Goal: Task Accomplishment & Management: Manage account settings

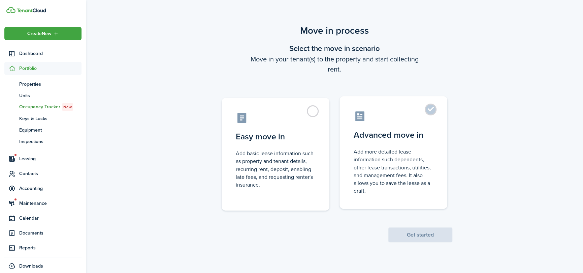
click at [397, 136] on control-radio-card-title "Advanced move in" at bounding box center [394, 135] width 80 height 12
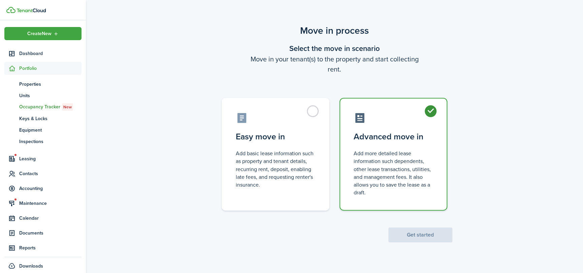
radio input "true"
click at [422, 236] on button "Get started" at bounding box center [421, 234] width 64 height 15
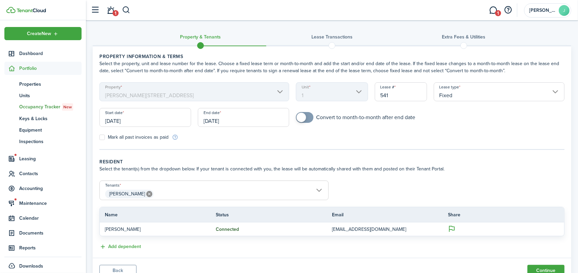
click at [149, 121] on input "[DATE]" at bounding box center [145, 117] width 92 height 19
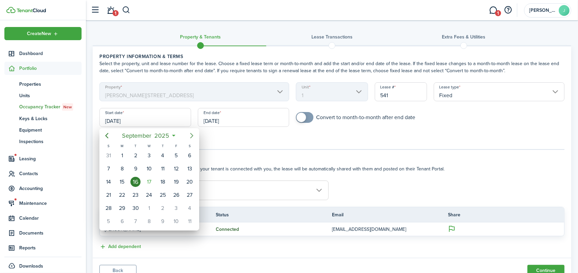
click at [191, 136] on icon "Next page" at bounding box center [192, 135] width 8 height 8
click at [149, 155] on div "1" at bounding box center [149, 155] width 10 height 10
type input "[DATE]"
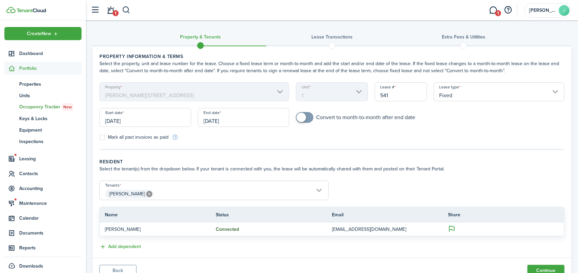
click at [233, 117] on input "[DATE]" at bounding box center [244, 117] width 92 height 19
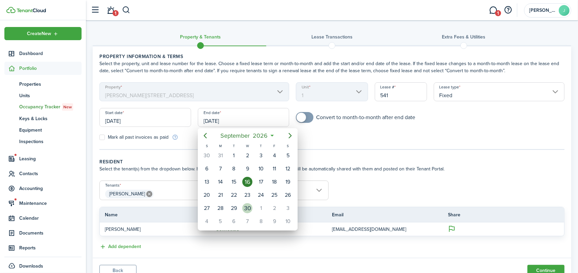
click at [248, 207] on div "30" at bounding box center [247, 208] width 10 height 10
type input "[DATE]"
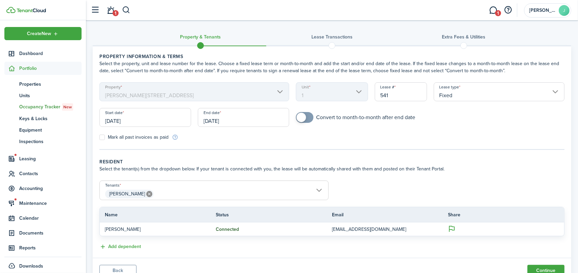
checkbox input "true"
click at [307, 118] on span at bounding box center [304, 117] width 7 height 11
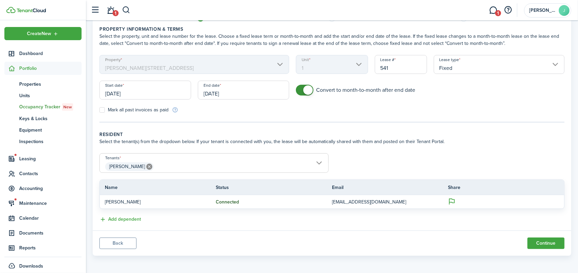
scroll to position [28, 0]
click at [548, 242] on button "Continue" at bounding box center [545, 242] width 37 height 11
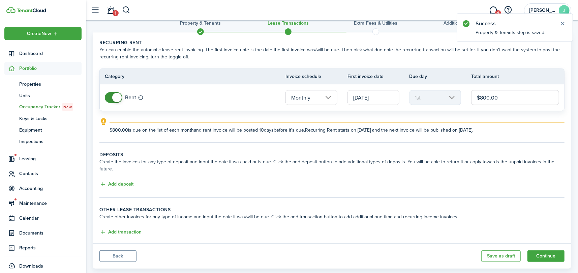
scroll to position [20, 0]
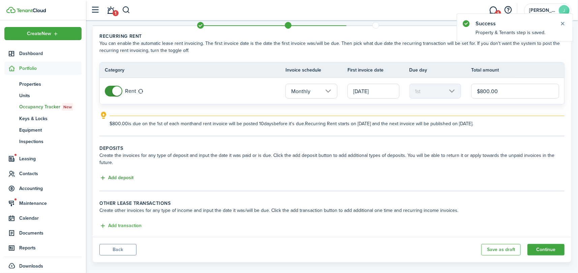
click at [123, 174] on button "Add deposit" at bounding box center [116, 178] width 34 height 8
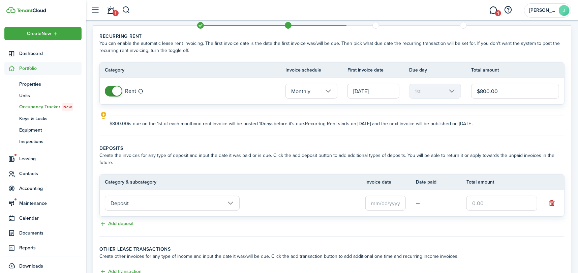
click at [393, 197] on input "text" at bounding box center [385, 202] width 40 height 15
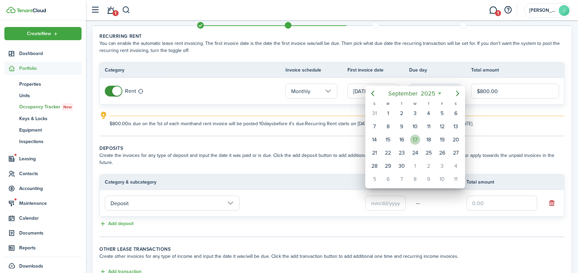
click at [417, 141] on div "17" at bounding box center [415, 139] width 10 height 10
type input "[DATE]"
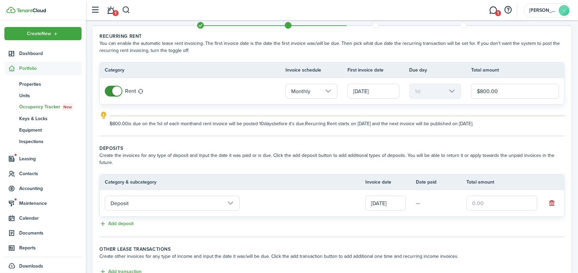
click at [493, 195] on input "text" at bounding box center [501, 202] width 71 height 15
type input "$800.00"
click at [440, 198] on td "—" at bounding box center [441, 203] width 51 height 10
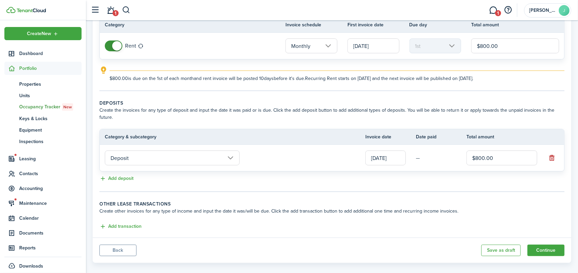
scroll to position [66, 0]
click at [543, 246] on button "Continue" at bounding box center [545, 249] width 37 height 11
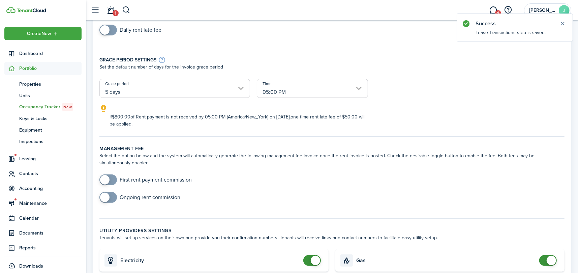
scroll to position [236, 0]
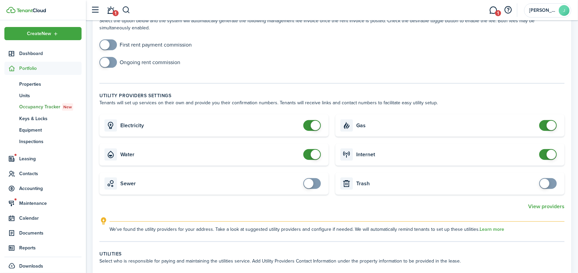
checkbox input "false"
click at [309, 151] on span at bounding box center [312, 154] width 7 height 11
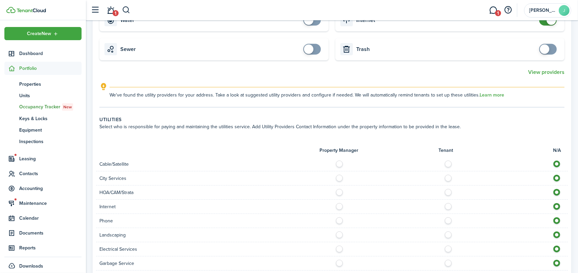
scroll to position [371, 0]
click at [449, 161] on label at bounding box center [450, 161] width 12 height 3
radio input "true"
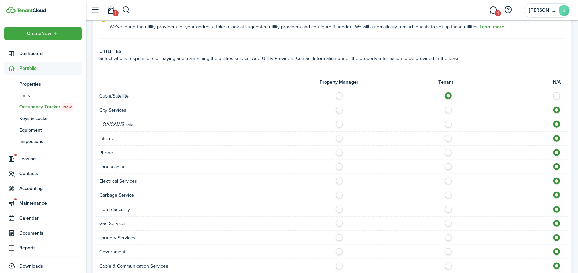
click at [448, 137] on label at bounding box center [450, 136] width 12 height 3
radio input "true"
click at [448, 165] on label at bounding box center [450, 164] width 12 height 3
radio input "true"
click at [445, 150] on label at bounding box center [450, 150] width 12 height 3
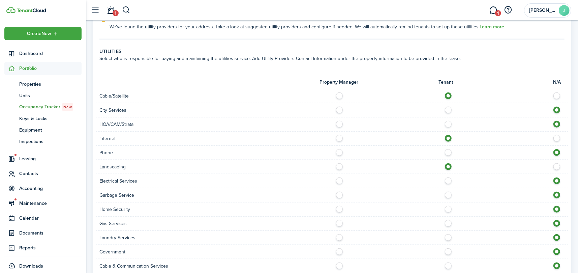
radio input "true"
click at [340, 165] on label at bounding box center [341, 164] width 12 height 3
radio input "true"
click at [448, 179] on label at bounding box center [450, 178] width 12 height 3
radio input "true"
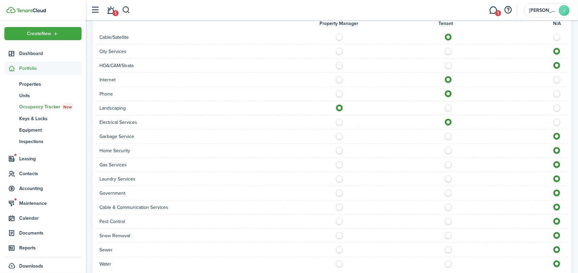
scroll to position [506, 0]
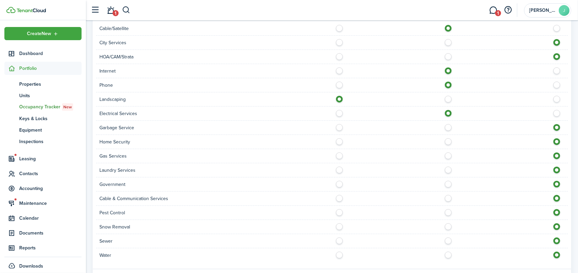
click at [447, 139] on label at bounding box center [450, 139] width 12 height 3
radio input "true"
click at [338, 126] on label at bounding box center [341, 125] width 12 height 3
radio input "true"
click at [447, 169] on label at bounding box center [450, 167] width 12 height 3
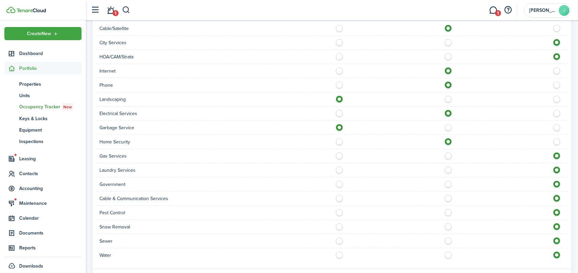
radio input "true"
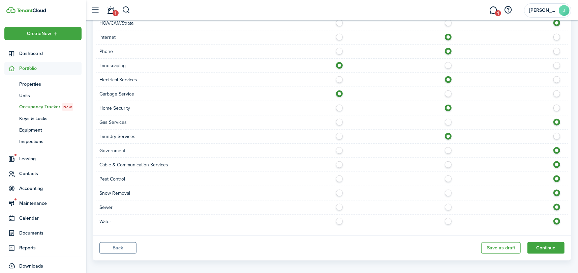
click at [340, 177] on label at bounding box center [341, 176] width 12 height 3
radio input "true"
click at [339, 193] on label at bounding box center [341, 190] width 12 height 3
radio input "true"
click at [339, 206] on label at bounding box center [341, 205] width 12 height 3
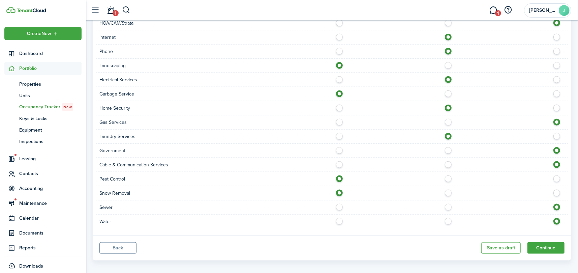
radio input "true"
click at [340, 219] on label at bounding box center [341, 219] width 12 height 3
radio input "true"
click at [551, 246] on button "Continue" at bounding box center [545, 247] width 37 height 11
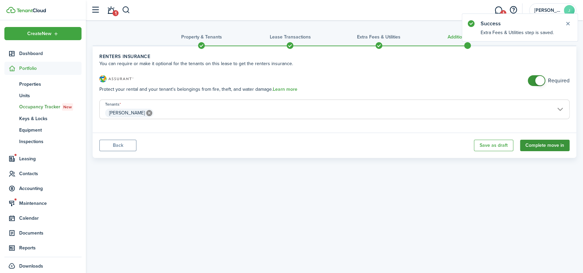
click at [549, 144] on button "Complete move in" at bounding box center [545, 145] width 50 height 11
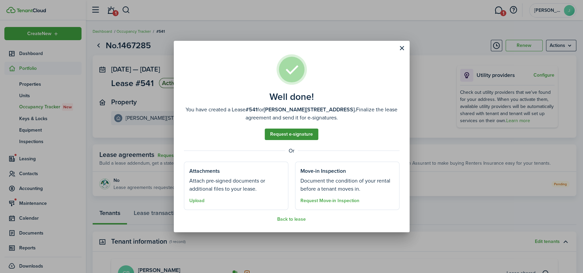
click at [282, 133] on link "Request e-signature" at bounding box center [292, 133] width 54 height 11
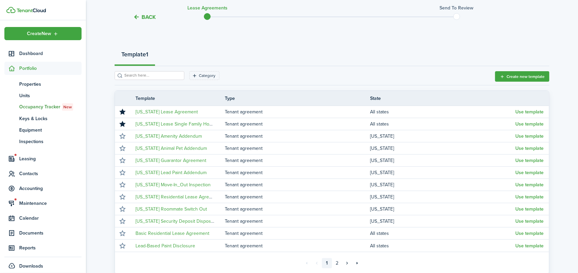
scroll to position [67, 0]
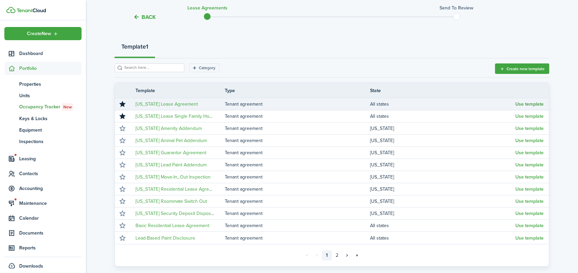
click at [528, 102] on button "Use template" at bounding box center [529, 103] width 28 height 5
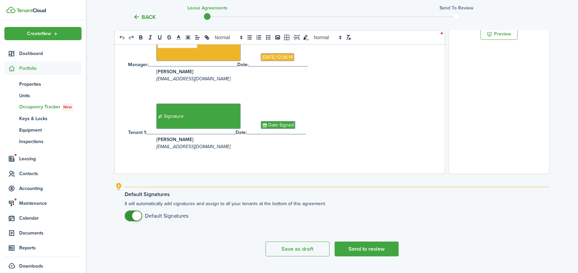
scroll to position [251, 0]
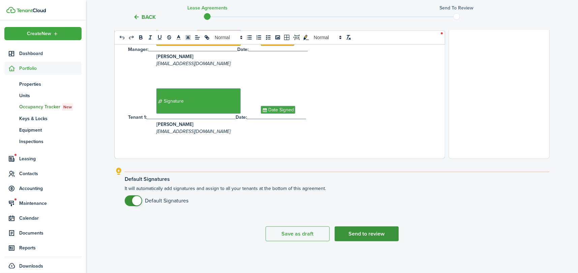
click at [370, 235] on button "Send to review" at bounding box center [367, 233] width 64 height 15
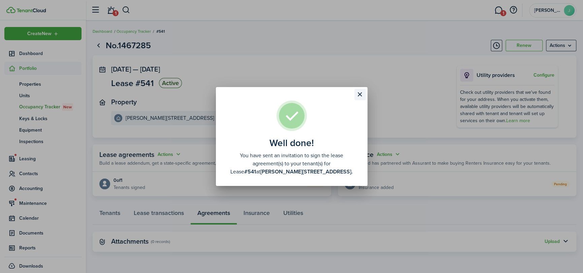
click at [361, 93] on button "Close modal" at bounding box center [360, 94] width 11 height 11
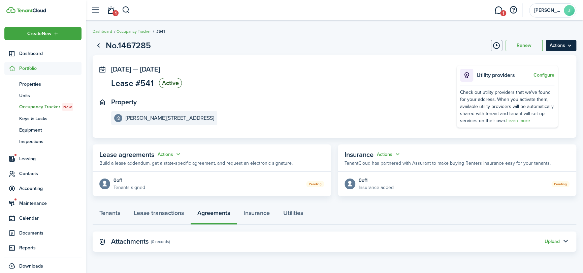
click at [555, 48] on menu-btn "Actions" at bounding box center [561, 45] width 30 height 11
click at [296, 34] on breadcrumb "Dashboard Occupancy Tracker #541" at bounding box center [335, 28] width 484 height 16
click at [113, 10] on link "1" at bounding box center [110, 10] width 13 height 17
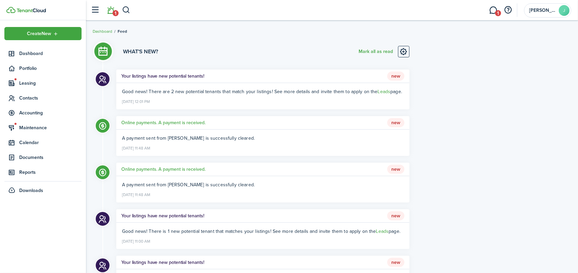
click at [113, 15] on li "1" at bounding box center [111, 10] width 16 height 17
click at [368, 51] on button "Mark all as read" at bounding box center [376, 51] width 34 height 11
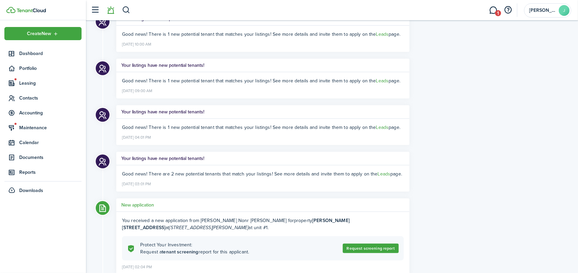
scroll to position [236, 0]
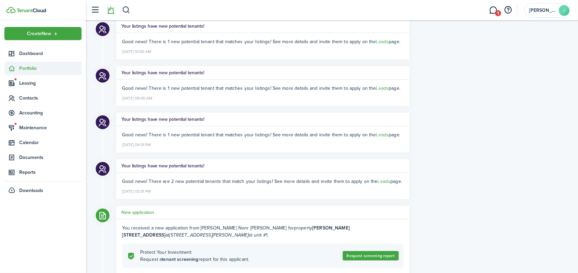
click at [23, 70] on span "Portfolio" at bounding box center [50, 68] width 62 height 7
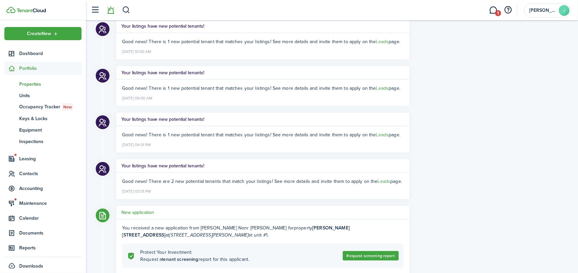
click at [27, 86] on span "Properties" at bounding box center [50, 84] width 62 height 7
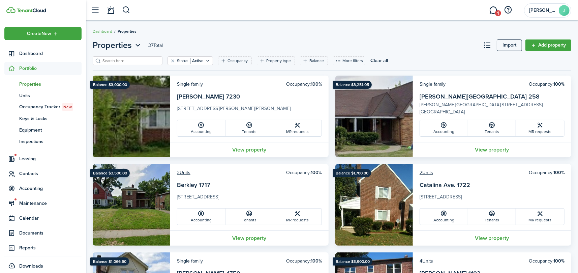
click at [127, 59] on input "search" at bounding box center [130, 61] width 59 height 6
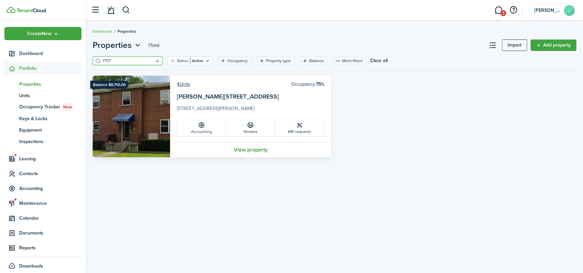
type input "7737"
click at [252, 149] on link "View property" at bounding box center [250, 149] width 161 height 15
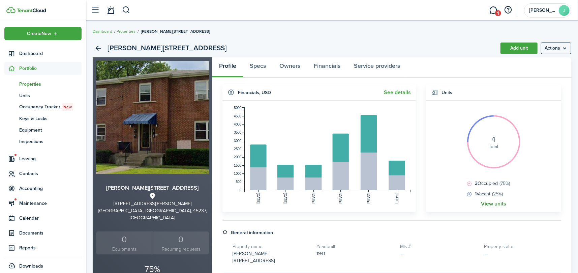
click at [496, 204] on link "View units" at bounding box center [493, 204] width 25 height 6
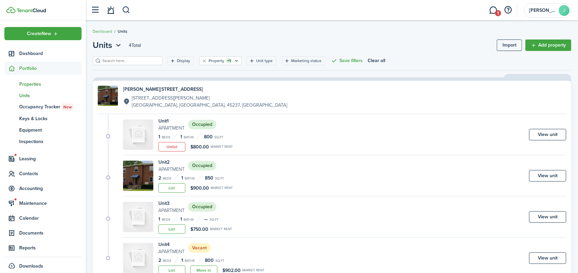
click at [35, 84] on span "Properties" at bounding box center [50, 84] width 62 height 7
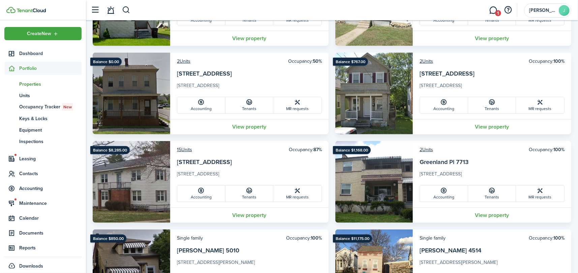
scroll to position [303, 0]
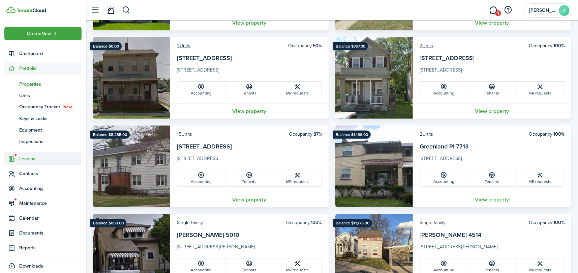
click at [24, 157] on span "Leasing" at bounding box center [50, 158] width 62 height 7
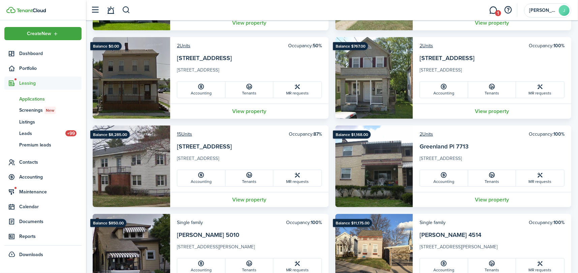
click at [38, 98] on span "Applications" at bounding box center [50, 98] width 62 height 7
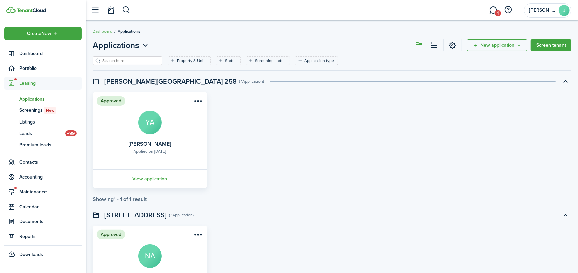
click at [183, 56] on header-page "Applications New application Screen tenant" at bounding box center [332, 47] width 479 height 17
click at [182, 61] on filter-tag-label "Property & Units" at bounding box center [192, 61] width 30 height 6
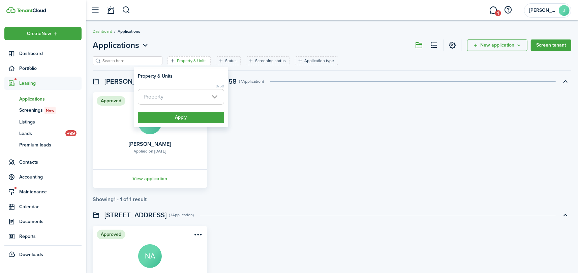
click at [182, 89] on span "Property" at bounding box center [181, 96] width 86 height 15
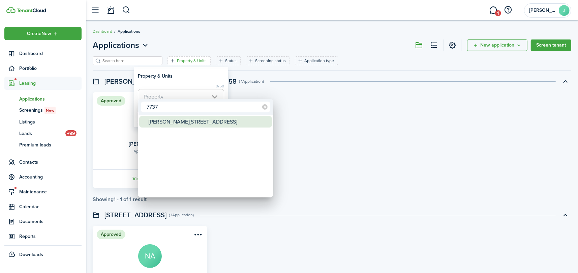
type input "7737"
click at [175, 120] on div "[PERSON_NAME][STREET_ADDRESS]" at bounding box center [208, 121] width 119 height 11
type input "[PERSON_NAME][STREET_ADDRESS]"
click at [182, 84] on div at bounding box center [289, 136] width 686 height 380
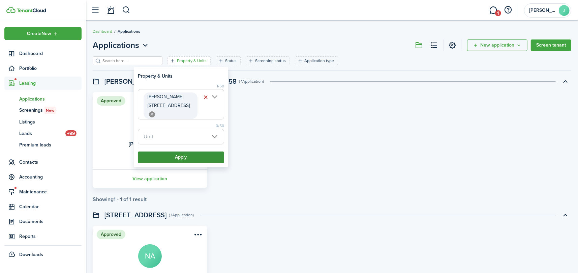
click at [189, 151] on button "Apply" at bounding box center [181, 156] width 86 height 11
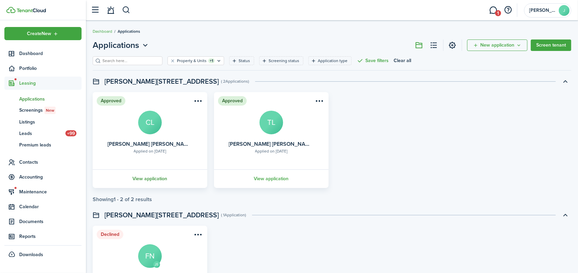
click at [143, 176] on link "View application" at bounding box center [150, 178] width 117 height 19
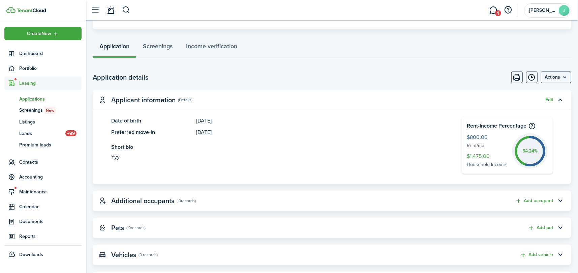
scroll to position [135, 0]
click at [557, 74] on menu-btn "Actions" at bounding box center [556, 76] width 30 height 11
click at [377, 82] on page-view-body-header "Application details Actions" at bounding box center [332, 76] width 479 height 11
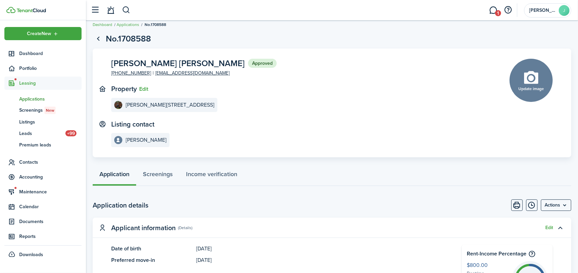
scroll to position [0, 0]
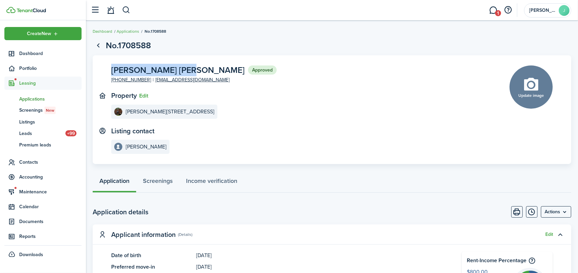
drag, startPoint x: 184, startPoint y: 68, endPoint x: 109, endPoint y: 72, distance: 75.2
click at [109, 72] on panel-main-body "[PERSON_NAME] [PERSON_NAME] Approved [PHONE_NUMBER] [EMAIL_ADDRESS][DOMAIN_NAME…" at bounding box center [332, 109] width 479 height 109
copy span "[PERSON_NAME] [PERSON_NAME]"
click at [28, 51] on span "Dashboard" at bounding box center [50, 53] width 62 height 7
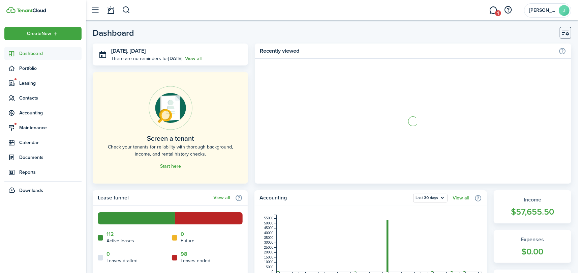
click at [193, 56] on link "View all" at bounding box center [193, 58] width 17 height 7
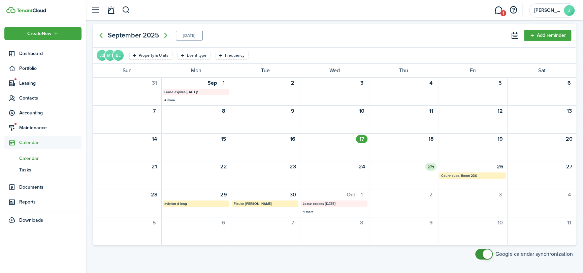
click at [395, 166] on div "25" at bounding box center [403, 175] width 69 height 28
click at [394, 166] on div "25" at bounding box center [403, 175] width 69 height 28
click at [551, 33] on button "Add reminder" at bounding box center [547, 35] width 47 height 11
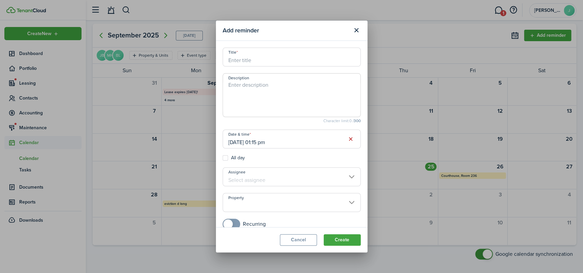
click at [247, 57] on input "Title" at bounding box center [292, 57] width 138 height 19
type input "[PERSON_NAME]"
click at [320, 135] on input "[DATE] 01:15 pm" at bounding box center [292, 138] width 138 height 19
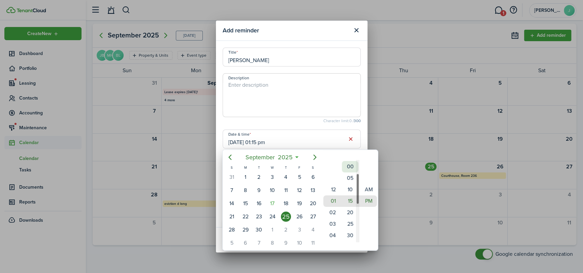
click at [352, 165] on mbsc-wheel-item "00" at bounding box center [350, 166] width 17 height 11
type input "[DATE] 01:00 pm"
click at [349, 199] on mbsc-wheel-item "00" at bounding box center [350, 200] width 17 height 11
click at [287, 215] on div "25" at bounding box center [286, 216] width 10 height 10
click at [288, 103] on div at bounding box center [291, 136] width 691 height 380
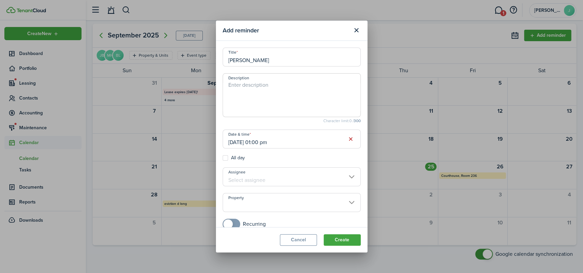
click at [267, 80] on span at bounding box center [292, 95] width 138 height 44
click at [263, 89] on textarea "Description" at bounding box center [292, 97] width 138 height 32
click at [265, 55] on input "[PERSON_NAME]" at bounding box center [292, 57] width 138 height 19
click at [350, 241] on button "Create" at bounding box center [342, 239] width 37 height 11
click at [246, 57] on input "[PERSON_NAME] courthouse room 236" at bounding box center [292, 57] width 138 height 19
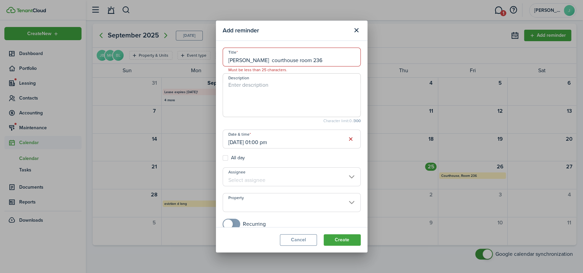
drag, startPoint x: 250, startPoint y: 58, endPoint x: 276, endPoint y: 57, distance: 26.0
click at [276, 57] on input "[PERSON_NAME] courthouse room 236" at bounding box center [292, 57] width 138 height 19
click at [291, 85] on textarea "Description" at bounding box center [292, 97] width 138 height 32
click at [246, 57] on input "[PERSON_NAME] room 236" at bounding box center [292, 57] width 138 height 19
drag, startPoint x: 247, startPoint y: 58, endPoint x: 223, endPoint y: 59, distance: 23.6
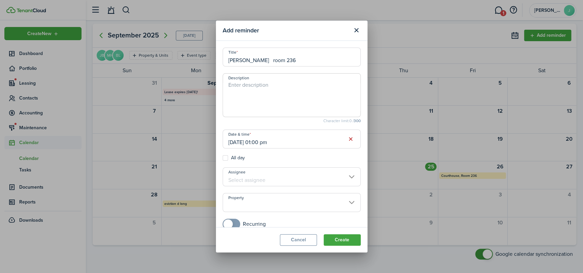
click at [223, 59] on input "[PERSON_NAME] room 236" at bounding box center [292, 57] width 138 height 19
paste input "[PERSON_NAME]"
type input "[PERSON_NAME] room 236"
click at [344, 240] on button "Create" at bounding box center [342, 239] width 37 height 11
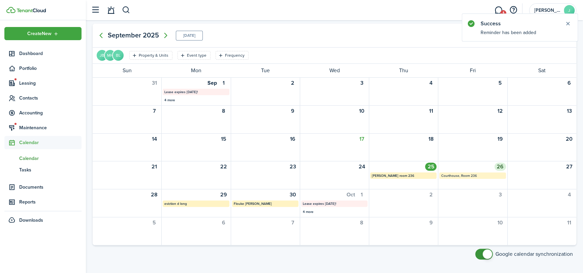
click at [466, 177] on mbsc-calendar-label "Courthouse, Room 236" at bounding box center [472, 175] width 66 height 6
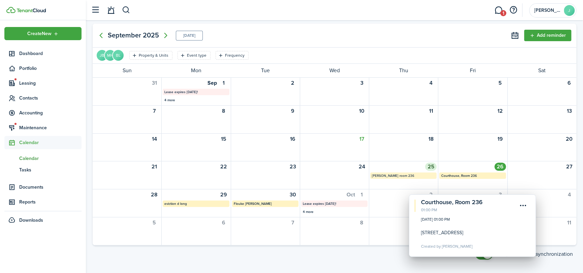
click at [392, 178] on mbsc-calendar-label "[PERSON_NAME] room 236" at bounding box center [403, 175] width 66 height 6
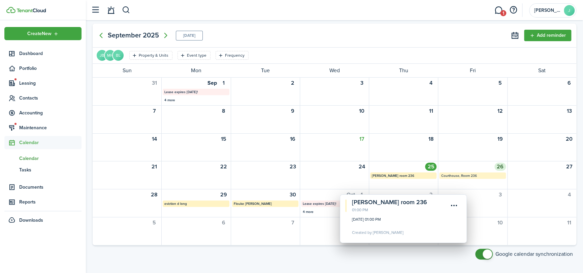
click at [466, 174] on mbsc-calendar-label "Courthouse, Room 236" at bounding box center [472, 175] width 66 height 6
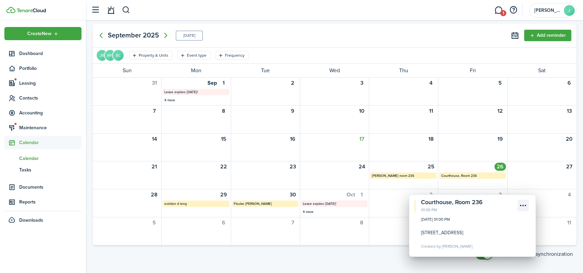
click at [523, 205] on menu-btn-icon "Open menu" at bounding box center [523, 205] width 11 height 11
click at [478, 220] on button "Edit" at bounding box center [499, 219] width 59 height 11
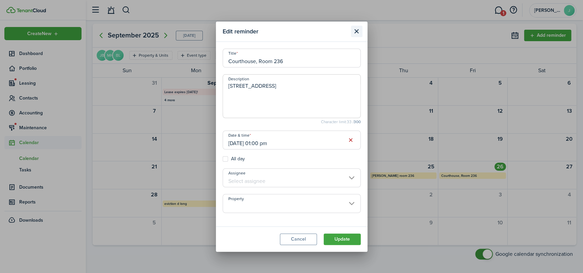
click at [357, 30] on button "Close modal" at bounding box center [356, 31] width 11 height 11
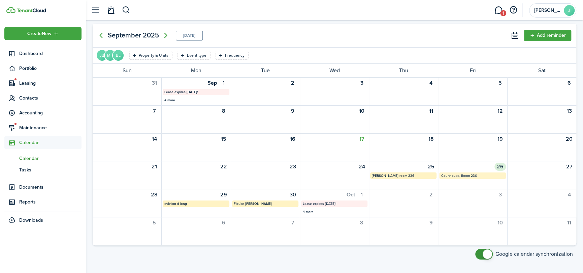
click at [464, 176] on mbsc-calendar-label "Courthouse, Room 236" at bounding box center [472, 175] width 66 height 6
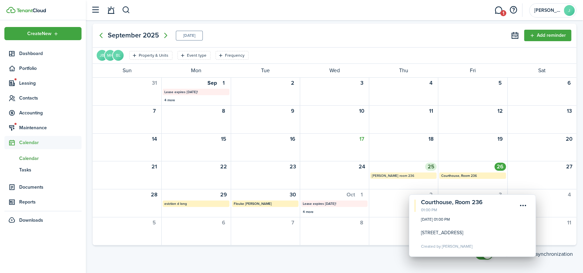
click at [419, 175] on mbsc-calendar-label "[PERSON_NAME] room 236" at bounding box center [403, 175] width 66 height 6
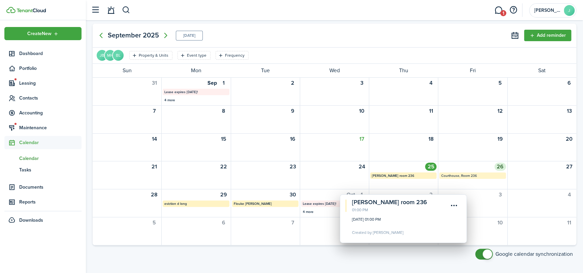
click at [450, 176] on mbsc-calendar-label "Courthouse, Room 236" at bounding box center [472, 175] width 66 height 6
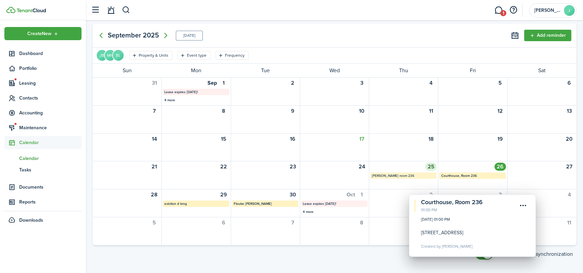
click at [387, 174] on mbsc-calendar-label "[PERSON_NAME] room 236" at bounding box center [403, 175] width 66 height 6
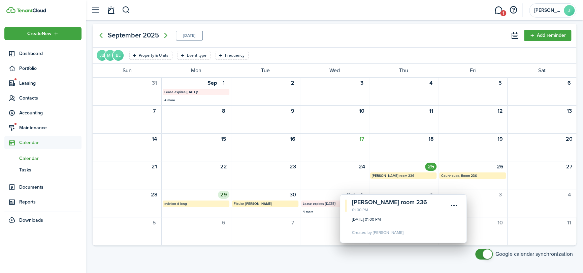
click at [193, 205] on mbsc-calendar-label "eviction d long" at bounding box center [196, 203] width 66 height 6
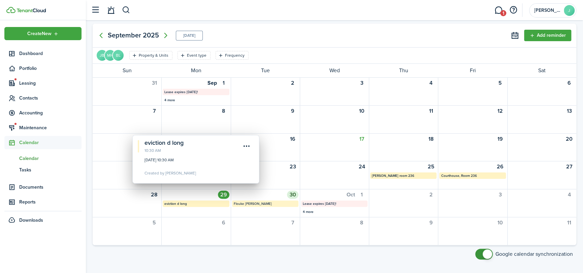
click at [248, 203] on mbsc-calendar-label "Flouke [PERSON_NAME]" at bounding box center [265, 203] width 66 height 6
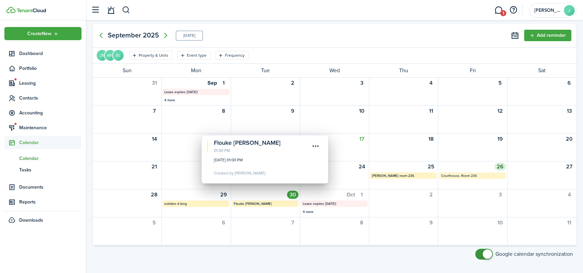
click at [469, 174] on mbsc-calendar-label "Courthouse, Room 236" at bounding box center [472, 175] width 66 height 6
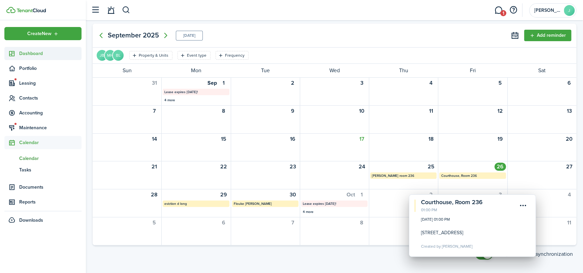
click at [32, 52] on span "Dashboard" at bounding box center [50, 53] width 62 height 7
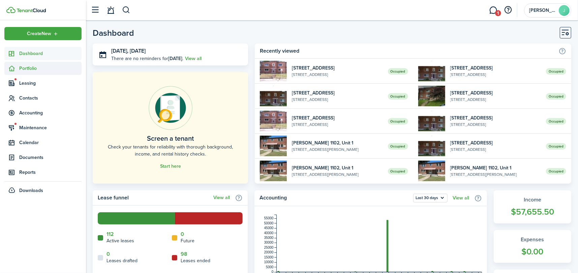
click at [28, 66] on span "Portfolio" at bounding box center [50, 68] width 62 height 7
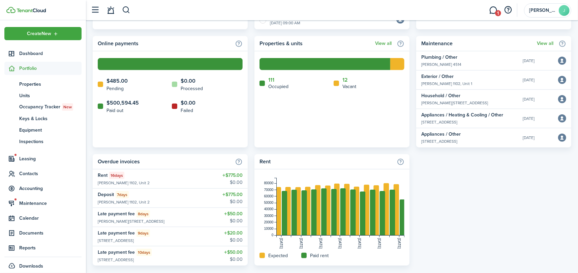
scroll to position [401, 0]
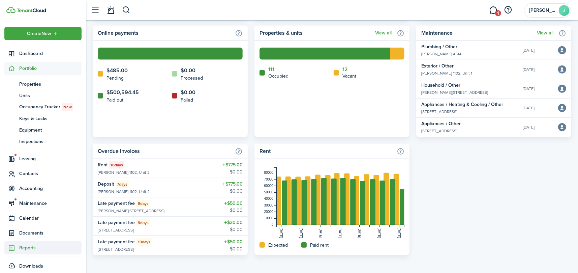
click at [22, 245] on span "Reports" at bounding box center [50, 247] width 62 height 7
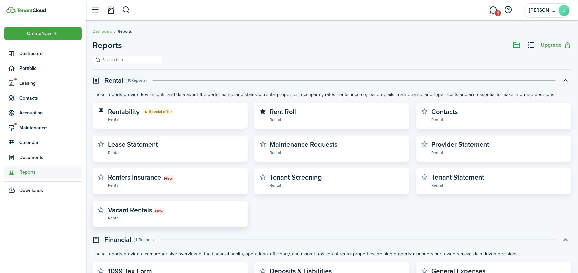
click at [134, 206] on widget-stats-description "Vacant Rentals New" at bounding box center [136, 210] width 57 height 10
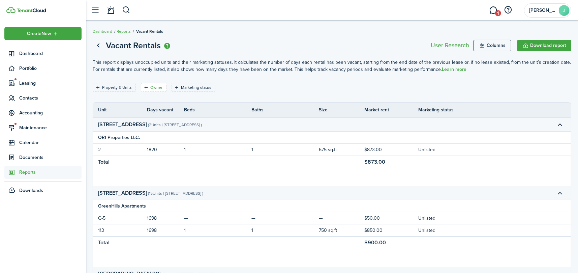
click at [153, 83] on filter-tag "Owner" at bounding box center [154, 87] width 26 height 9
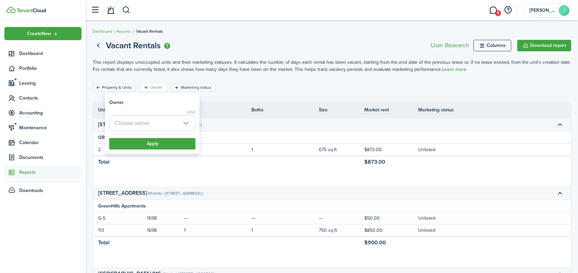
click at [156, 119] on span "Choose owner" at bounding box center [153, 123] width 86 height 15
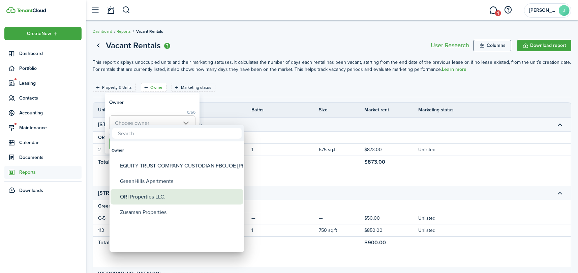
click at [149, 197] on div "ORI Properties LLC." at bounding box center [179, 197] width 119 height 16
type input "ORI Properties LLC."
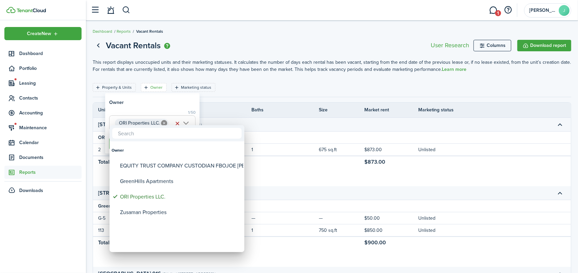
click at [154, 106] on div at bounding box center [289, 136] width 686 height 380
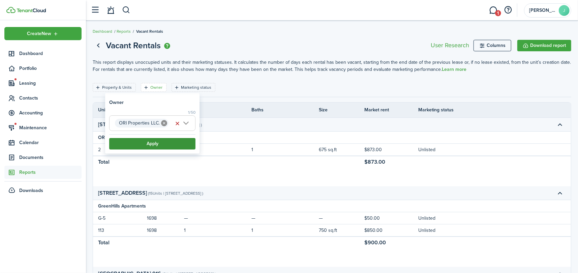
click at [153, 141] on button "Apply" at bounding box center [152, 143] width 86 height 11
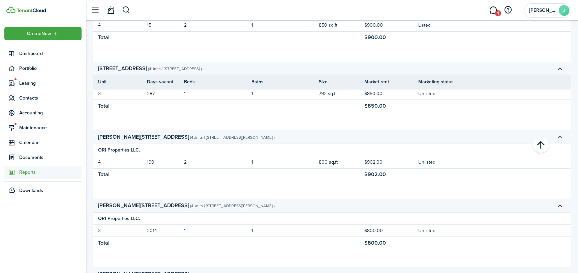
scroll to position [313, 0]
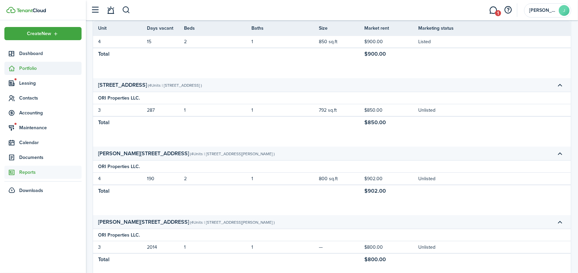
click at [33, 65] on span "Portfolio" at bounding box center [50, 68] width 62 height 7
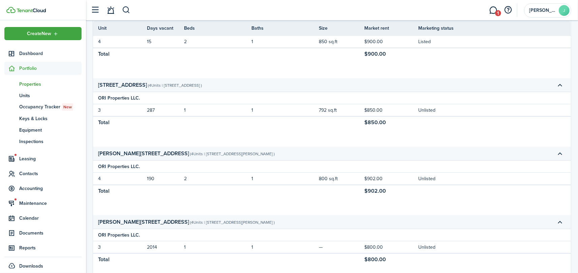
click at [29, 82] on span "Properties" at bounding box center [50, 84] width 62 height 7
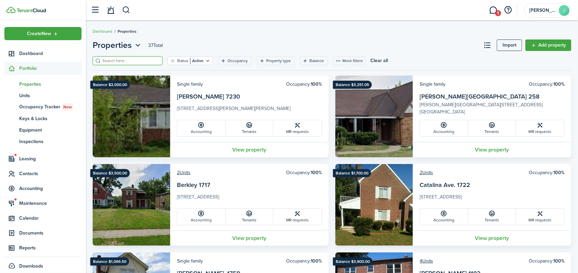
click at [138, 59] on input "search" at bounding box center [130, 61] width 59 height 6
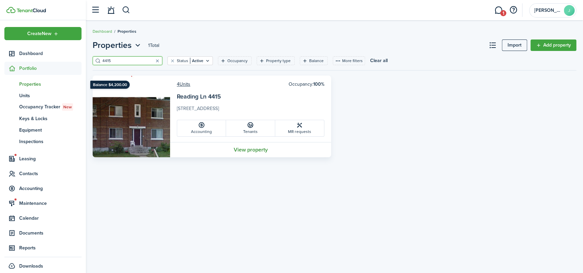
type input "4415"
click at [252, 148] on link "View property" at bounding box center [250, 149] width 161 height 15
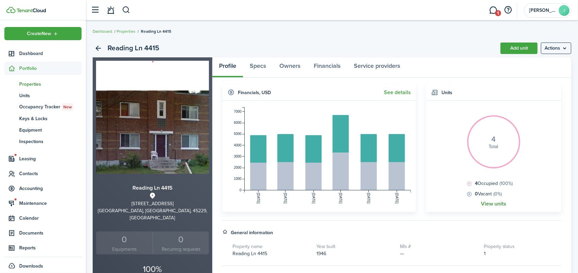
click at [495, 203] on link "View units" at bounding box center [493, 204] width 25 height 6
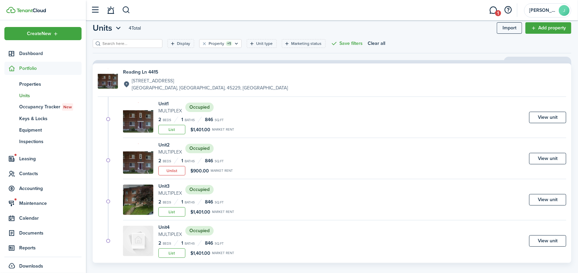
scroll to position [25, 0]
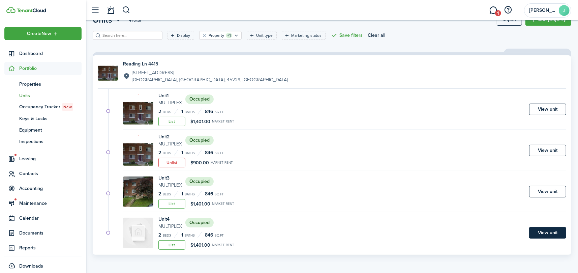
click at [560, 231] on link "View unit" at bounding box center [547, 232] width 37 height 11
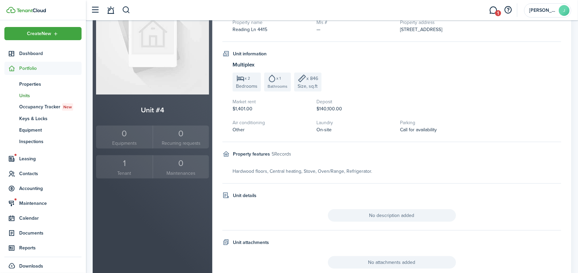
scroll to position [101, 0]
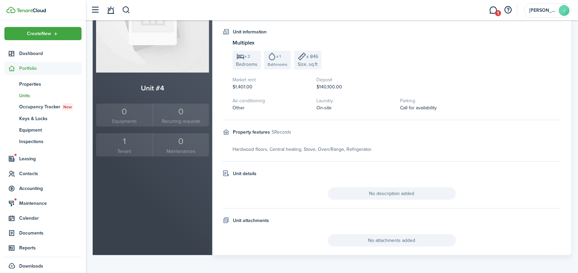
click at [122, 143] on div "1" at bounding box center [124, 141] width 53 height 13
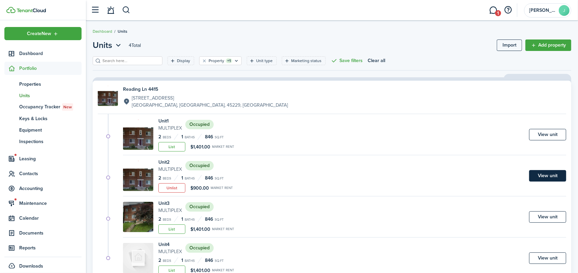
click at [542, 174] on link "View unit" at bounding box center [547, 175] width 37 height 11
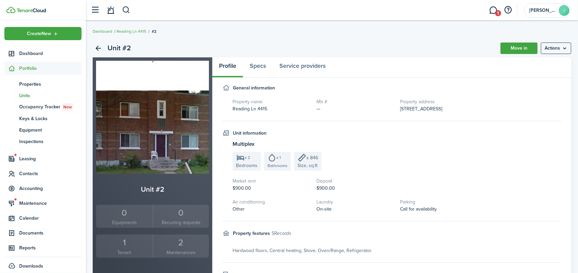
click at [126, 244] on div "1" at bounding box center [124, 242] width 53 height 13
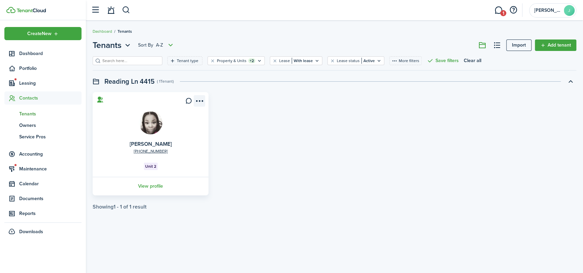
click at [199, 98] on menu-btn-icon "Open menu" at bounding box center [199, 100] width 11 height 11
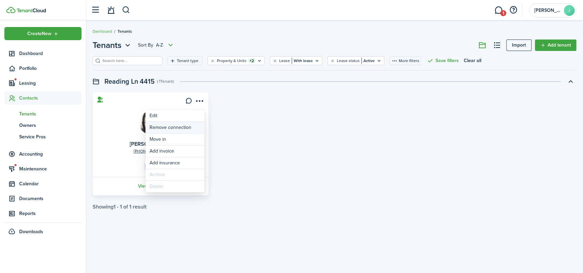
click at [176, 126] on button "Remove connection" at bounding box center [175, 127] width 59 height 11
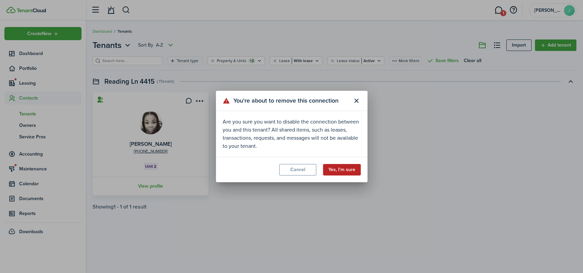
click at [340, 169] on button "Yes, I'm sure" at bounding box center [342, 169] width 38 height 11
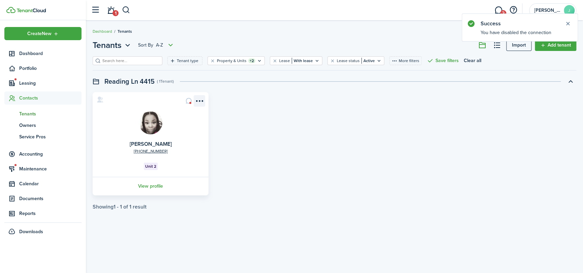
click at [197, 100] on menu-btn-icon "Open menu" at bounding box center [199, 100] width 11 height 11
click at [125, 110] on card "[PHONE_NUMBER] [PERSON_NAME] Unit 2 View profile" at bounding box center [151, 143] width 116 height 103
click at [147, 186] on link "View profile" at bounding box center [151, 186] width 118 height 19
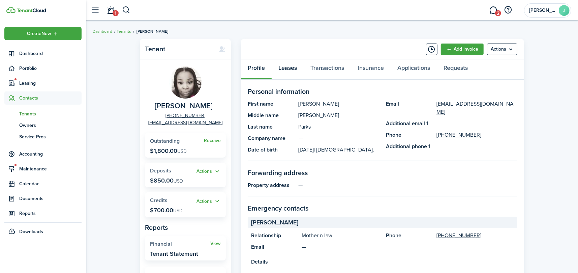
click at [283, 66] on link "Leases" at bounding box center [288, 69] width 32 height 20
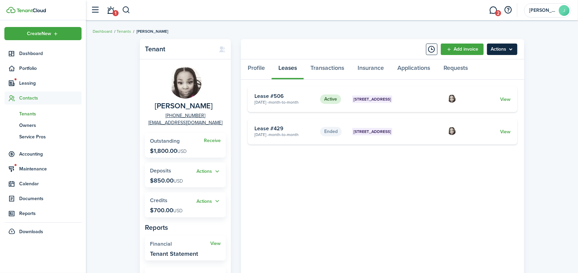
click at [502, 48] on menu-btn "Actions" at bounding box center [502, 48] width 30 height 11
click at [338, 68] on link "Transactions" at bounding box center [327, 69] width 47 height 20
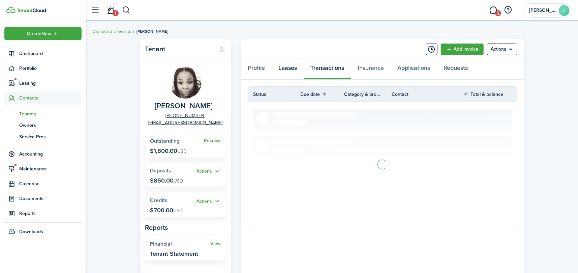
click at [281, 67] on link "Leases" at bounding box center [288, 69] width 32 height 20
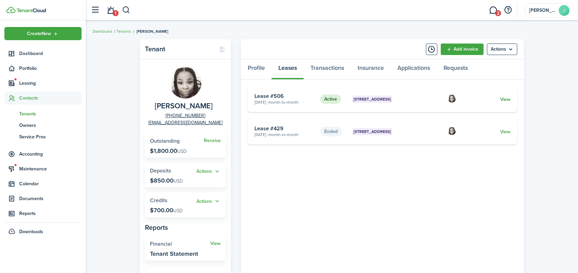
click at [505, 99] on link "View" at bounding box center [505, 99] width 10 height 7
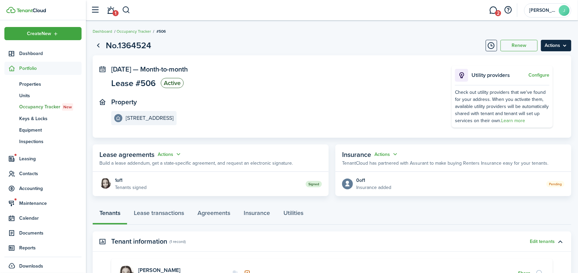
click at [550, 46] on menu-btn "Actions" at bounding box center [556, 45] width 30 height 11
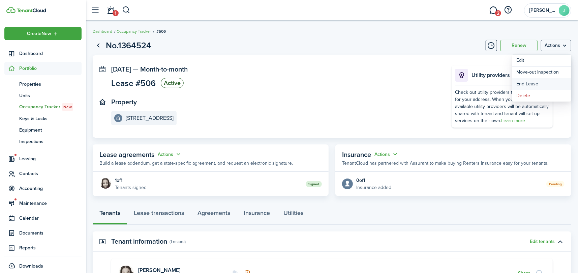
click at [542, 82] on link "End Lease" at bounding box center [541, 83] width 59 height 11
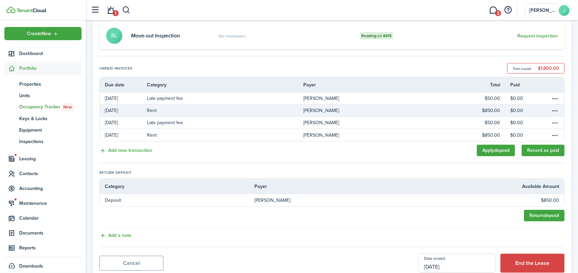
scroll to position [101, 0]
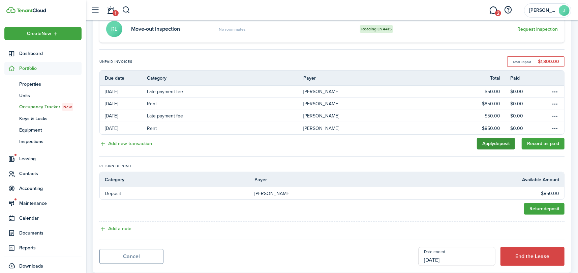
click at [495, 141] on link "Apply deposit" at bounding box center [496, 143] width 38 height 11
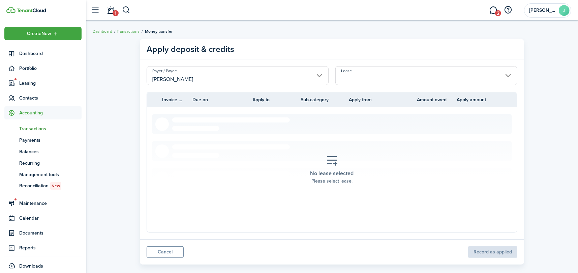
click at [386, 73] on input "Lease" at bounding box center [426, 75] width 182 height 19
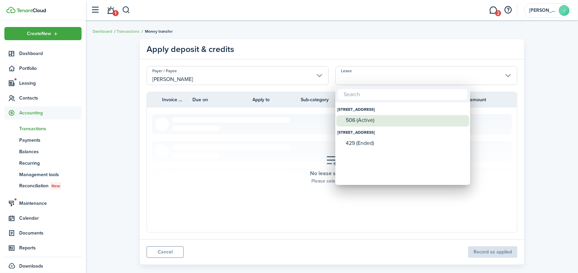
click at [373, 115] on div "506 (Active)" at bounding box center [405, 120] width 119 height 10
type input "[STREET_ADDRESS]. Lease #506 (Active)"
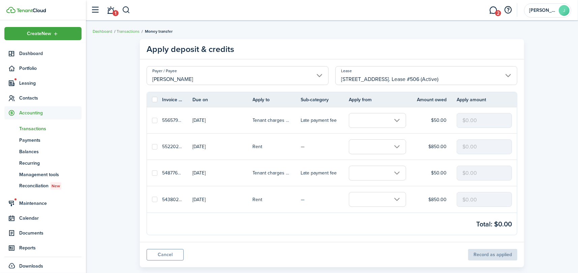
click at [397, 196] on input "text" at bounding box center [377, 199] width 57 height 15
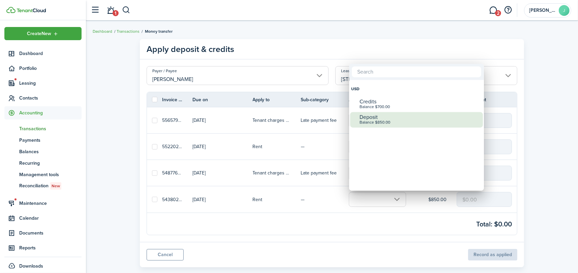
click at [369, 120] on div "Balance $850.00" at bounding box center [419, 122] width 119 height 5
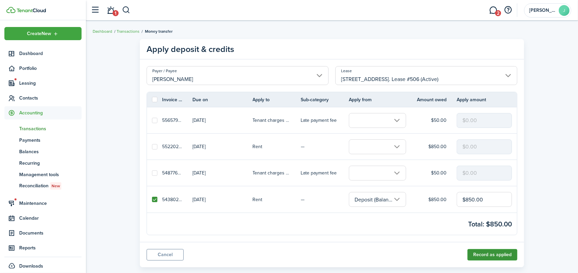
click at [498, 254] on button "Record as applied" at bounding box center [492, 254] width 50 height 11
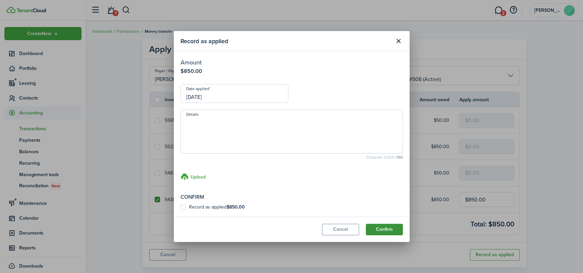
click at [394, 232] on button "Confirm" at bounding box center [384, 228] width 37 height 11
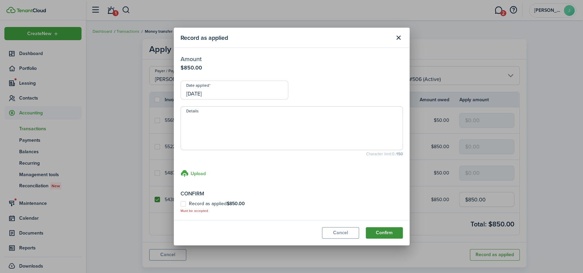
click at [394, 232] on button "Confirm" at bounding box center [384, 232] width 37 height 11
click at [237, 204] on b "$850.00" at bounding box center [236, 203] width 18 height 7
click at [181, 207] on input "Record as applied $850.00" at bounding box center [180, 207] width 0 height 0
checkbox input "true"
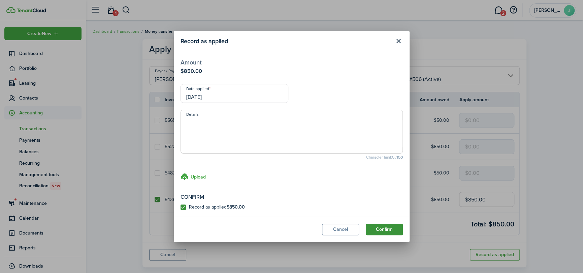
click at [383, 224] on button "Confirm" at bounding box center [384, 228] width 37 height 11
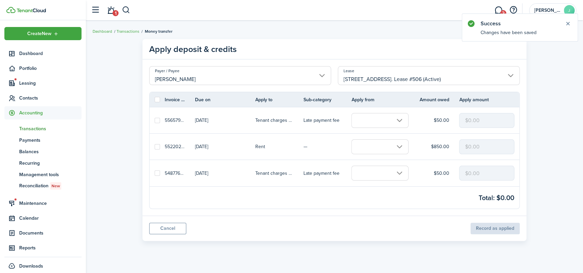
click at [386, 162] on link at bounding box center [385, 173] width 67 height 26
click at [386, 169] on input "text" at bounding box center [380, 172] width 57 height 15
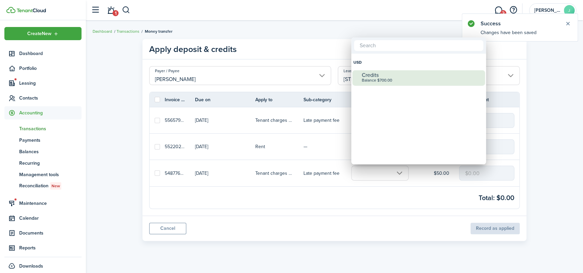
click at [374, 74] on div "Credits" at bounding box center [421, 75] width 119 height 6
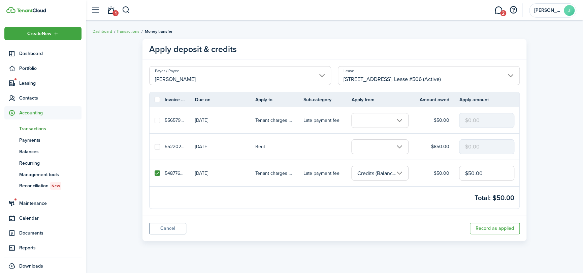
click at [368, 143] on input "text" at bounding box center [380, 146] width 57 height 15
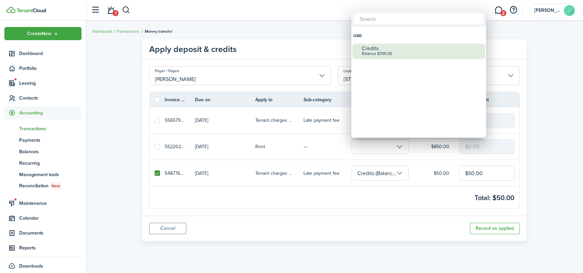
click at [369, 52] on div "Balance $700.00" at bounding box center [421, 54] width 119 height 5
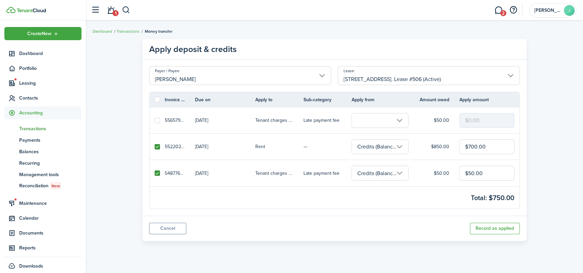
click at [397, 170] on input "Credits (Balance $700.00)" at bounding box center [380, 172] width 57 height 15
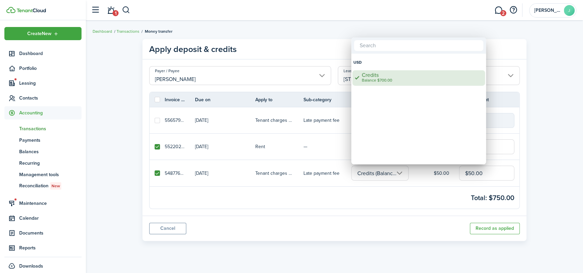
click at [365, 78] on div "Balance $700.00" at bounding box center [421, 80] width 119 height 5
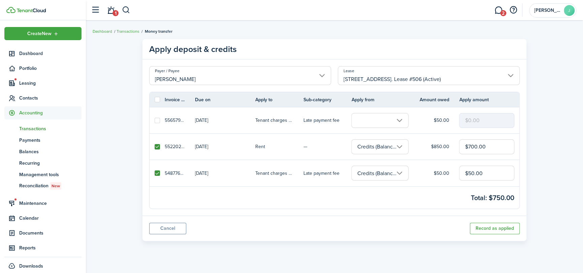
scroll to position [0, 22]
drag, startPoint x: 355, startPoint y: 172, endPoint x: 413, endPoint y: 172, distance: 57.6
click at [413, 172] on link "Credits (Balance $700.00)" at bounding box center [385, 173] width 67 height 26
drag, startPoint x: 486, startPoint y: 173, endPoint x: 452, endPoint y: 171, distance: 34.4
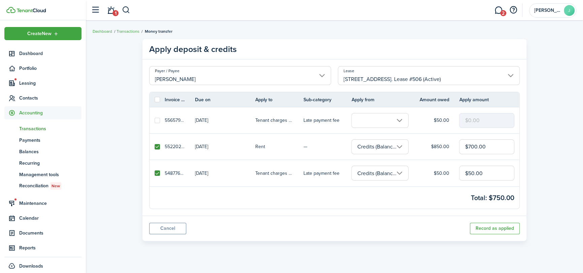
click at [452, 171] on tr "54877699 [DATE] Tenant charges & fees Late payment fee Credits (Balance $700.00…" at bounding box center [335, 173] width 370 height 26
click at [415, 178] on link "Credits (Balance $700.00)" at bounding box center [385, 173] width 67 height 26
click at [494, 231] on button "Record as applied" at bounding box center [495, 227] width 50 height 11
click at [398, 171] on input "Credits (Balance $700.00)" at bounding box center [380, 172] width 57 height 15
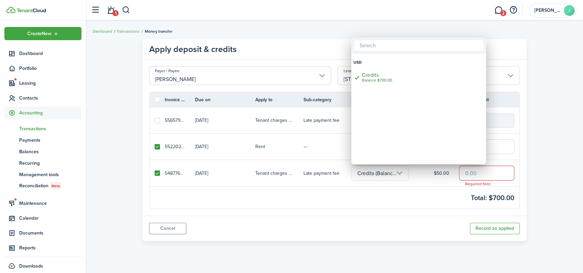
click at [154, 174] on div at bounding box center [291, 136] width 691 height 380
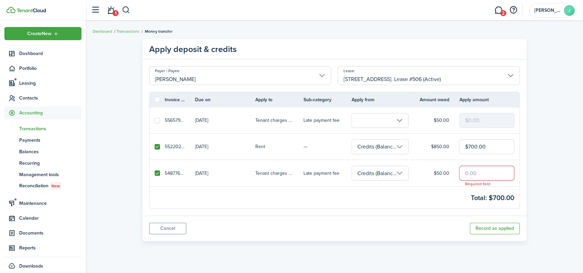
click at [155, 174] on label at bounding box center [157, 172] width 5 height 5
click at [155, 173] on input "checkbox" at bounding box center [154, 173] width 0 height 0
checkbox input "false"
click at [483, 226] on button "Record as applied" at bounding box center [495, 227] width 50 height 11
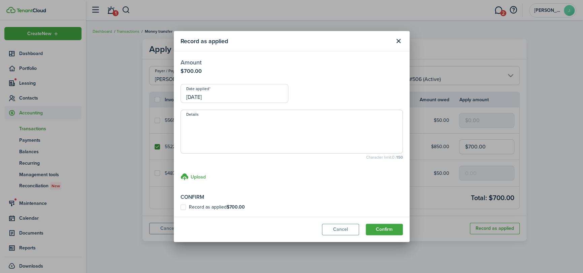
click at [230, 203] on div "Confirm Record as applied $700.00" at bounding box center [292, 201] width 222 height 17
click at [235, 207] on b "$700.00" at bounding box center [236, 206] width 18 height 7
click at [181, 207] on input "Record as applied $700.00" at bounding box center [180, 207] width 0 height 0
checkbox input "true"
click at [383, 222] on modal-footer "Cancel Confirm" at bounding box center [292, 228] width 236 height 25
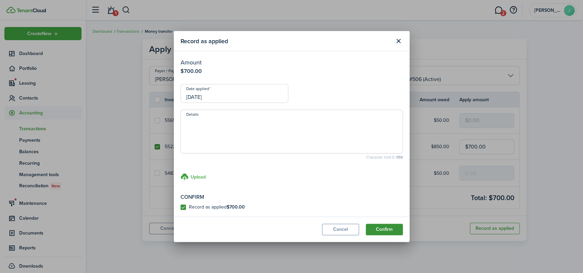
click at [389, 227] on button "Confirm" at bounding box center [384, 228] width 37 height 11
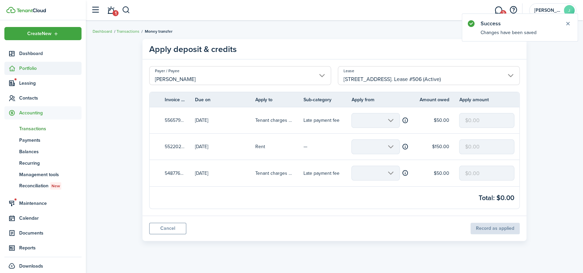
click at [23, 68] on span "Portfolio" at bounding box center [50, 68] width 62 height 7
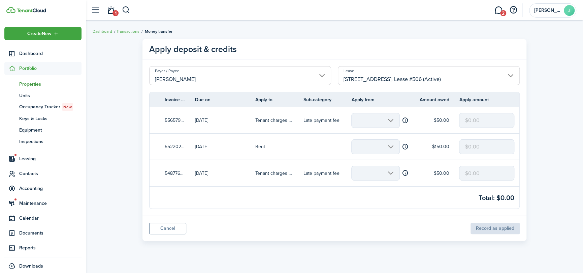
click at [26, 85] on span "Properties" at bounding box center [50, 84] width 62 height 7
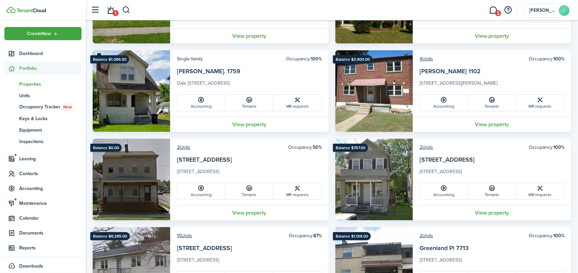
scroll to position [202, 0]
click at [494, 125] on link "View property" at bounding box center [492, 123] width 158 height 15
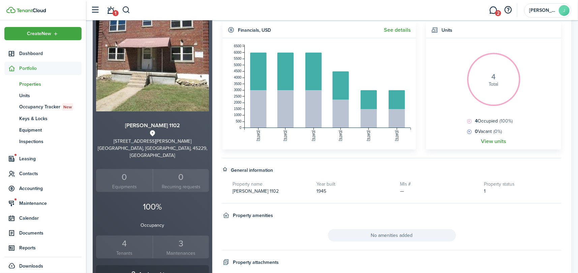
scroll to position [67, 0]
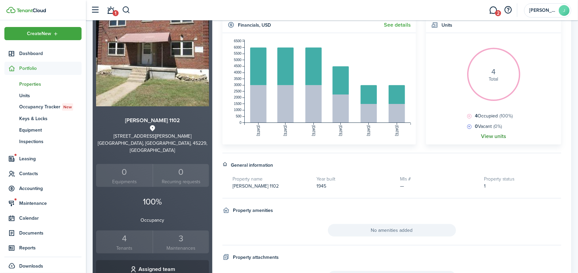
click at [490, 134] on link "View units" at bounding box center [493, 136] width 25 height 6
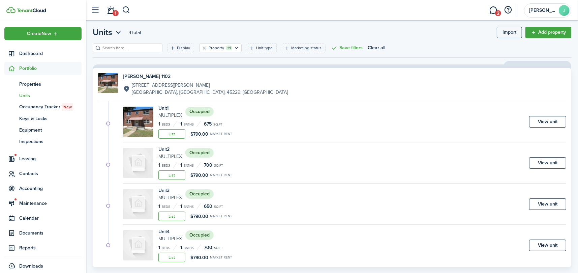
scroll to position [25, 0]
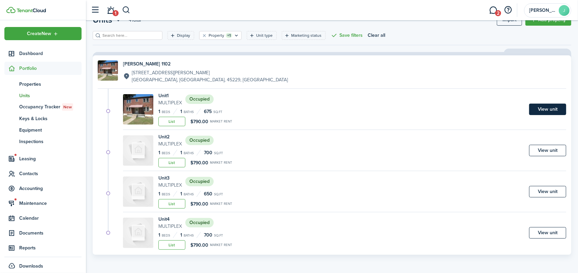
click at [551, 108] on link "View unit" at bounding box center [547, 108] width 37 height 11
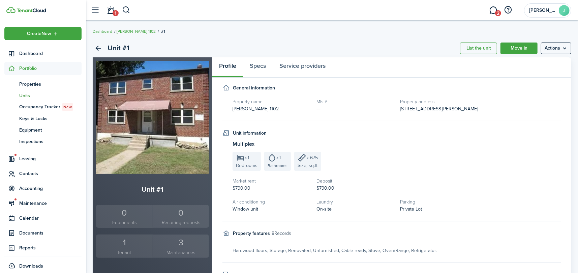
click at [126, 244] on div "1" at bounding box center [124, 242] width 53 height 13
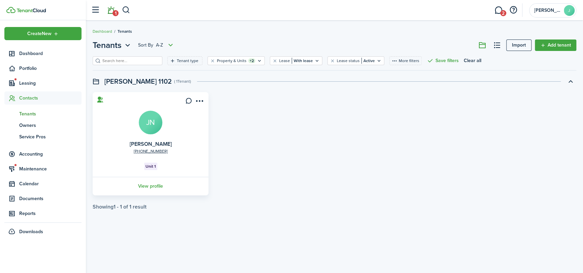
click at [110, 14] on link "1" at bounding box center [110, 10] width 13 height 17
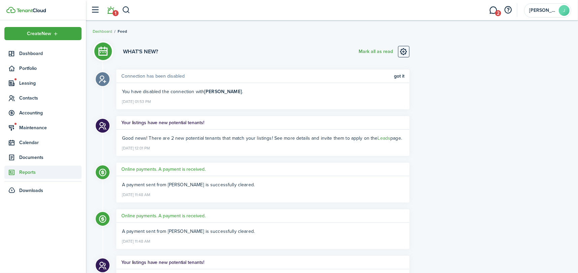
click at [25, 172] on span "Reports" at bounding box center [50, 172] width 62 height 7
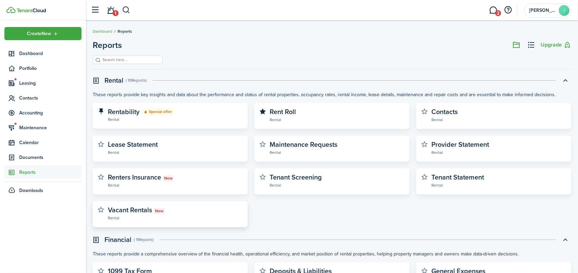
click at [144, 210] on widget-stats-description "Vacant Rentals New" at bounding box center [136, 210] width 57 height 10
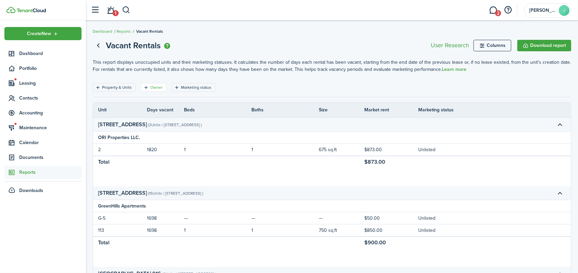
click at [144, 84] on filter-tag "Owner" at bounding box center [154, 87] width 26 height 9
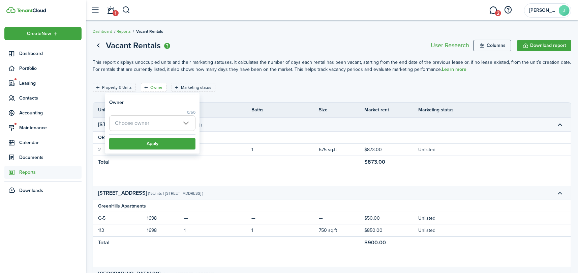
click at [144, 123] on span "Choose owner" at bounding box center [132, 123] width 34 height 8
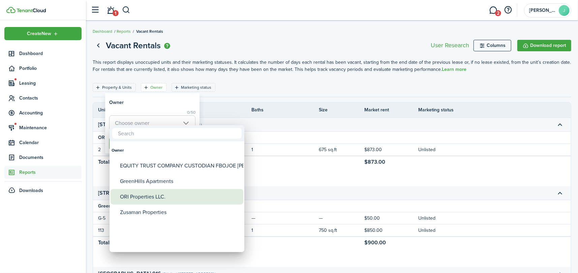
click at [128, 196] on div "ORI Properties LLC." at bounding box center [179, 197] width 119 height 16
type input "ORI Properties LLC."
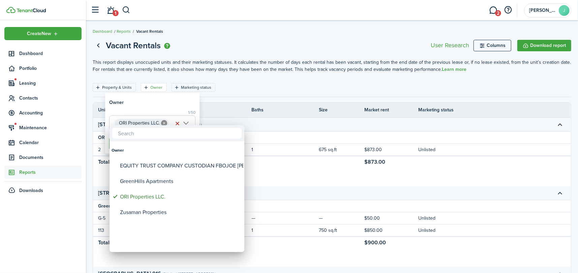
click at [162, 97] on div at bounding box center [289, 136] width 686 height 380
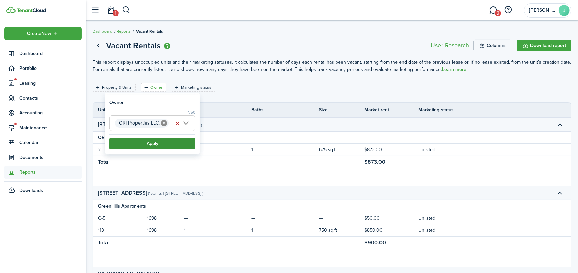
click at [157, 143] on button "Apply" at bounding box center [152, 143] width 86 height 11
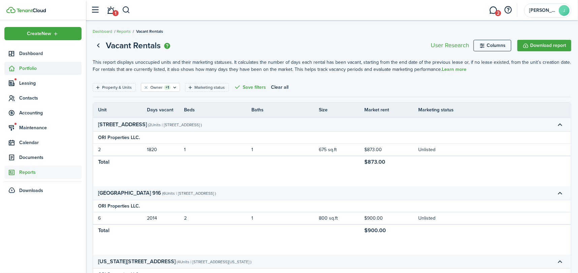
click at [29, 65] on span "Portfolio" at bounding box center [50, 68] width 62 height 7
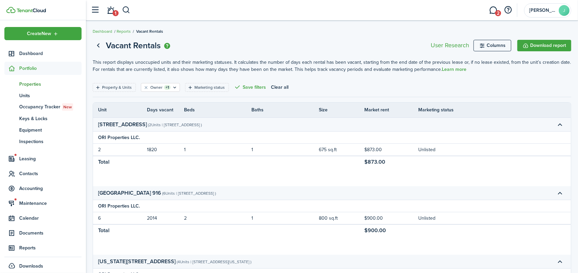
click at [32, 84] on span "Properties" at bounding box center [50, 84] width 62 height 7
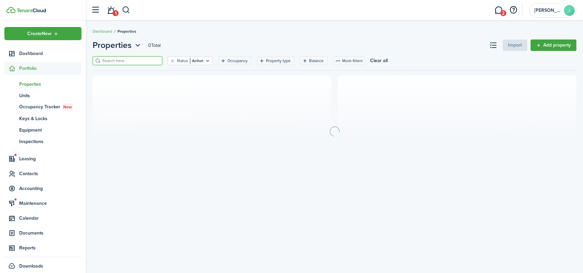
click at [130, 59] on input "search" at bounding box center [130, 61] width 59 height 6
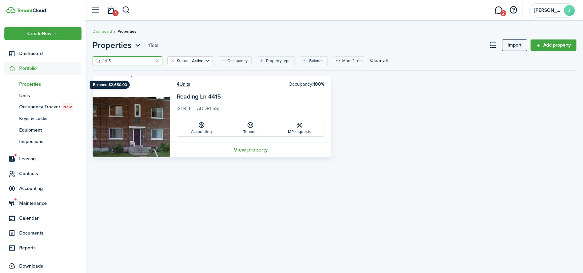
type input "4415"
click at [250, 149] on link "View property" at bounding box center [250, 149] width 161 height 15
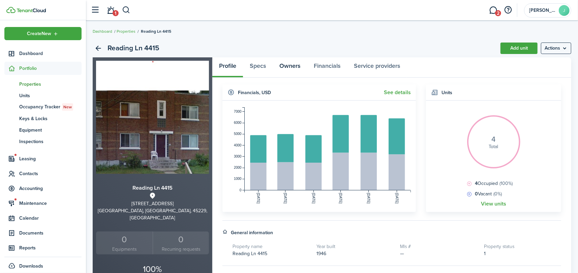
click at [281, 65] on link "Owners" at bounding box center [290, 67] width 34 height 20
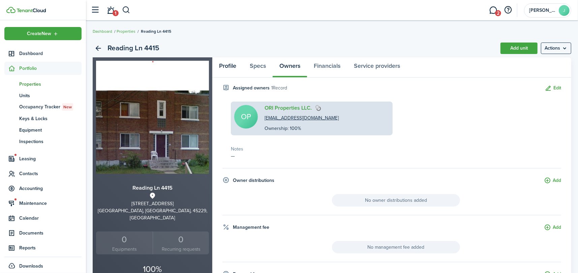
click at [226, 67] on link "Profile" at bounding box center [227, 67] width 31 height 20
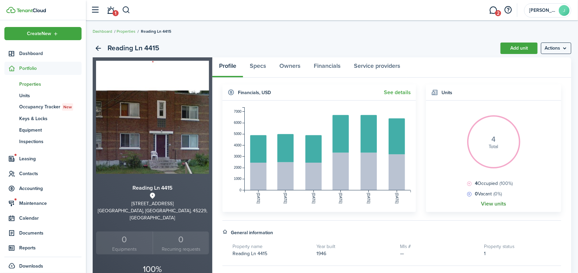
click at [493, 201] on link "View units" at bounding box center [493, 204] width 25 height 6
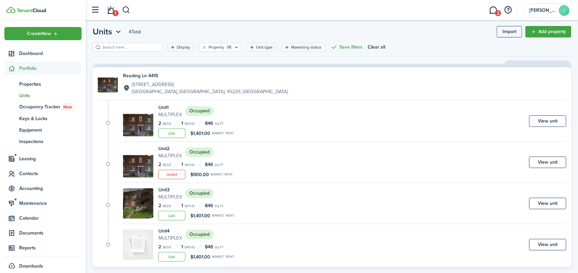
scroll to position [25, 0]
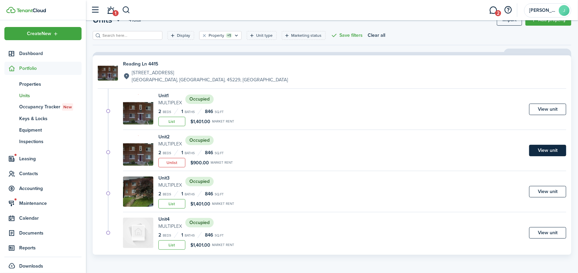
click at [543, 151] on link "View unit" at bounding box center [547, 150] width 37 height 11
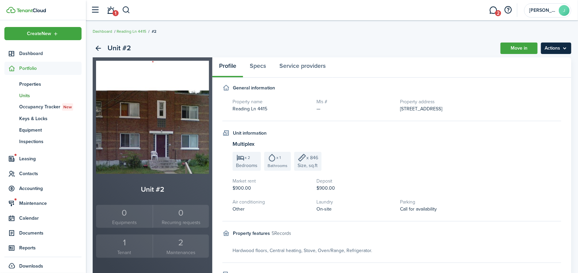
click at [556, 47] on menu-btn "Actions" at bounding box center [556, 47] width 30 height 11
click at [391, 81] on panel-main "Profile Specs Service providers General information Property name Reading Ln 44…" at bounding box center [391, 206] width 359 height 299
click at [136, 239] on div "1" at bounding box center [124, 242] width 53 height 13
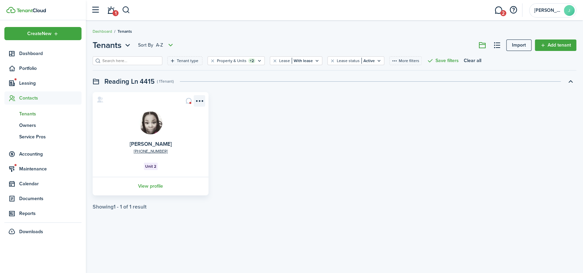
click at [200, 100] on menu-btn-icon "Open menu" at bounding box center [199, 100] width 11 height 11
click at [157, 103] on card "[PHONE_NUMBER] [PERSON_NAME] Unit 2 View profile" at bounding box center [151, 143] width 116 height 103
click at [144, 145] on link "[PERSON_NAME]" at bounding box center [151, 144] width 42 height 8
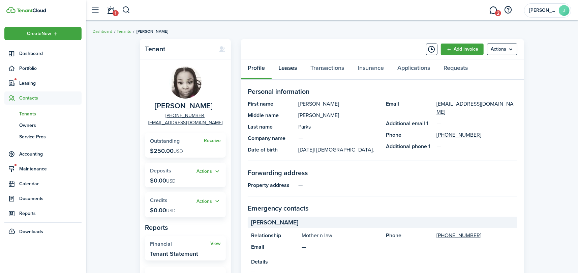
click at [292, 69] on link "Leases" at bounding box center [288, 69] width 32 height 20
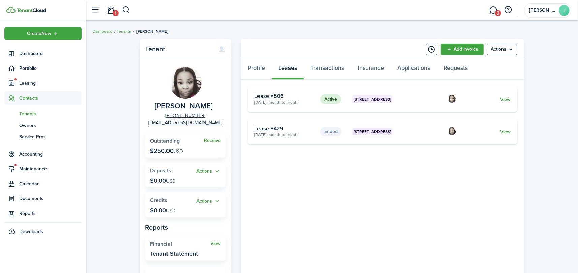
click at [507, 98] on link "View" at bounding box center [505, 99] width 10 height 7
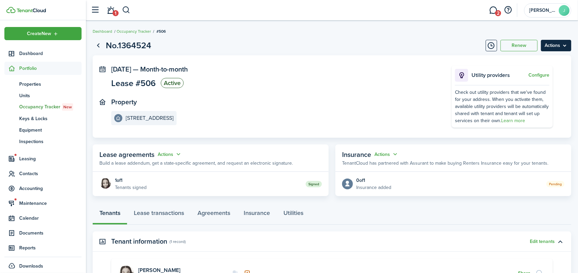
click at [552, 50] on menu-btn "Actions" at bounding box center [556, 45] width 30 height 11
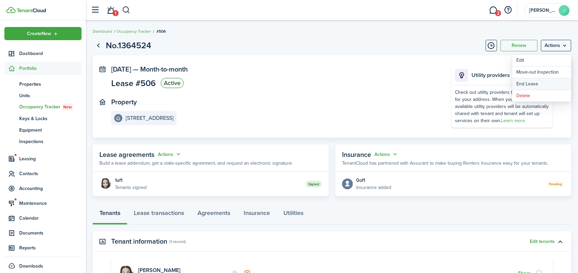
click at [547, 83] on link "End Lease" at bounding box center [541, 83] width 59 height 11
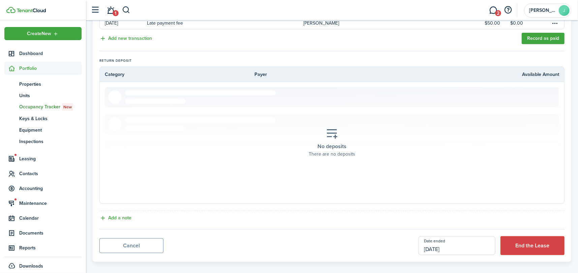
scroll to position [201, 0]
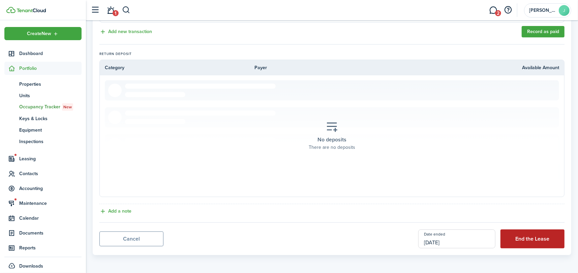
click at [525, 234] on button "End the Lease" at bounding box center [532, 238] width 64 height 19
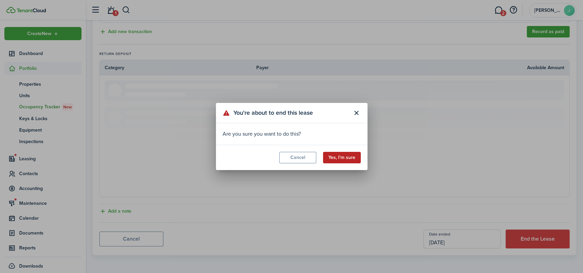
click at [341, 158] on button "Yes, I'm sure" at bounding box center [342, 157] width 38 height 11
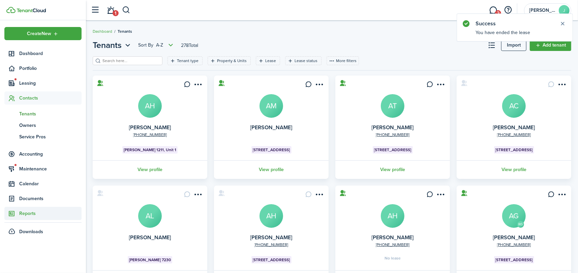
click at [32, 211] on span "Reports" at bounding box center [50, 213] width 62 height 7
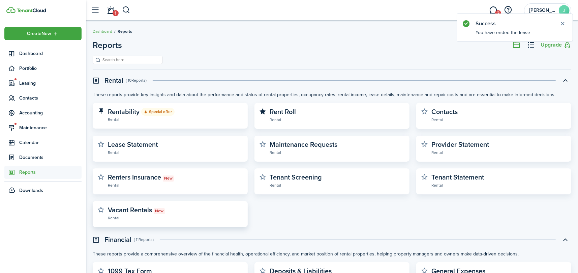
click at [131, 207] on widget-stats-description "Vacant Rentals New" at bounding box center [136, 210] width 57 height 10
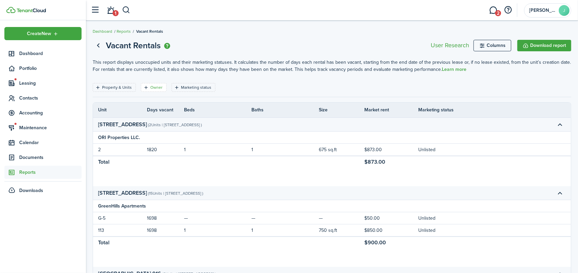
click at [158, 87] on filter-tag-label "Owner" at bounding box center [156, 87] width 12 height 6
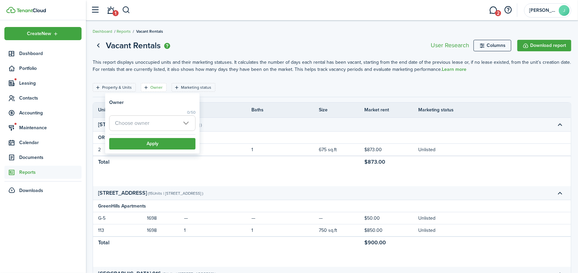
click at [157, 118] on span "Choose owner" at bounding box center [153, 123] width 86 height 15
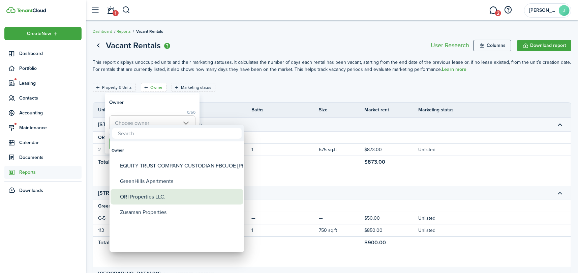
click at [148, 195] on div "ORI Properties LLC." at bounding box center [179, 197] width 119 height 16
type input "ORI Properties LLC."
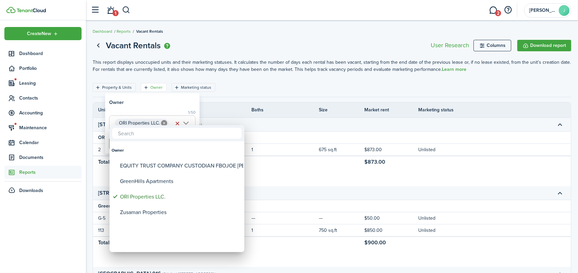
click at [153, 104] on div at bounding box center [289, 136] width 686 height 380
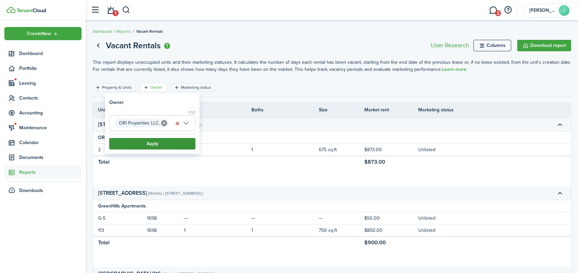
click at [144, 147] on button "Apply" at bounding box center [152, 143] width 86 height 11
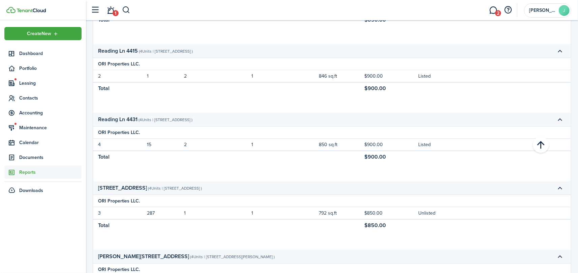
scroll to position [146, 0]
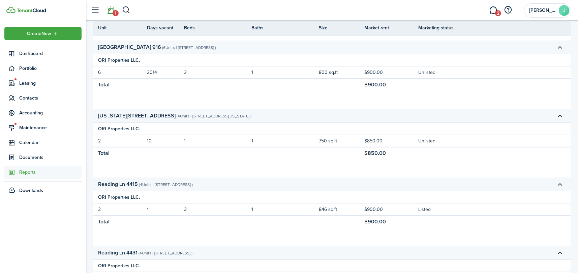
click at [109, 12] on link "1" at bounding box center [110, 10] width 13 height 17
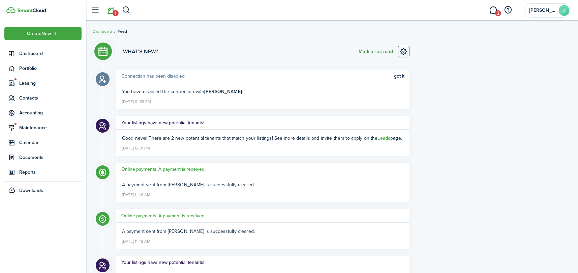
click at [372, 48] on button "Mark all as read" at bounding box center [376, 51] width 34 height 11
click at [493, 14] on link "2" at bounding box center [493, 10] width 13 height 17
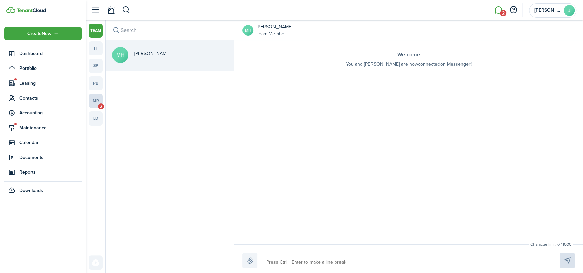
click at [97, 104] on link "mr 2" at bounding box center [96, 101] width 14 height 14
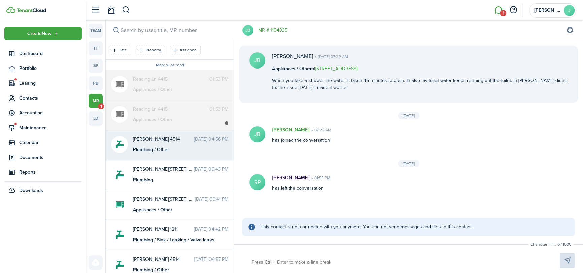
click at [157, 140] on span "[PERSON_NAME] 4514" at bounding box center [163, 138] width 61 height 7
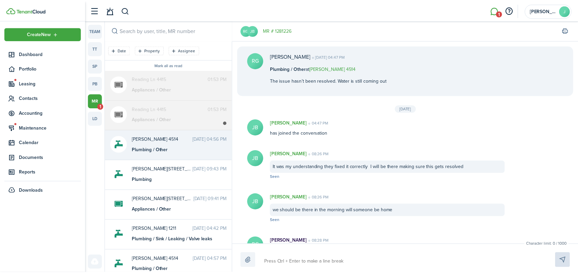
scroll to position [206, 0]
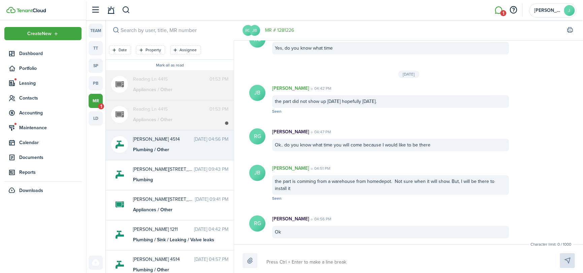
click at [316, 227] on div "Ok" at bounding box center [390, 231] width 237 height 12
click at [309, 256] on textarea at bounding box center [405, 261] width 282 height 11
click at [96, 82] on link "pb" at bounding box center [96, 83] width 14 height 14
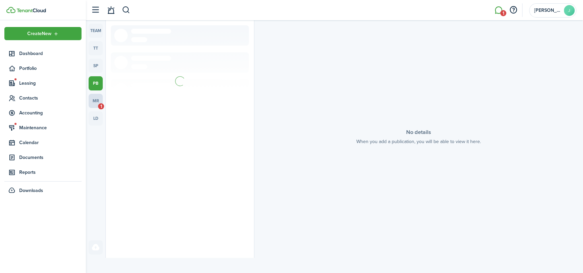
click at [93, 103] on link "mr 1" at bounding box center [96, 101] width 14 height 14
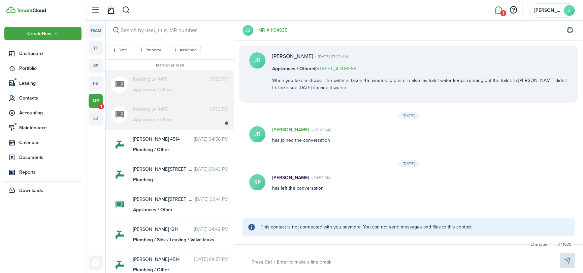
click at [198, 115] on div "Reading Ln 4415 01:53 PM Appliances / Other" at bounding box center [180, 114] width 105 height 18
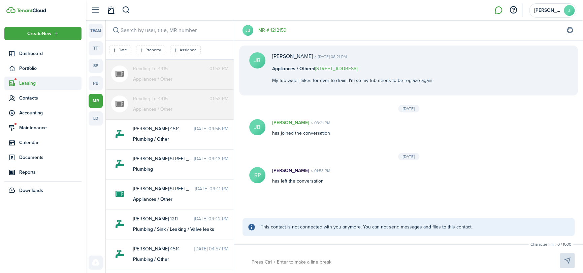
click at [30, 82] on span "Leasing" at bounding box center [50, 83] width 62 height 7
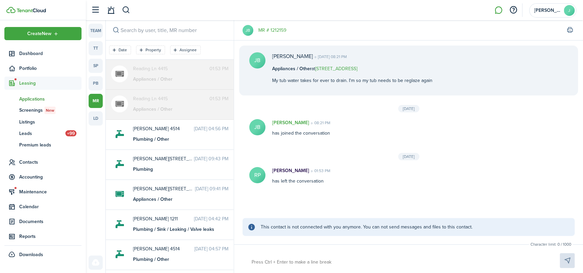
click at [29, 96] on span "Applications" at bounding box center [50, 98] width 62 height 7
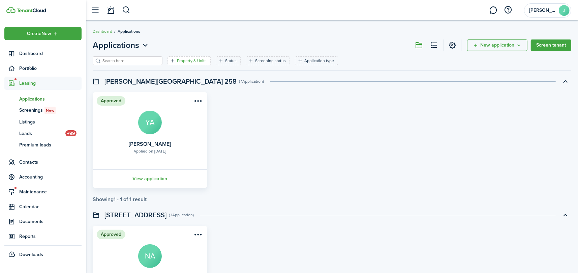
click at [177, 58] on filter-tag-label "Property & Units" at bounding box center [192, 61] width 30 height 6
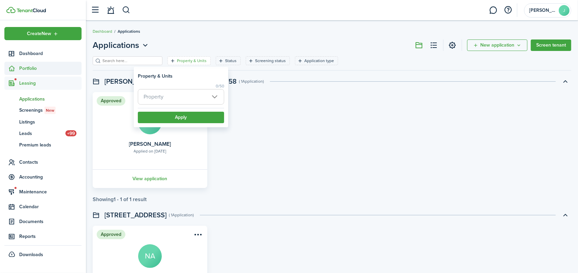
click at [22, 68] on span "Portfolio" at bounding box center [50, 68] width 62 height 7
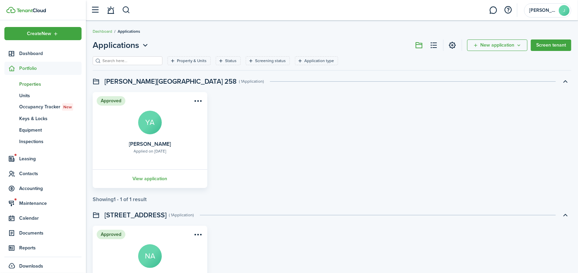
click at [30, 79] on link "pt Properties" at bounding box center [42, 83] width 77 height 11
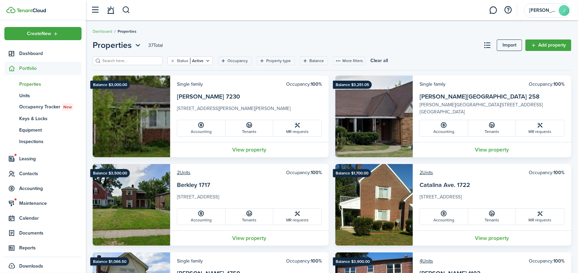
click at [135, 57] on filter-search at bounding box center [128, 60] width 70 height 9
click at [134, 60] on input "search" at bounding box center [130, 61] width 59 height 6
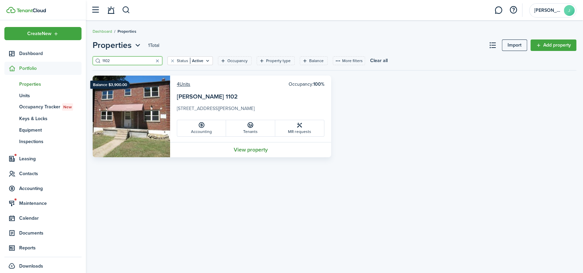
type input "1102"
click at [247, 146] on link "View property" at bounding box center [250, 149] width 161 height 15
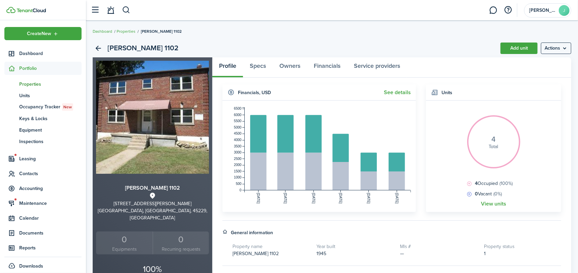
click at [493, 200] on widget-body "4 Total 4 Occupied (100%) 0 Vacant (0%) View units" at bounding box center [493, 155] width 135 height 111
click at [495, 201] on link "View units" at bounding box center [493, 204] width 25 height 6
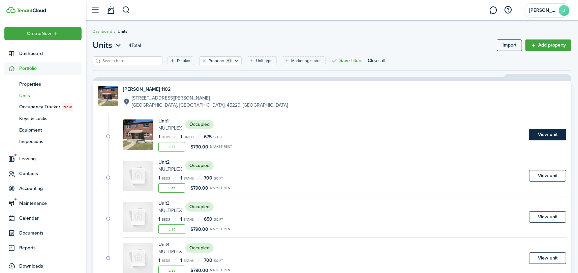
click at [547, 134] on link "View unit" at bounding box center [547, 134] width 37 height 11
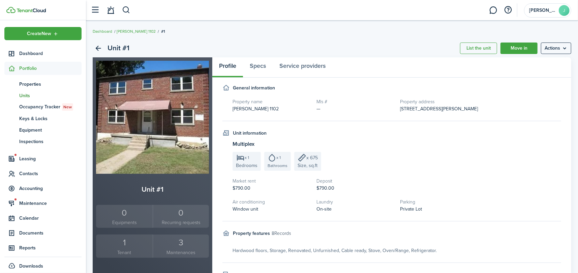
click at [122, 249] on small "Tenant" at bounding box center [124, 252] width 53 height 7
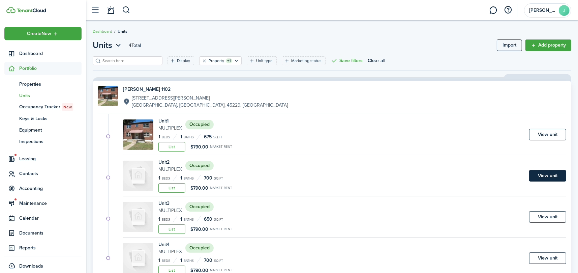
click at [563, 174] on link "View unit" at bounding box center [547, 175] width 37 height 11
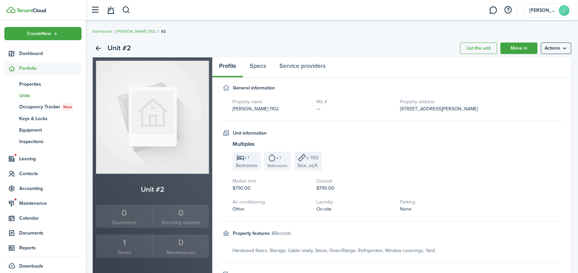
click at [122, 243] on div "1" at bounding box center [124, 242] width 53 height 13
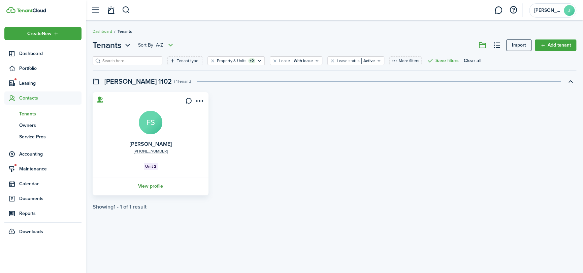
click at [146, 185] on link "View profile" at bounding box center [151, 186] width 118 height 19
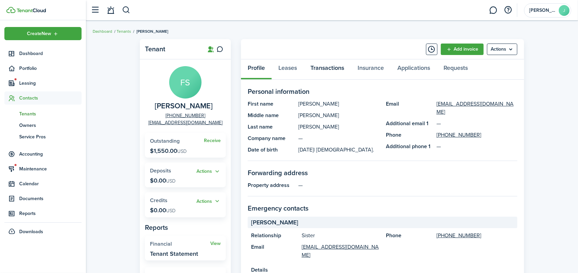
click at [322, 66] on link "Transactions" at bounding box center [327, 69] width 47 height 20
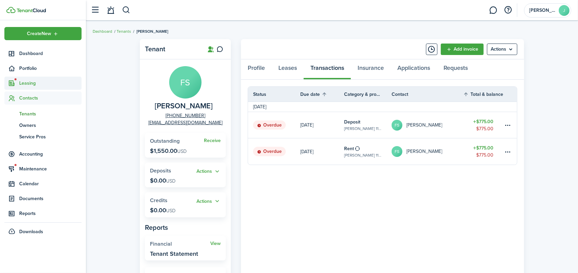
click at [26, 80] on span "Leasing" at bounding box center [50, 83] width 62 height 7
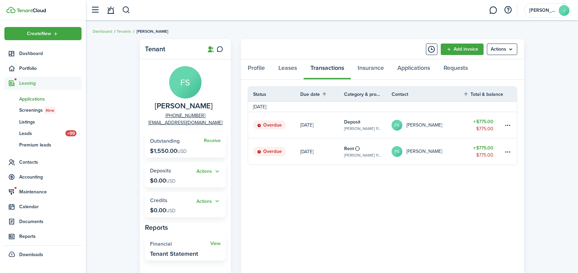
click at [31, 98] on span "Applications" at bounding box center [50, 98] width 62 height 7
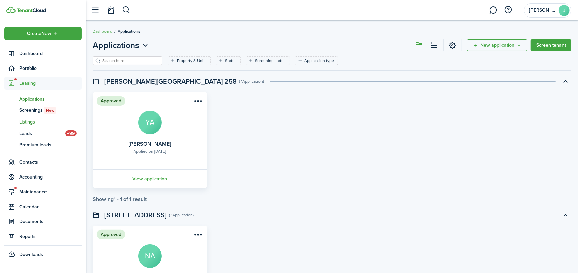
click at [34, 119] on span "Listings" at bounding box center [50, 121] width 62 height 7
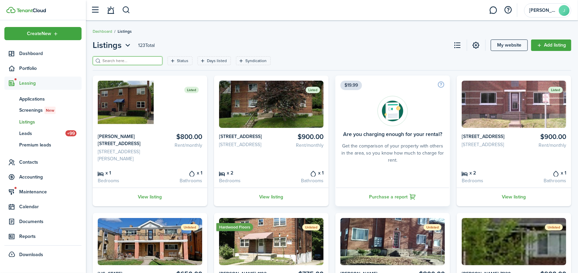
click at [141, 58] on input "search" at bounding box center [130, 61] width 59 height 6
click at [520, 202] on link "View listing" at bounding box center [514, 196] width 115 height 19
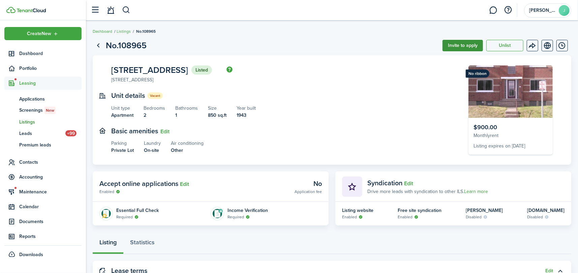
click at [455, 46] on button "Invite to apply" at bounding box center [462, 45] width 40 height 11
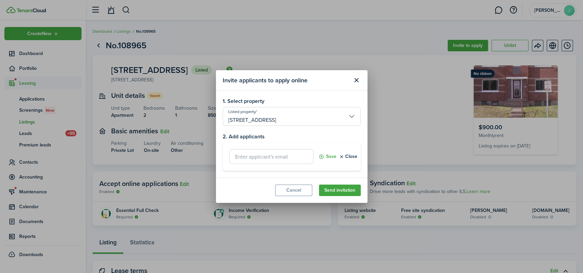
click at [263, 156] on input "text" at bounding box center [272, 156] width 84 height 15
paste input "[EMAIL_ADDRESS][DOMAIN_NAME]"
type input "[EMAIL_ADDRESS][DOMAIN_NAME]"
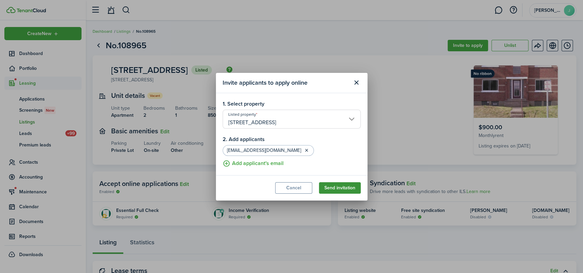
click at [337, 189] on button "Send invitation" at bounding box center [340, 187] width 42 height 11
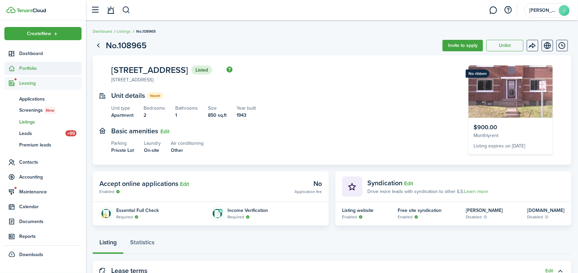
click at [26, 69] on span "Portfolio" at bounding box center [50, 68] width 62 height 7
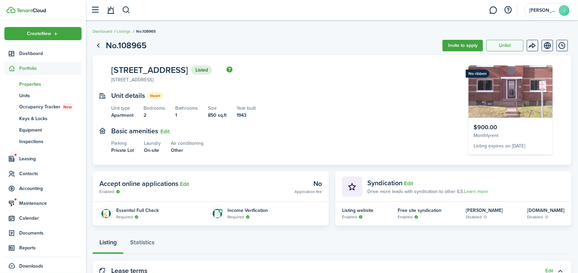
click at [24, 81] on span "Properties" at bounding box center [50, 84] width 62 height 7
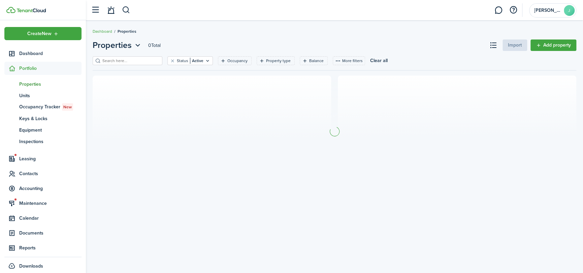
click at [141, 57] on filter-search at bounding box center [128, 60] width 70 height 9
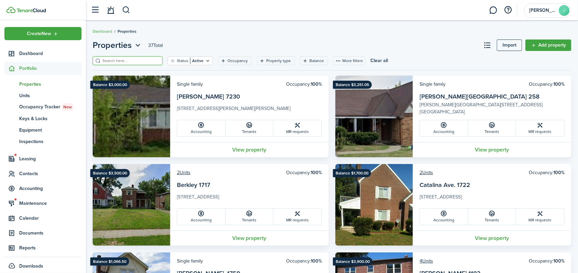
click at [139, 60] on input "search" at bounding box center [130, 61] width 59 height 6
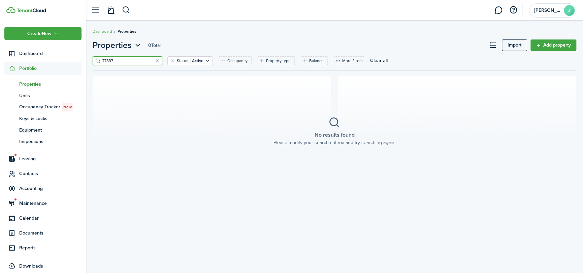
drag, startPoint x: 120, startPoint y: 62, endPoint x: 72, endPoint y: 63, distance: 47.9
click at [72, 63] on landlord-dashboard "Create New Dashboard Portfolio pt Properties un Units oc Occupancy Tracker New …" at bounding box center [291, 136] width 583 height 273
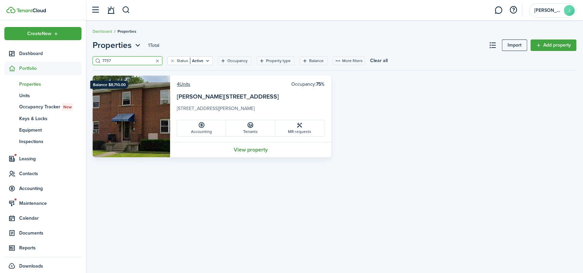
type input "7737"
click at [259, 149] on link "View property" at bounding box center [250, 149] width 161 height 15
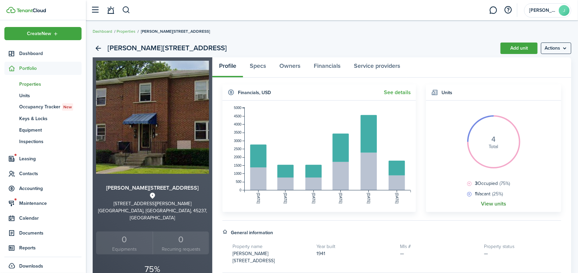
click at [495, 204] on link "View units" at bounding box center [493, 204] width 25 height 6
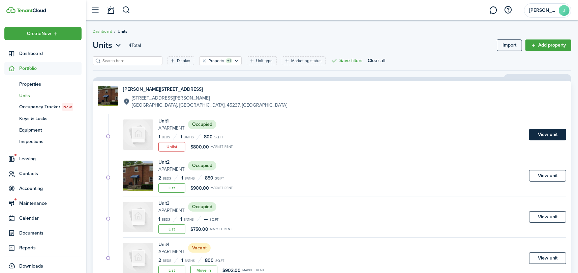
click at [557, 129] on link "View unit" at bounding box center [547, 134] width 37 height 11
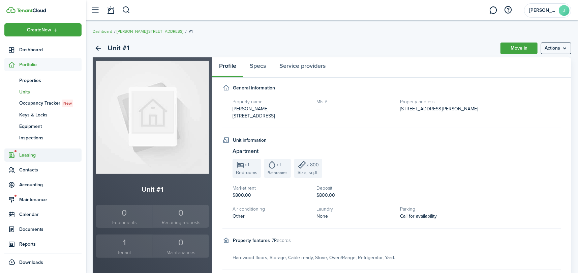
scroll to position [5, 0]
click at [26, 154] on span "Leasing" at bounding box center [50, 153] width 62 height 7
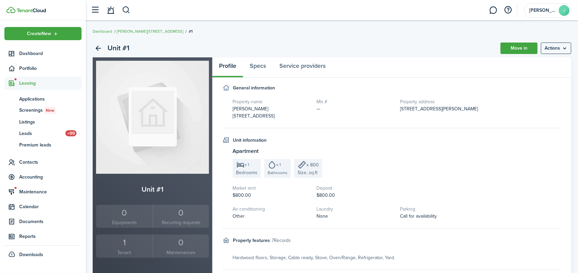
scroll to position [0, 0]
click at [29, 121] on span "Listings" at bounding box center [50, 121] width 62 height 7
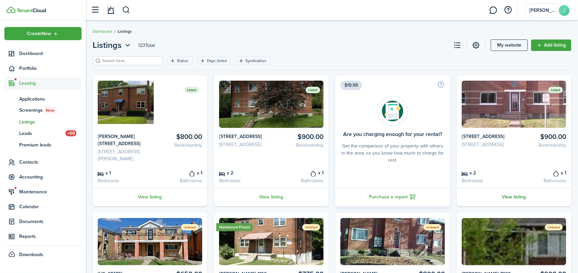
click at [513, 203] on link "View listing" at bounding box center [514, 196] width 115 height 19
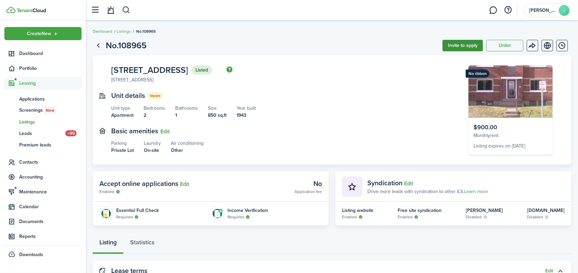
click at [451, 43] on button "Invite to apply" at bounding box center [462, 45] width 40 height 11
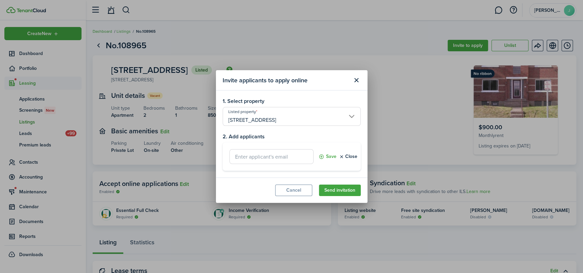
click at [256, 154] on input "text" at bounding box center [272, 156] width 84 height 15
paste input "[EMAIL_ADDRESS][DOMAIN_NAME]"
type input "[EMAIL_ADDRESS][DOMAIN_NAME]"
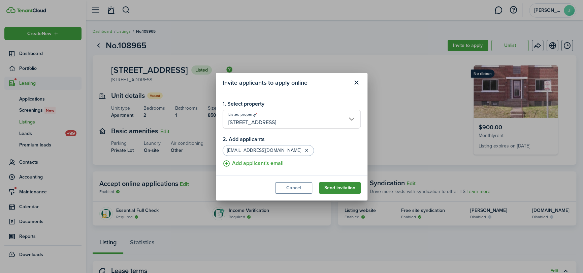
click at [322, 189] on button "Send invitation" at bounding box center [340, 187] width 42 height 11
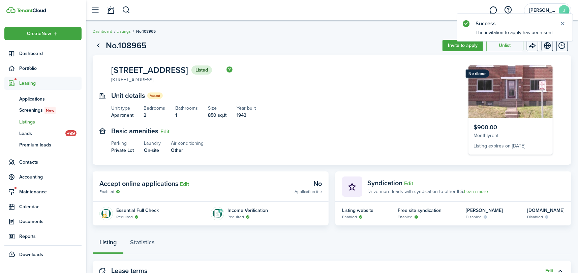
click at [30, 120] on span "Listings" at bounding box center [50, 121] width 62 height 7
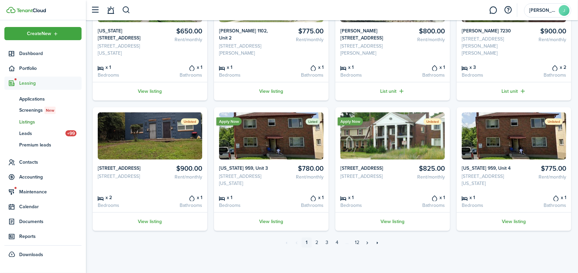
scroll to position [270, 0]
click at [29, 121] on span "Listings" at bounding box center [50, 121] width 62 height 7
click at [32, 236] on span "Reports" at bounding box center [50, 236] width 62 height 7
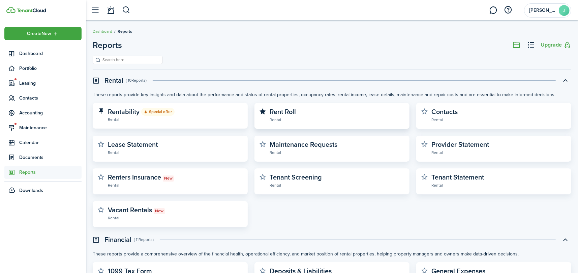
click at [284, 108] on widget-stats-description "Rent Roll" at bounding box center [283, 111] width 26 height 10
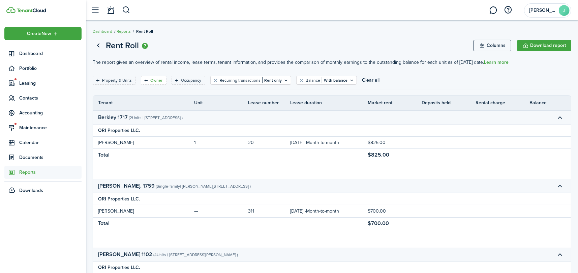
click at [152, 79] on filter-tag-label "Owner" at bounding box center [156, 80] width 12 height 6
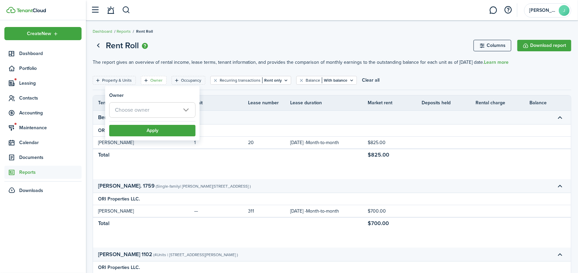
click at [144, 111] on span "Choose owner" at bounding box center [132, 110] width 34 height 8
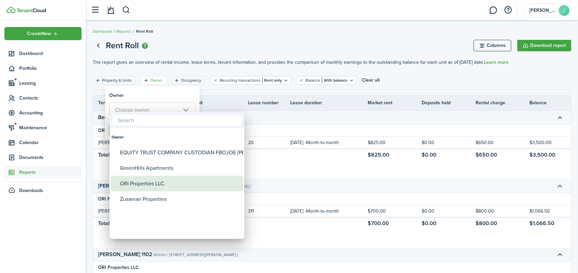
click at [147, 181] on div "ORI Properties LLC." at bounding box center [179, 184] width 119 height 16
type input "ORI Properties LLC."
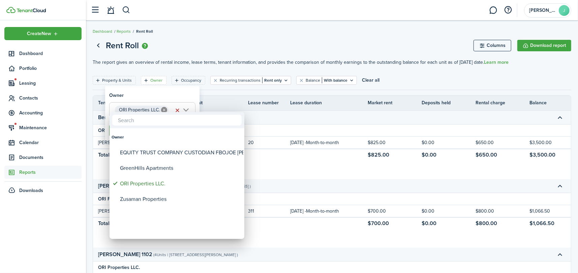
click at [212, 90] on div at bounding box center [289, 136] width 686 height 380
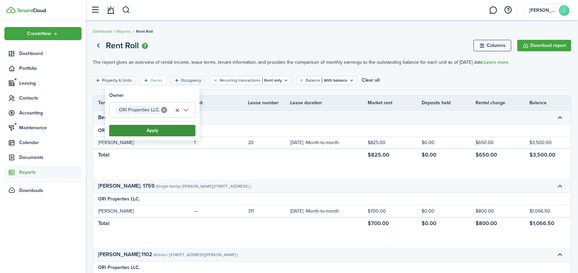
click at [148, 129] on button "Apply" at bounding box center [152, 130] width 86 height 11
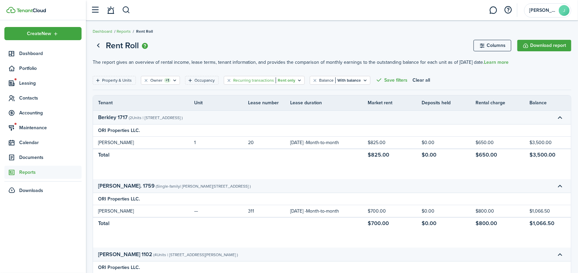
click at [297, 79] on icon "Open filter" at bounding box center [300, 80] width 6 height 5
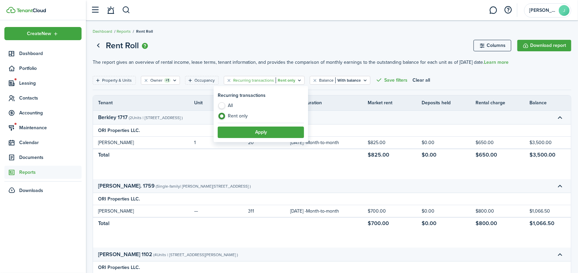
click at [225, 106] on label "All" at bounding box center [261, 107] width 86 height 10
radio input "true"
click at [272, 130] on button "Apply" at bounding box center [261, 131] width 86 height 11
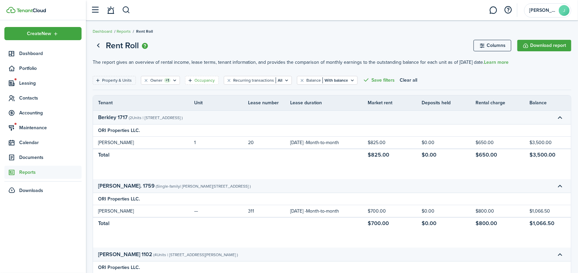
click at [204, 81] on filter-tag-label "Occupancy" at bounding box center [204, 80] width 20 height 6
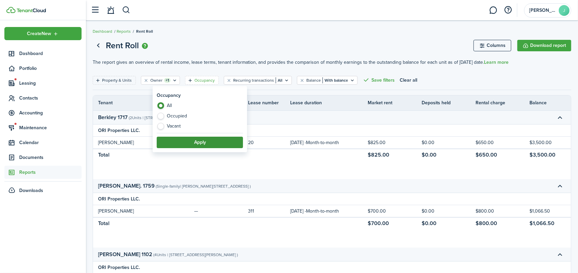
click at [194, 142] on button "Apply" at bounding box center [200, 141] width 86 height 11
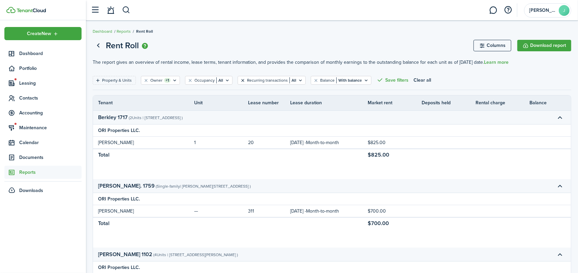
click at [240, 79] on button "Clear filter" at bounding box center [243, 80] width 6 height 5
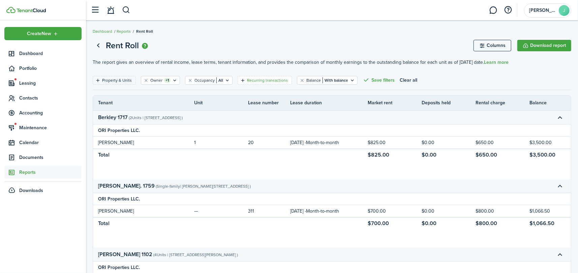
click at [274, 80] on filter-tag-label "Recurring transactions" at bounding box center [267, 80] width 41 height 6
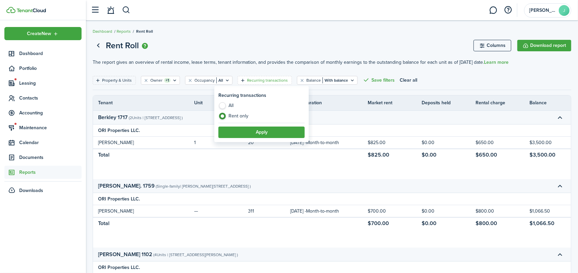
click at [228, 106] on label "All" at bounding box center [261, 107] width 86 height 10
radio input "true"
click at [252, 131] on button "Apply" at bounding box center [261, 131] width 86 height 11
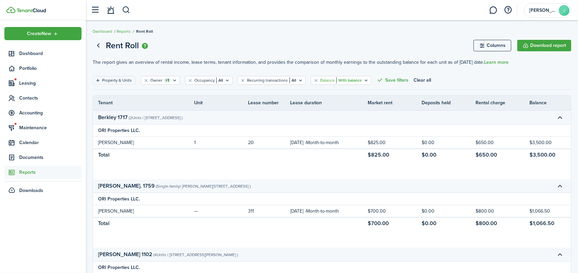
click at [358, 81] on filter-tag "Balance With balance" at bounding box center [341, 80] width 61 height 9
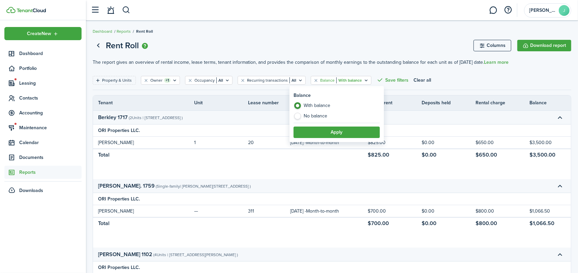
click at [323, 115] on label "No balance" at bounding box center [337, 116] width 86 height 7
radio input "false"
radio input "true"
click at [335, 137] on button "Apply" at bounding box center [337, 131] width 86 height 11
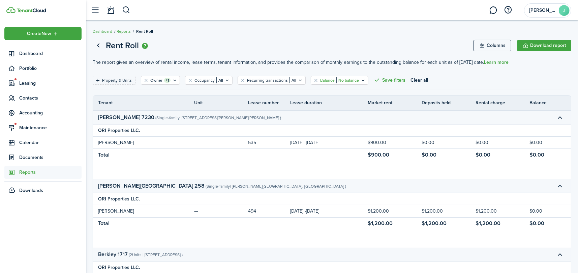
click at [351, 80] on filter-tag-value "No balance" at bounding box center [347, 80] width 23 height 6
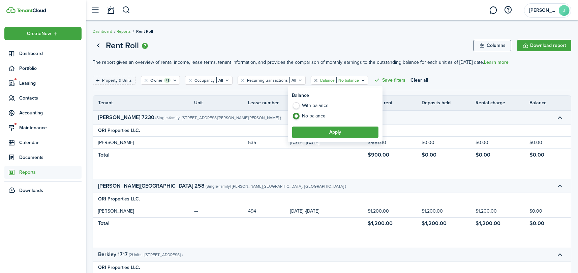
click at [313, 80] on button "Clear filter" at bounding box center [316, 80] width 6 height 5
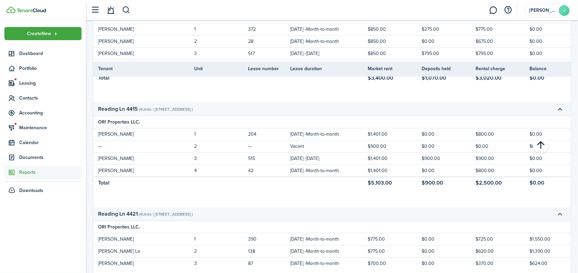
scroll to position [1543, 0]
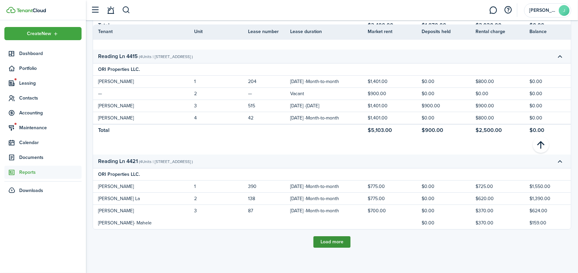
click at [337, 242] on button "Load more" at bounding box center [331, 241] width 37 height 11
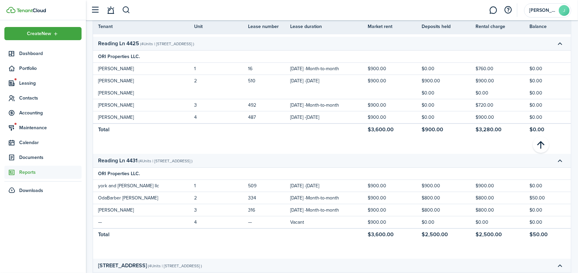
scroll to position [1772, 0]
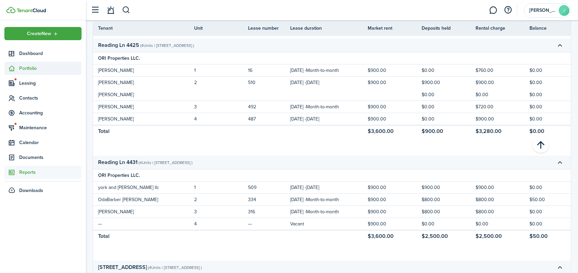
click at [34, 67] on span "Portfolio" at bounding box center [50, 68] width 62 height 7
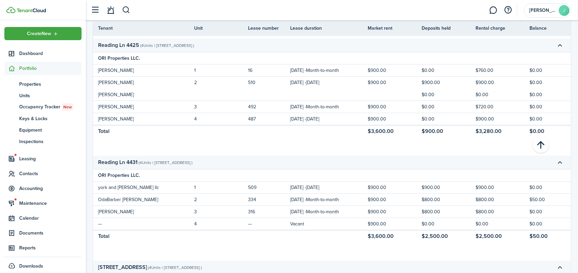
click at [408, 47] on tr "Reading Ln 4425 ( 4 Units | [STREET_ADDRESS] )" at bounding box center [338, 45] width 490 height 14
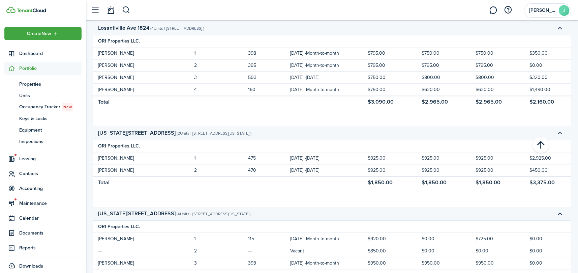
scroll to position [0, 0]
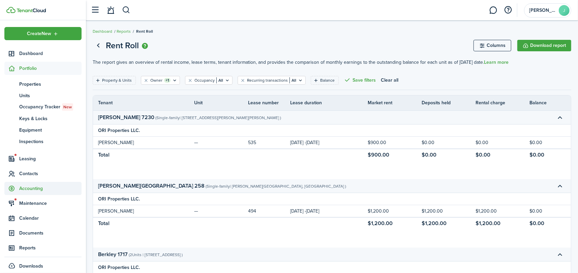
click at [25, 187] on span "Accounting" at bounding box center [50, 188] width 62 height 7
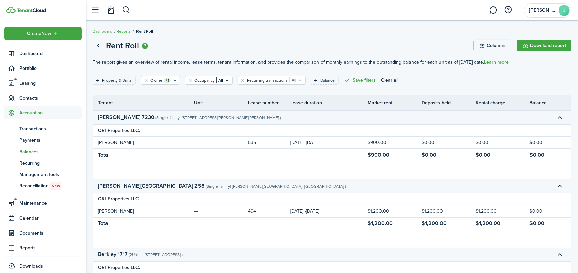
click at [29, 152] on span "Balances" at bounding box center [50, 151] width 62 height 7
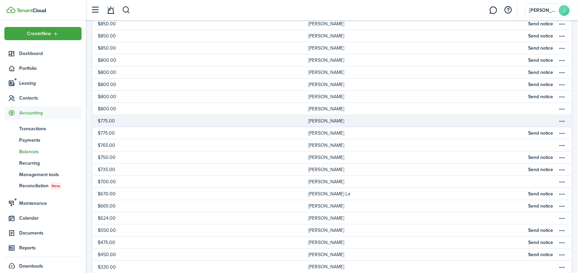
scroll to position [236, 0]
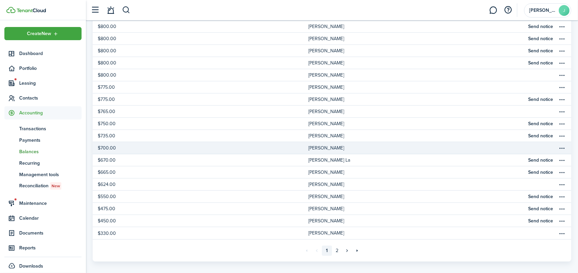
click at [318, 149] on table-profile-info-text "[PERSON_NAME]" at bounding box center [326, 147] width 36 height 5
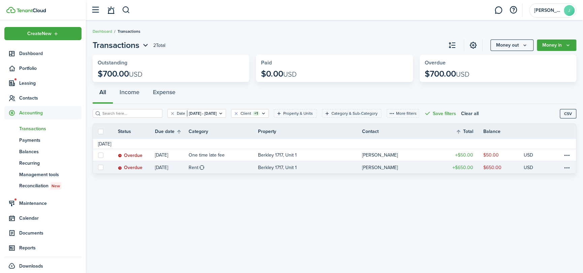
click at [377, 165] on table-profile-info-text "[PERSON_NAME]" at bounding box center [380, 167] width 36 height 5
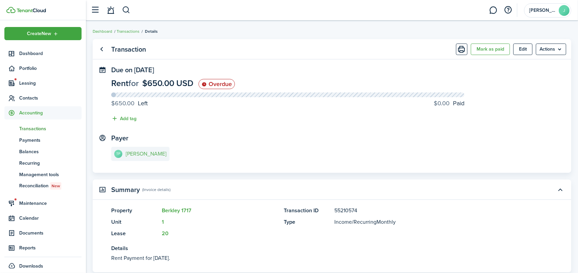
click at [132, 159] on link "TP [PERSON_NAME]" at bounding box center [140, 154] width 58 height 14
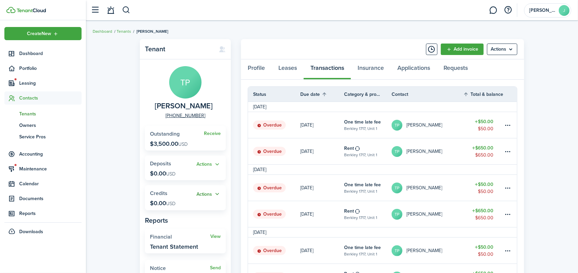
click at [206, 191] on button "Actions" at bounding box center [208, 194] width 24 height 8
click at [175, 207] on link "Add" at bounding box center [191, 206] width 59 height 11
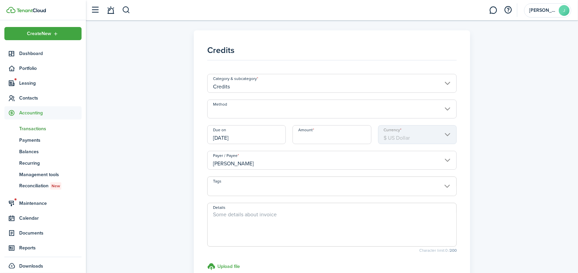
click at [336, 135] on input "Amount" at bounding box center [332, 134] width 79 height 19
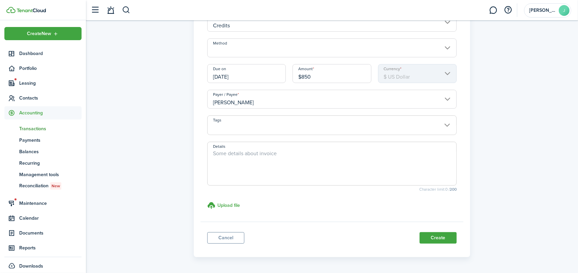
scroll to position [83, 0]
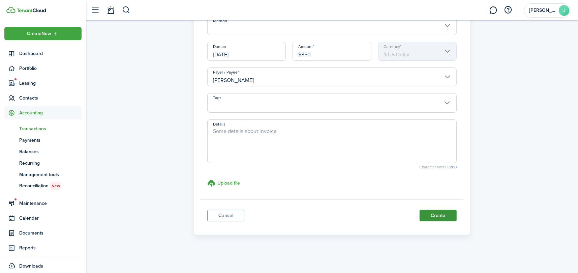
type input "$850.00"
click at [439, 211] on button "Create" at bounding box center [438, 215] width 37 height 11
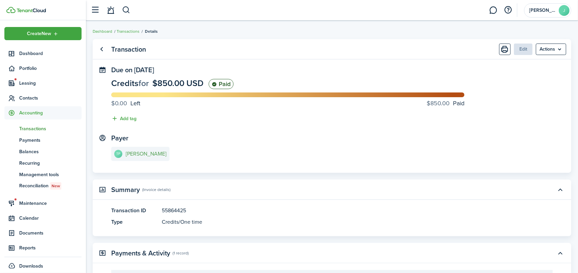
click at [128, 156] on e-details-info-title "[PERSON_NAME]" at bounding box center [146, 154] width 41 height 6
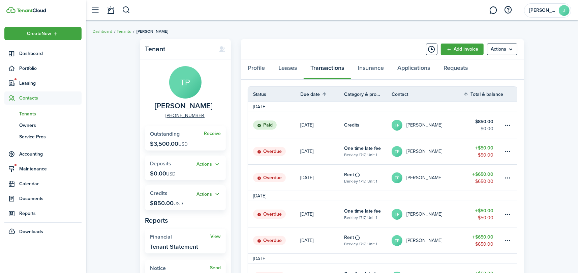
click at [208, 192] on button "Actions" at bounding box center [208, 194] width 24 height 8
click at [172, 217] on link "Apply" at bounding box center [191, 218] width 59 height 11
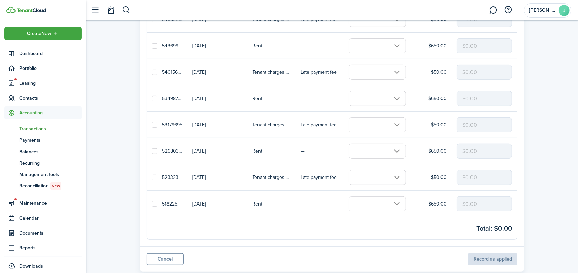
scroll to position [170, 0]
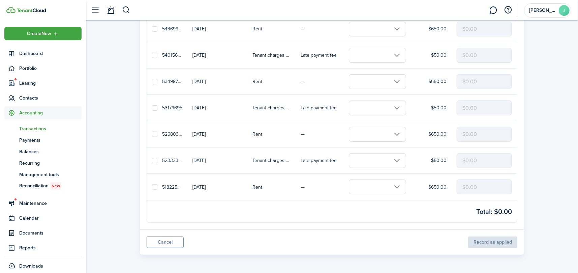
click at [369, 186] on input "text" at bounding box center [377, 186] width 57 height 15
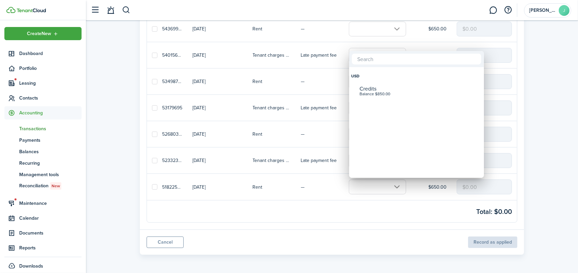
click at [377, 82] on div "USD" at bounding box center [416, 76] width 131 height 16
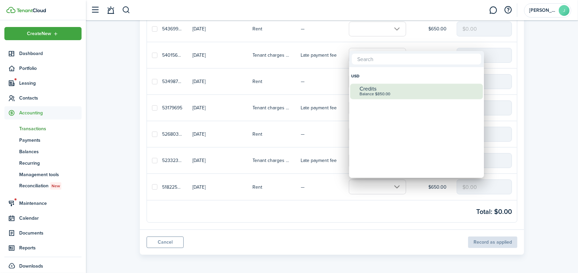
click at [374, 94] on div "Balance $850.00" at bounding box center [419, 94] width 119 height 5
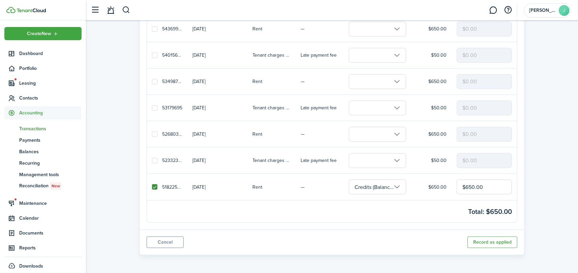
click at [369, 159] on input "text" at bounding box center [377, 160] width 57 height 15
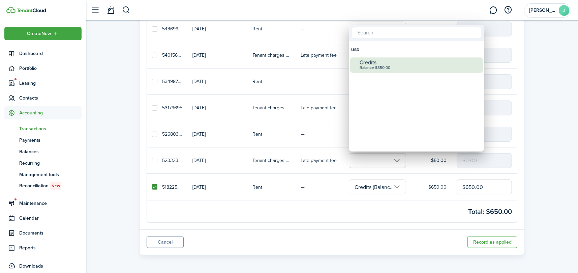
click at [369, 61] on div "Credits" at bounding box center [419, 62] width 119 height 6
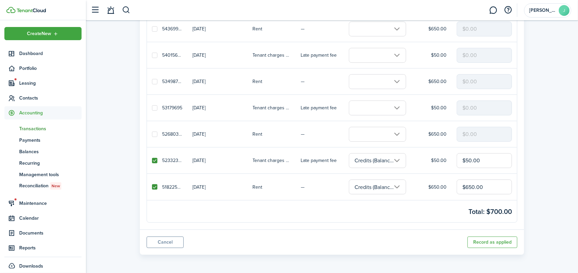
click at [363, 133] on input "text" at bounding box center [377, 134] width 57 height 15
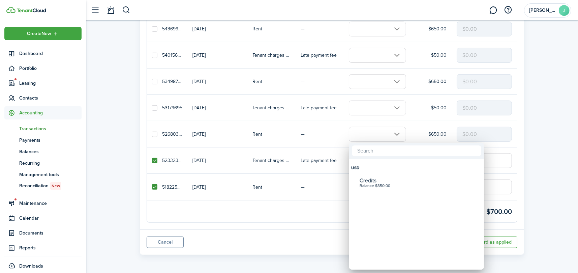
click at [371, 115] on div at bounding box center [289, 136] width 686 height 380
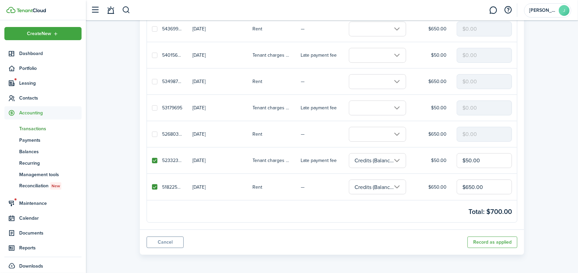
click at [379, 132] on input "text" at bounding box center [377, 134] width 57 height 15
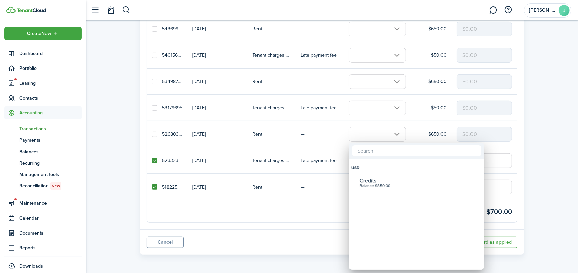
click at [379, 174] on div "USD" at bounding box center [416, 168] width 131 height 16
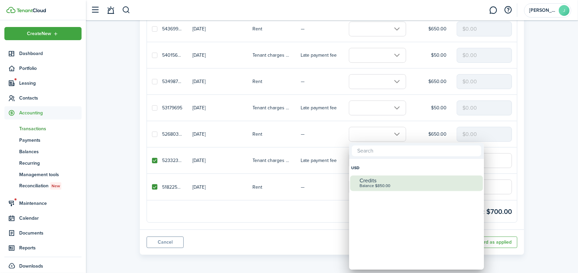
click at [374, 186] on div "Balance $850.00" at bounding box center [419, 185] width 119 height 5
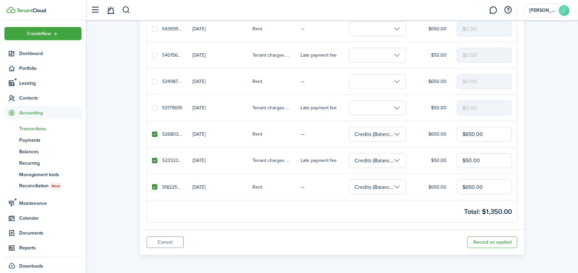
drag, startPoint x: 493, startPoint y: 131, endPoint x: 460, endPoint y: 131, distance: 33.0
click at [460, 131] on input "$650.00" at bounding box center [484, 134] width 55 height 15
type input "$50.00"
click at [512, 238] on button "Record as applied" at bounding box center [492, 241] width 50 height 11
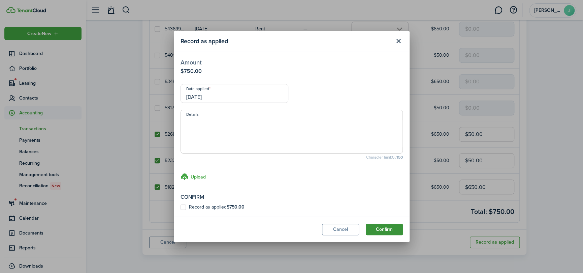
click at [377, 226] on button "Confirm" at bounding box center [384, 228] width 37 height 11
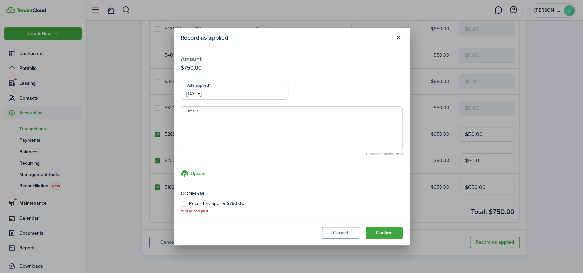
click at [223, 203] on label "Record as applied $750.00" at bounding box center [213, 203] width 64 height 5
click at [181, 207] on input "Record as applied $750.00" at bounding box center [180, 207] width 0 height 0
checkbox input "true"
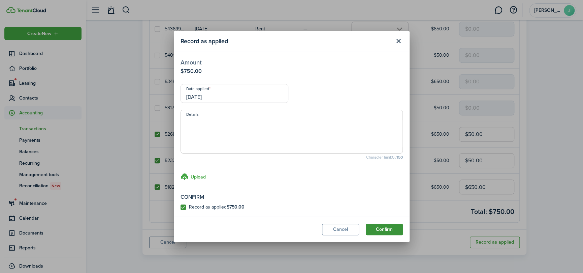
click at [384, 230] on button "Confirm" at bounding box center [384, 228] width 37 height 11
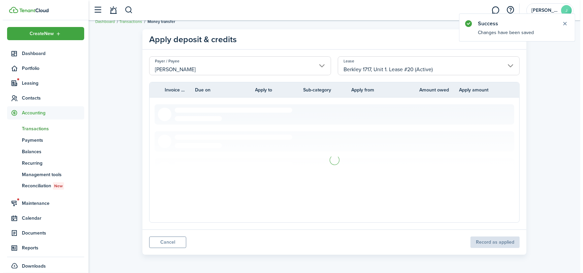
scroll to position [118, 0]
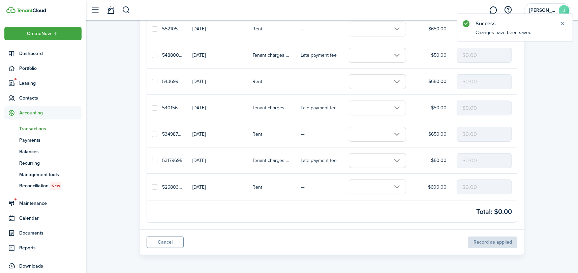
click at [400, 184] on input "text" at bounding box center [377, 186] width 57 height 15
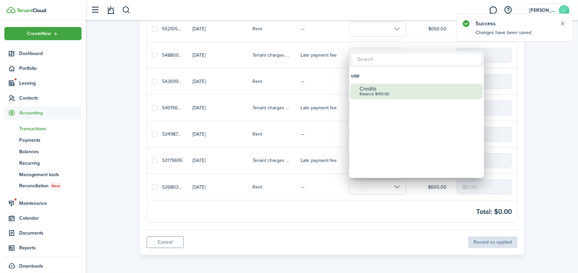
click at [374, 87] on div "Credits" at bounding box center [419, 89] width 119 height 6
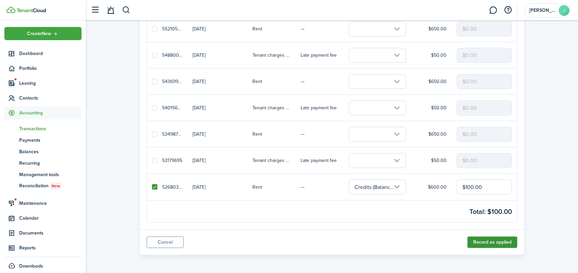
click at [484, 242] on button "Record as applied" at bounding box center [492, 241] width 50 height 11
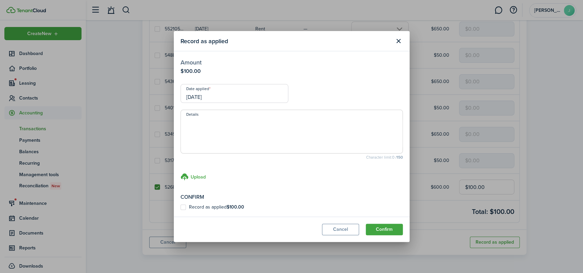
click at [239, 208] on b "$100.00" at bounding box center [236, 206] width 18 height 7
click at [181, 207] on input "Record as applied $100.00" at bounding box center [180, 207] width 0 height 0
checkbox input "true"
click at [392, 226] on button "Confirm" at bounding box center [384, 228] width 37 height 11
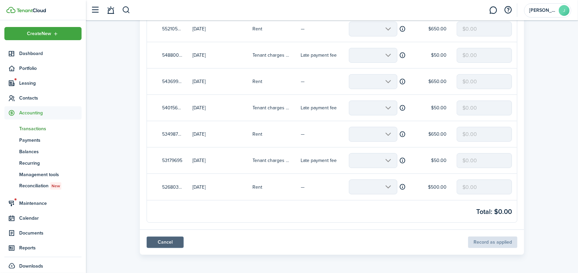
click at [156, 242] on link "Cancel" at bounding box center [165, 241] width 37 height 11
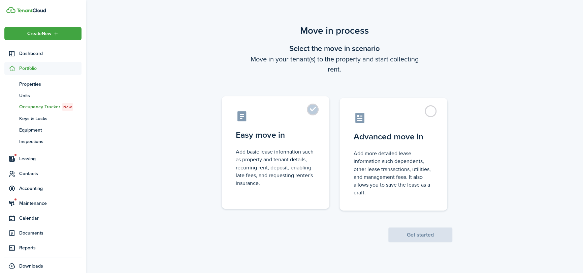
click at [319, 123] on label "Easy move in Add basic lease information such as property and tenant details, r…" at bounding box center [276, 152] width 108 height 113
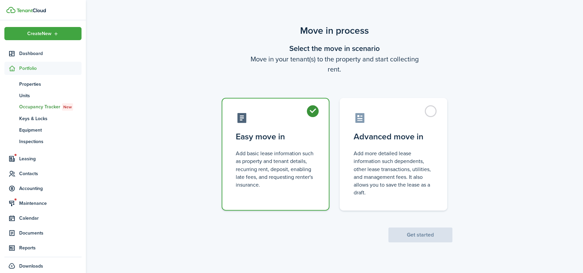
radio input "true"
click at [428, 236] on button "Get started" at bounding box center [421, 234] width 64 height 15
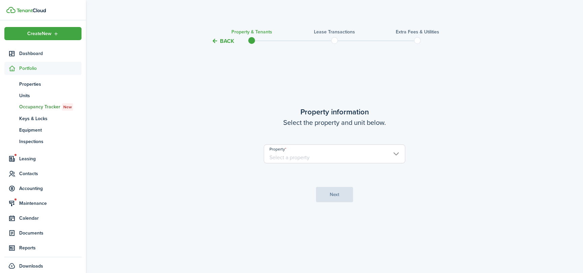
click at [374, 151] on input "Property" at bounding box center [335, 153] width 142 height 19
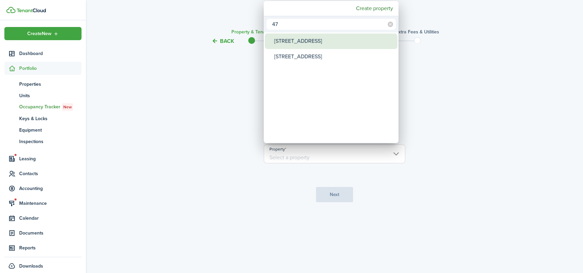
type input "47"
click at [280, 42] on div "[STREET_ADDRESS]" at bounding box center [333, 41] width 119 height 16
type input "[STREET_ADDRESS]"
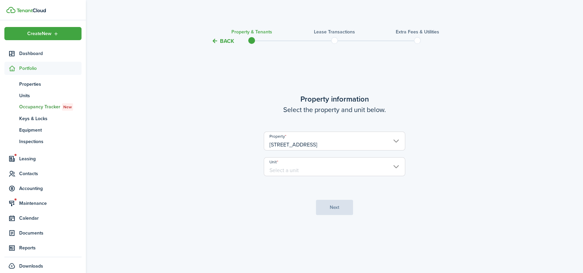
click at [330, 169] on input "Unit" at bounding box center [335, 166] width 142 height 19
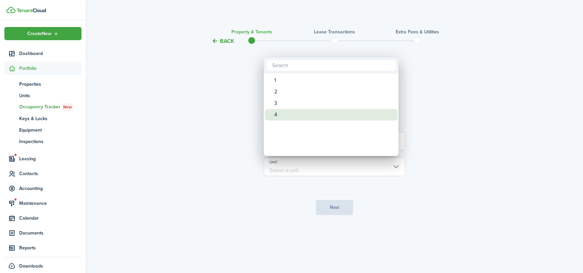
click at [287, 110] on div "4" at bounding box center [333, 114] width 119 height 11
type input "4"
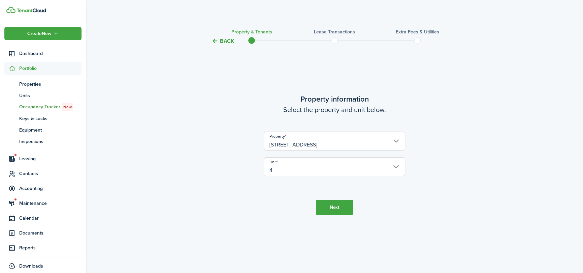
click at [334, 206] on button "Next" at bounding box center [334, 207] width 37 height 15
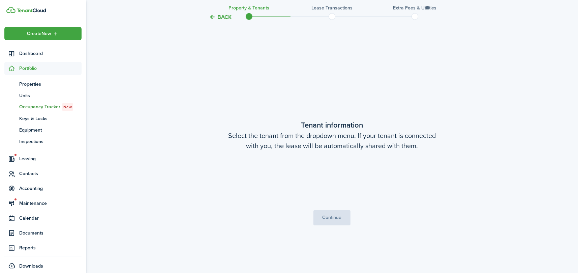
scroll to position [227, 0]
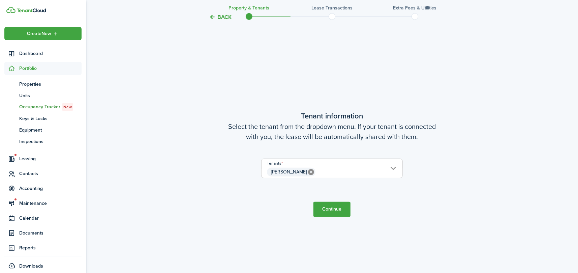
click at [334, 206] on button "Continue" at bounding box center [331, 209] width 37 height 15
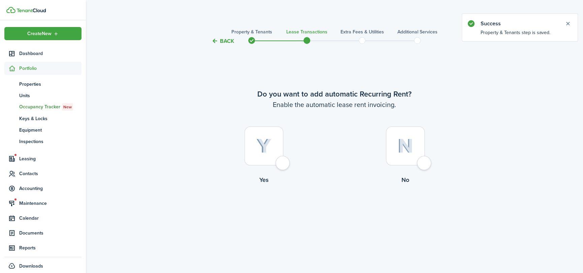
click at [282, 165] on div at bounding box center [264, 145] width 39 height 39
radio input "true"
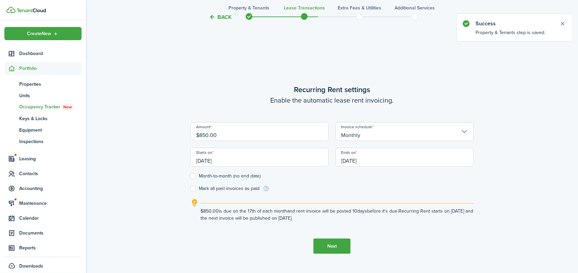
scroll to position [227, 0]
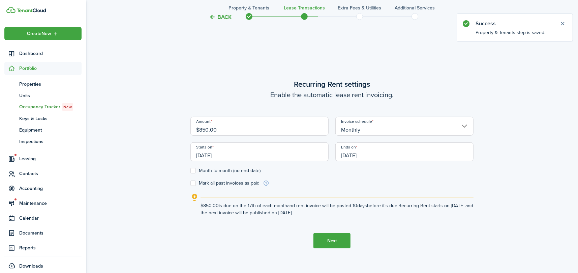
drag, startPoint x: 218, startPoint y: 128, endPoint x: 150, endPoint y: 131, distance: 68.2
click at [150, 131] on div "Back Property & Tenants Lease Transactions Extra fees & Utilities Additional Se…" at bounding box center [332, 47] width 492 height 503
type input "$800.00"
click at [194, 172] on label "Month-to-month (no end date)" at bounding box center [225, 170] width 70 height 5
click at [190, 171] on input "Month-to-month (no end date)" at bounding box center [190, 171] width 0 height 0
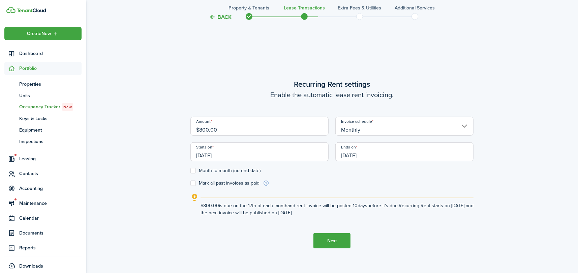
checkbox input "true"
click at [325, 237] on button "Next" at bounding box center [331, 240] width 37 height 15
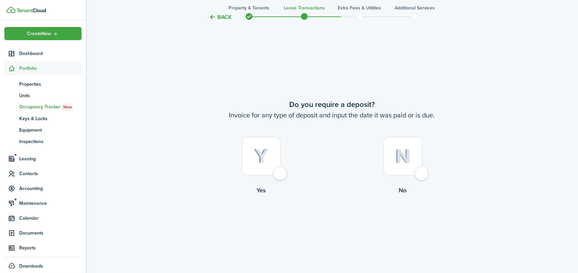
scroll to position [500, 0]
click at [279, 172] on div at bounding box center [261, 155] width 39 height 39
radio input "true"
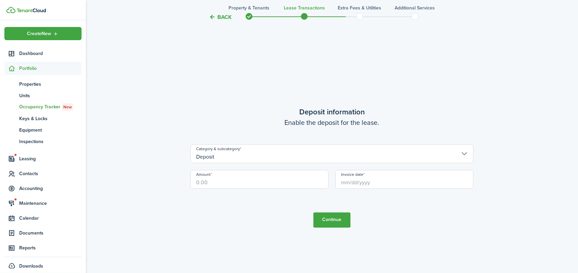
scroll to position [772, 0]
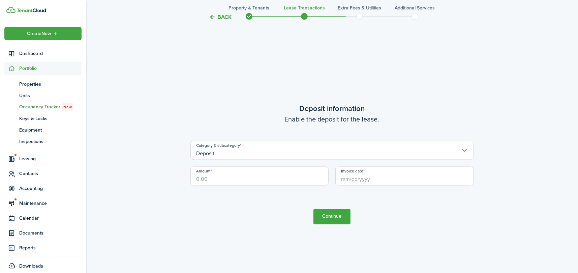
click at [372, 175] on input "Invoice date" at bounding box center [404, 175] width 138 height 19
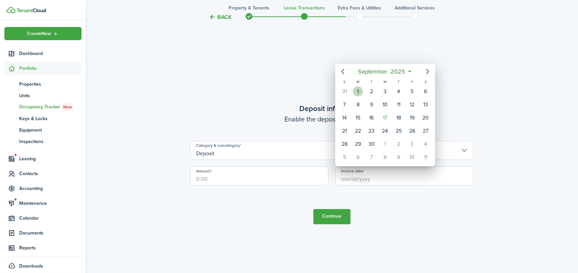
click at [358, 88] on div "1" at bounding box center [358, 91] width 10 height 10
type input "09/01/2025"
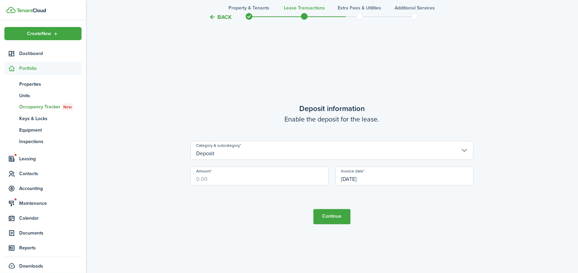
click at [210, 181] on input "Amount" at bounding box center [259, 175] width 138 height 19
type input "$800.00"
click at [340, 210] on button "Continue" at bounding box center [331, 216] width 37 height 15
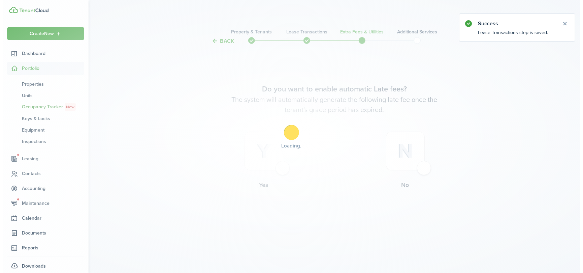
scroll to position [0, 0]
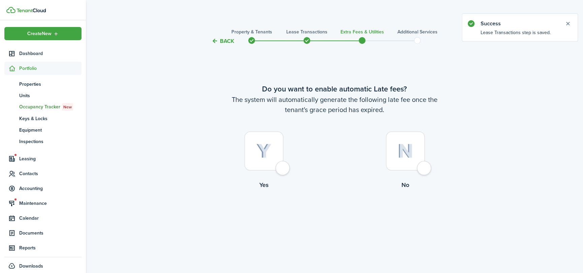
click at [283, 168] on div at bounding box center [264, 150] width 39 height 39
radio input "true"
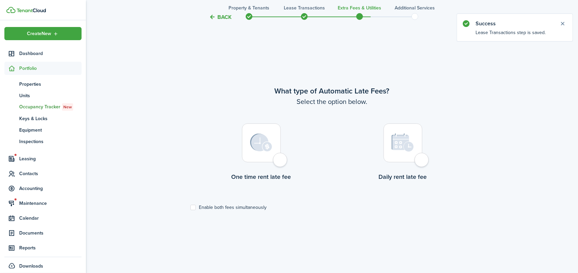
scroll to position [227, 0]
click at [279, 158] on div at bounding box center [261, 142] width 39 height 39
radio input "true"
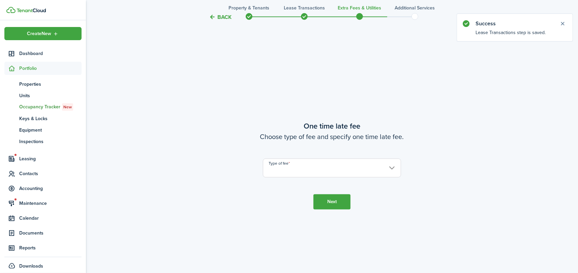
scroll to position [500, 0]
click at [327, 169] on input "Type of fee" at bounding box center [332, 166] width 138 height 19
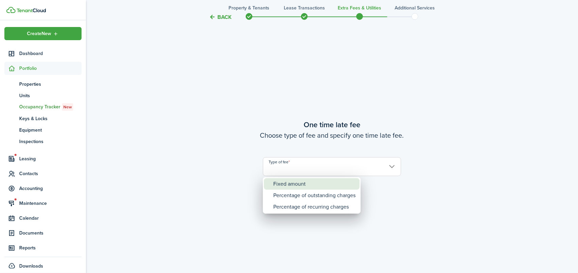
click at [317, 186] on div "Fixed amount" at bounding box center [314, 183] width 82 height 11
type input "Fixed amount"
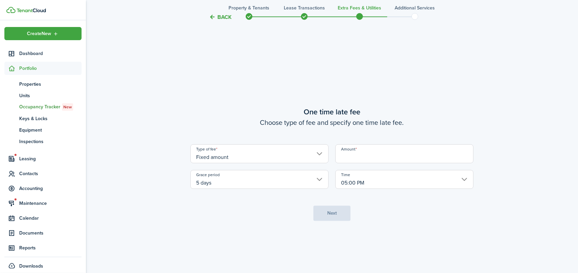
click at [361, 158] on input "Amount" at bounding box center [404, 153] width 138 height 19
type input "$50.00"
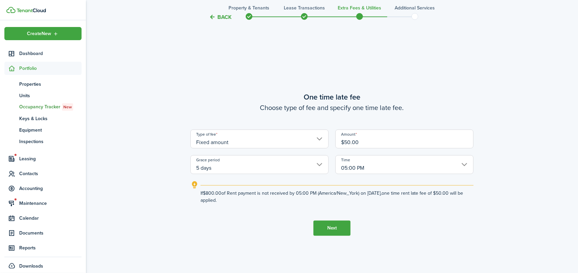
click at [333, 228] on button "Next" at bounding box center [331, 227] width 37 height 15
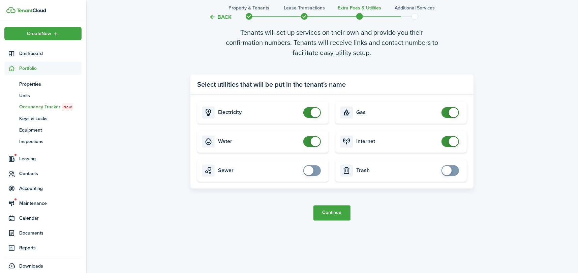
scroll to position [818, 0]
checkbox input "false"
click at [309, 138] on span at bounding box center [312, 141] width 7 height 11
click at [339, 210] on button "Continue" at bounding box center [331, 212] width 37 height 15
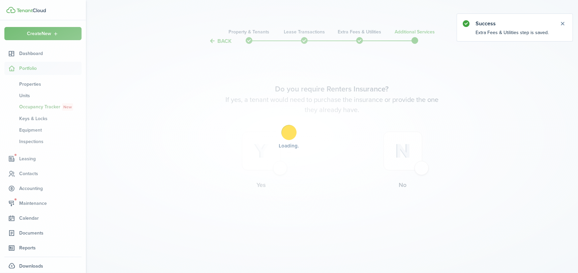
scroll to position [0, 0]
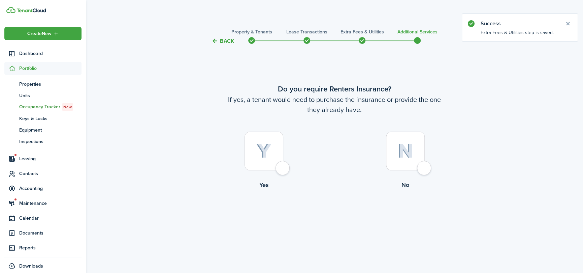
click at [423, 167] on div at bounding box center [405, 150] width 39 height 39
radio input "true"
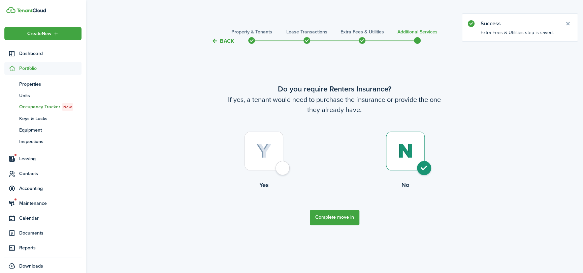
click at [340, 217] on button "Complete move in" at bounding box center [335, 217] width 50 height 15
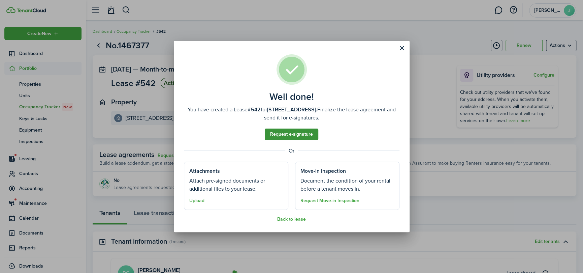
click at [293, 134] on link "Request e-signature" at bounding box center [292, 133] width 54 height 11
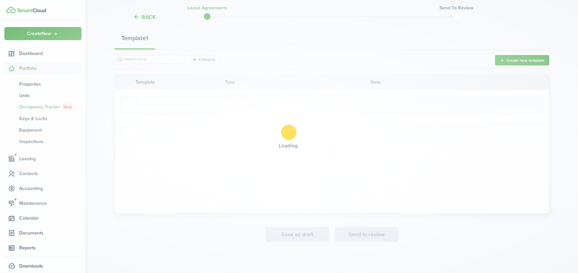
scroll to position [77, 0]
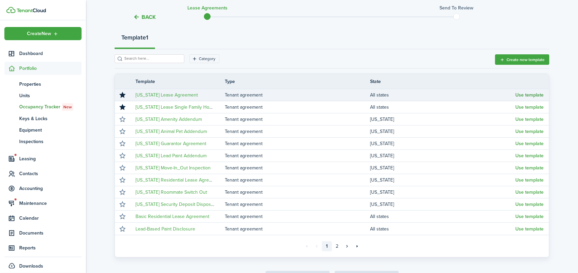
click at [526, 94] on button "Use template" at bounding box center [529, 94] width 28 height 5
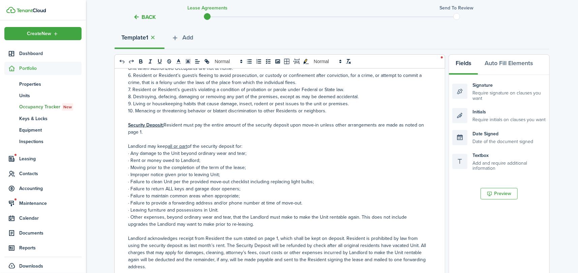
scroll to position [251, 0]
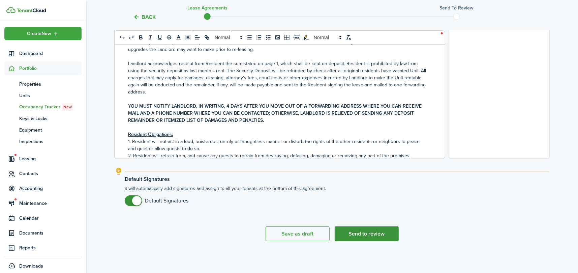
click at [368, 232] on button "Send to review" at bounding box center [367, 233] width 64 height 15
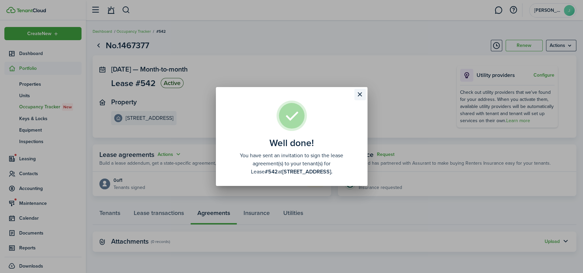
click at [361, 91] on button "Close modal" at bounding box center [360, 94] width 11 height 11
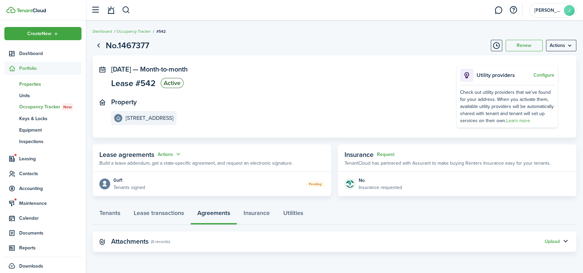
click at [34, 86] on span "Properties" at bounding box center [50, 84] width 62 height 7
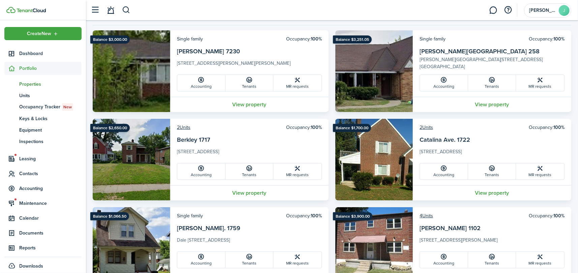
scroll to position [135, 0]
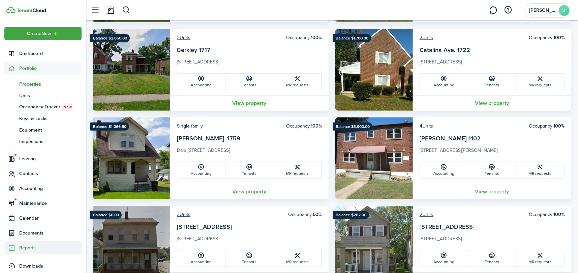
click at [27, 245] on span "Reports" at bounding box center [50, 247] width 62 height 7
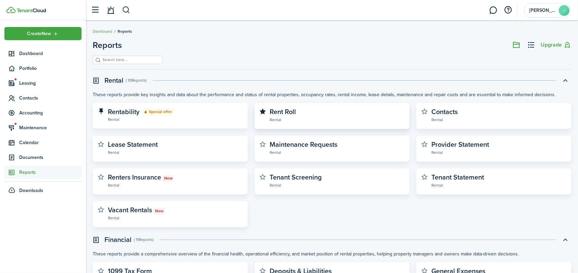
click at [309, 113] on link "Rent Roll Rental" at bounding box center [337, 115] width 135 height 15
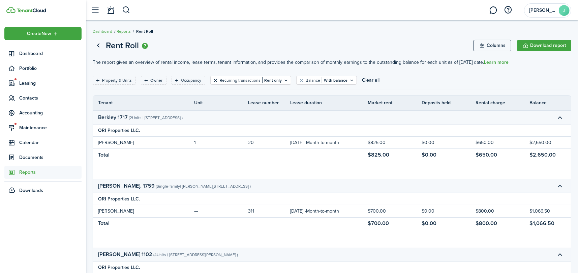
click at [215, 78] on button "Clear filter" at bounding box center [216, 80] width 6 height 5
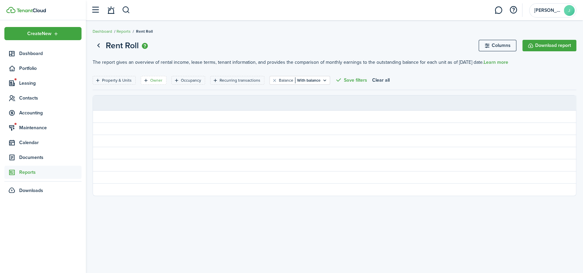
click at [149, 76] on filter-tag "Owner" at bounding box center [154, 80] width 26 height 9
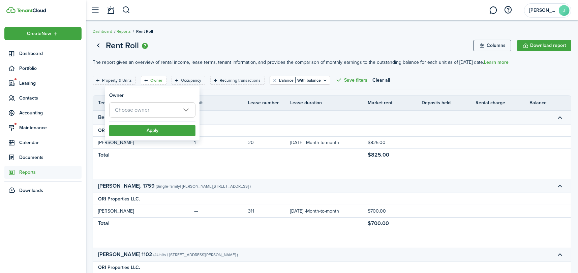
click at [151, 112] on span "Choose owner" at bounding box center [153, 109] width 86 height 15
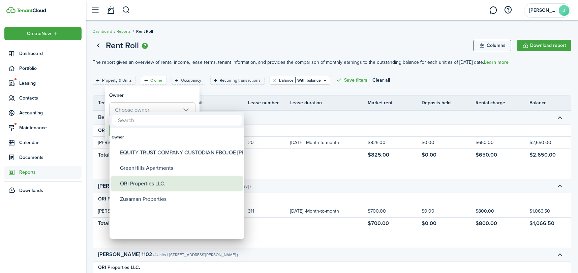
click at [146, 179] on div "ORI Properties LLC." at bounding box center [179, 184] width 119 height 16
type input "ORI Properties LLC."
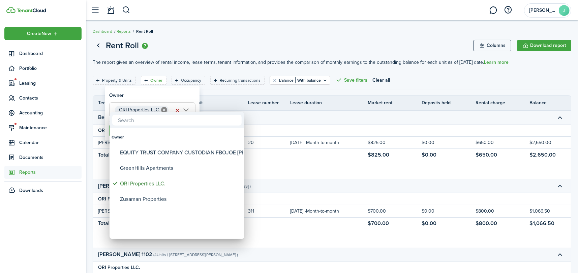
click at [142, 93] on div at bounding box center [289, 136] width 686 height 380
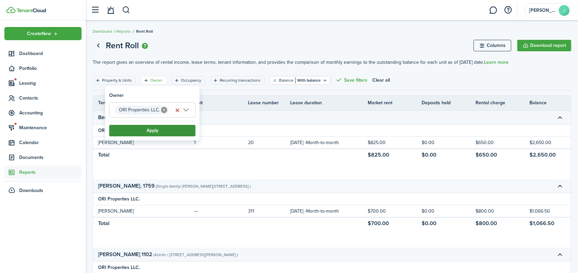
click at [152, 131] on button "Apply" at bounding box center [152, 130] width 86 height 11
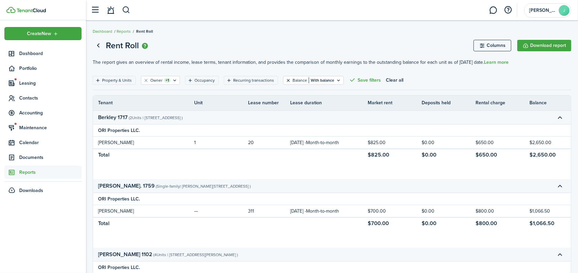
click at [285, 79] on button "Clear filter" at bounding box center [288, 80] width 6 height 5
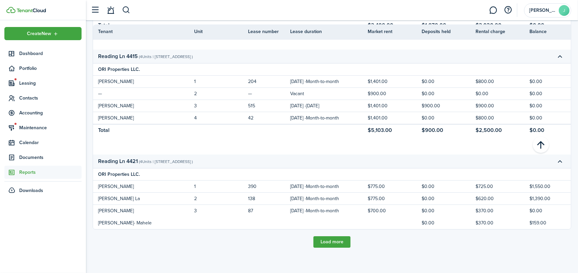
scroll to position [1543, 0]
click at [345, 242] on button "Load more" at bounding box center [331, 241] width 37 height 11
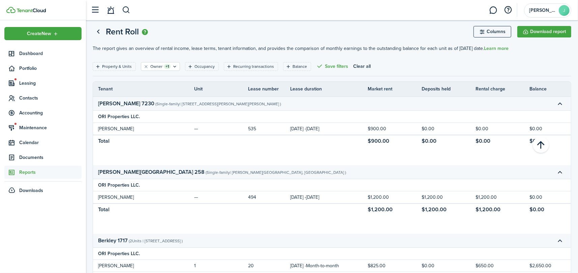
scroll to position [0, 0]
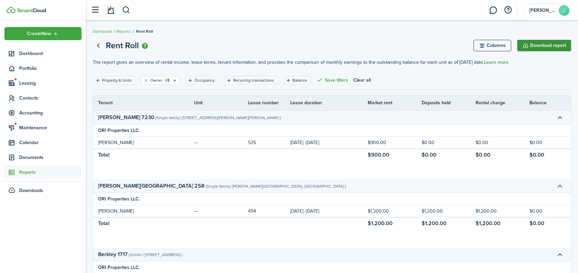
click at [536, 45] on button "Download report" at bounding box center [544, 45] width 54 height 11
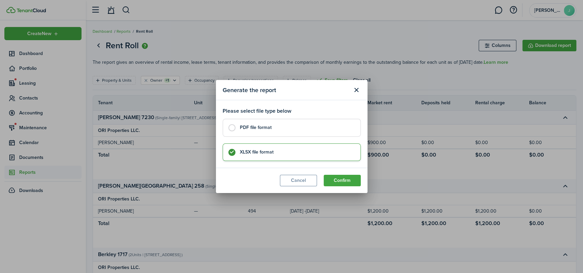
click at [245, 129] on control-radio-card-title "PDF file format" at bounding box center [297, 127] width 114 height 7
radio input "true"
click at [353, 178] on button "Confirm" at bounding box center [342, 180] width 37 height 11
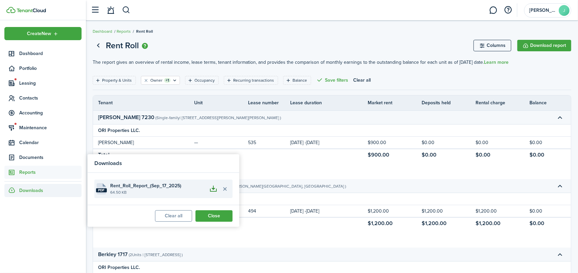
click at [214, 189] on button "button" at bounding box center [213, 188] width 11 height 11
click at [214, 188] on button "button" at bounding box center [213, 188] width 11 height 11
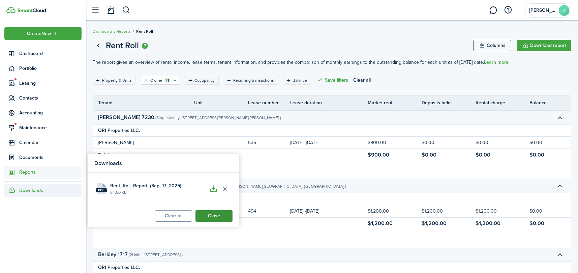
click at [219, 215] on button "Close" at bounding box center [213, 215] width 37 height 11
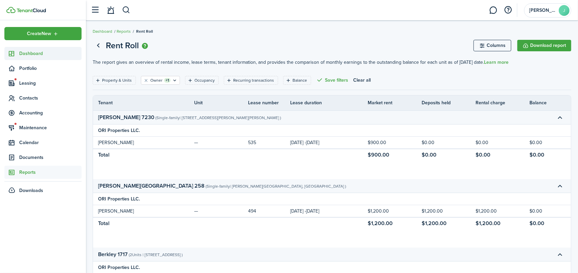
click at [28, 54] on span "Dashboard" at bounding box center [50, 53] width 62 height 7
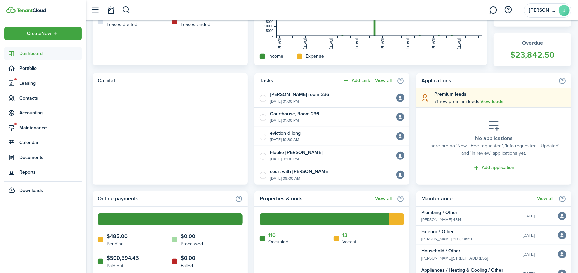
scroll to position [270, 0]
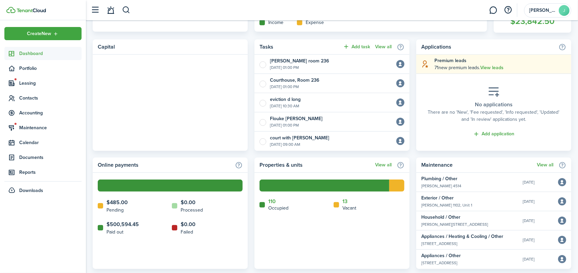
click at [110, 207] on home-widget-title "Pending" at bounding box center [116, 209] width 21 height 7
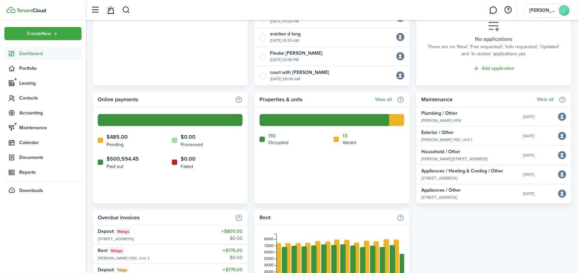
scroll to position [401, 0]
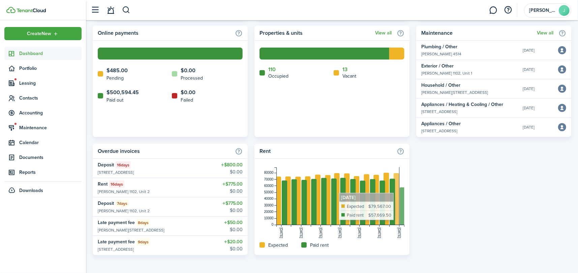
click at [402, 195] on rect at bounding box center [341, 196] width 128 height 58
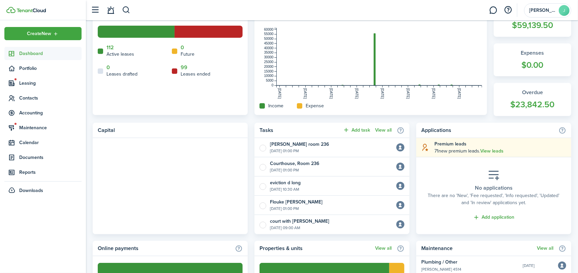
scroll to position [165, 0]
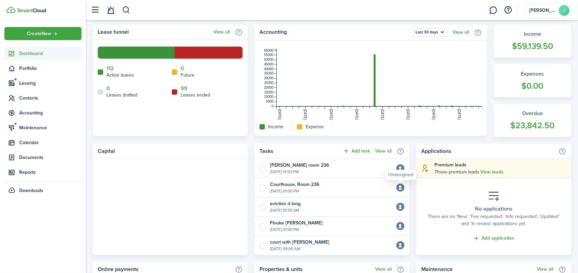
click at [400, 187] on icon at bounding box center [400, 187] width 5 height 5
click at [299, 183] on widget-list-item-title "Courthouse, Room 236" at bounding box center [294, 184] width 49 height 7
click at [265, 187] on label at bounding box center [261, 187] width 5 height 5
click at [259, 187] on input "checkbox" at bounding box center [259, 187] width 0 height 0
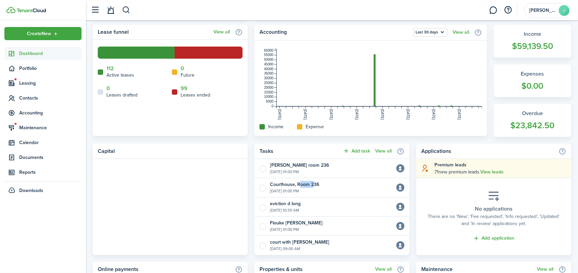
checkbox input "true"
click at [386, 151] on link "View all" at bounding box center [383, 150] width 17 height 5
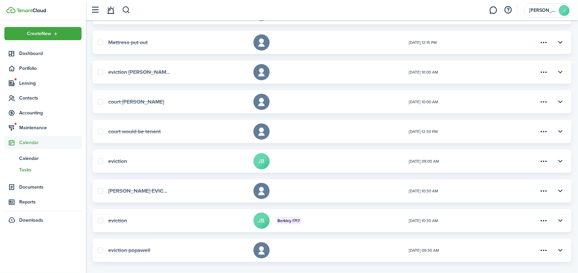
scroll to position [338, 0]
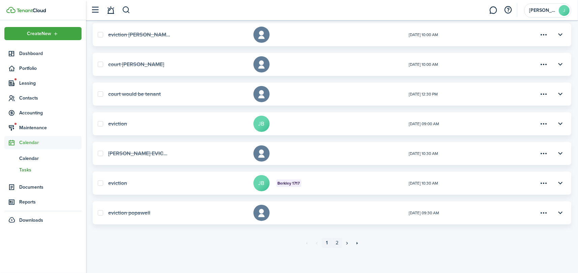
click at [337, 241] on link "2" at bounding box center [337, 243] width 10 height 10
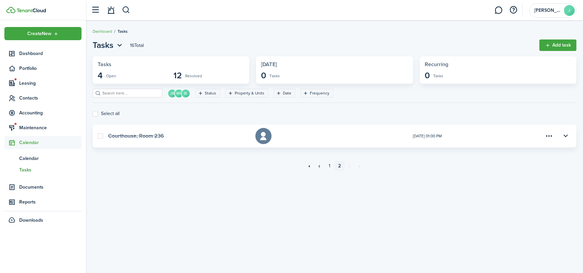
click at [99, 136] on label at bounding box center [100, 135] width 5 height 5
click at [98, 136] on input "checkbox" at bounding box center [97, 136] width 0 height 0
checkbox input "true"
click at [562, 136] on button "button" at bounding box center [565, 135] width 11 height 11
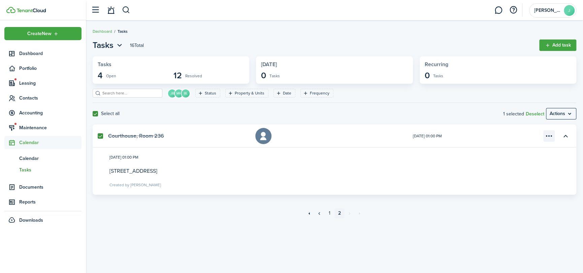
click at [549, 136] on menu-btn-icon "Open menu" at bounding box center [549, 135] width 11 height 11
click at [522, 161] on button "Delete" at bounding box center [525, 162] width 59 height 11
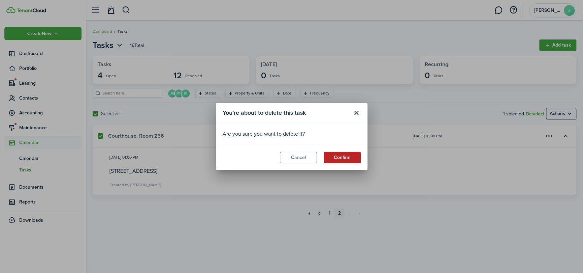
click at [344, 157] on button "Confirm" at bounding box center [342, 157] width 37 height 11
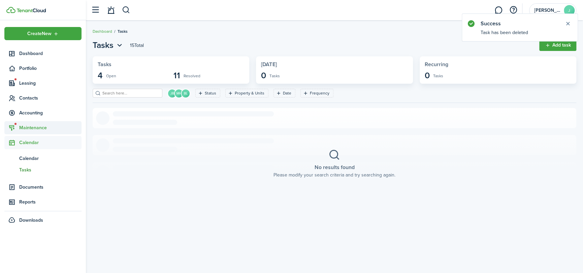
click at [45, 123] on span "Maintenance" at bounding box center [42, 127] width 77 height 13
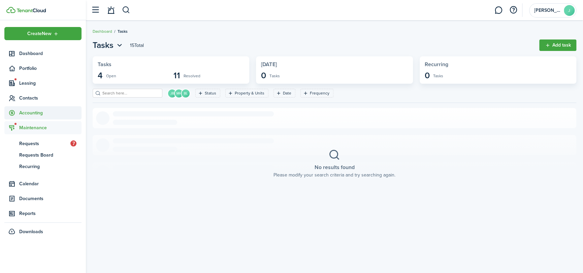
click at [34, 114] on span "Accounting" at bounding box center [50, 112] width 62 height 7
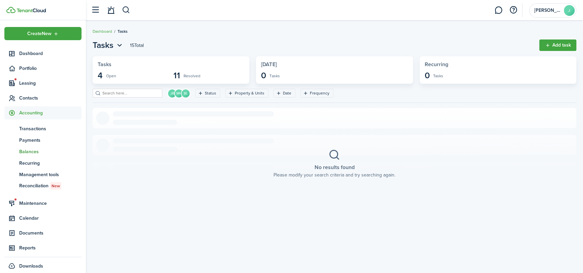
click at [30, 148] on span "Balances" at bounding box center [50, 151] width 62 height 7
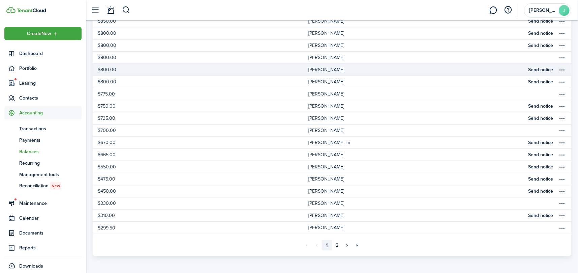
scroll to position [243, 0]
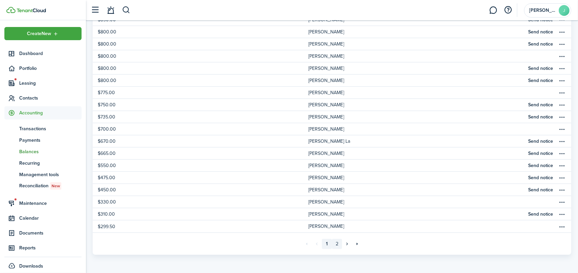
click at [336, 243] on link "2" at bounding box center [337, 244] width 10 height 10
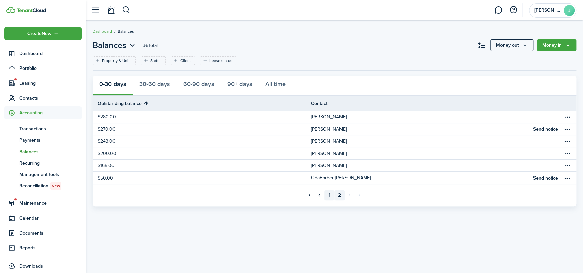
click at [328, 193] on link "1" at bounding box center [330, 195] width 10 height 10
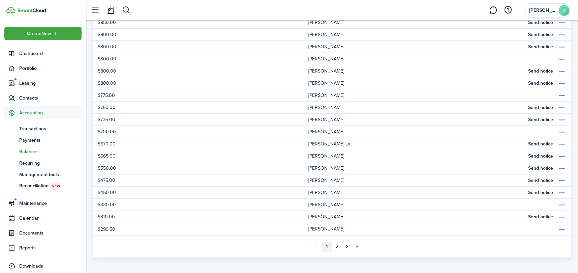
scroll to position [243, 0]
click at [20, 67] on span "Portfolio" at bounding box center [50, 68] width 62 height 7
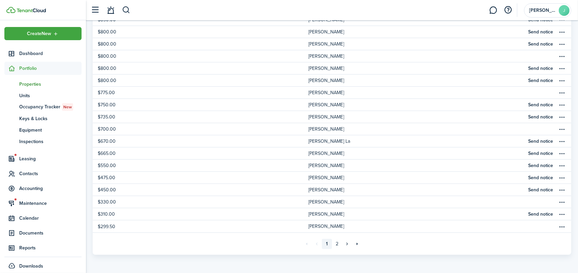
click at [29, 82] on span "Properties" at bounding box center [50, 84] width 62 height 7
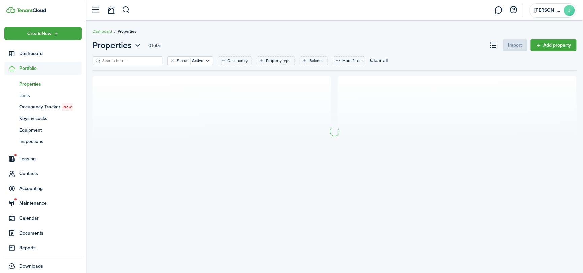
click at [124, 61] on input "search" at bounding box center [130, 61] width 59 height 6
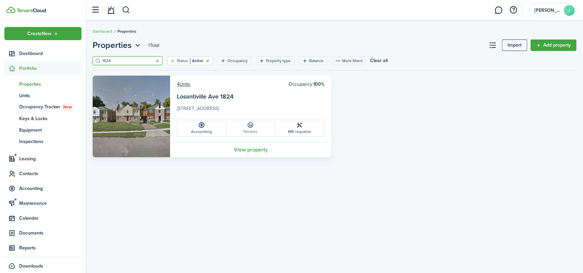
type input "1824"
click at [253, 123] on icon at bounding box center [250, 125] width 7 height 7
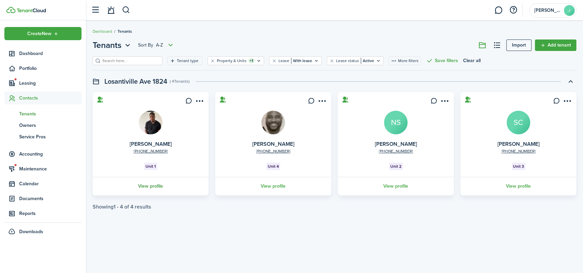
click at [149, 181] on link "View profile" at bounding box center [151, 186] width 118 height 19
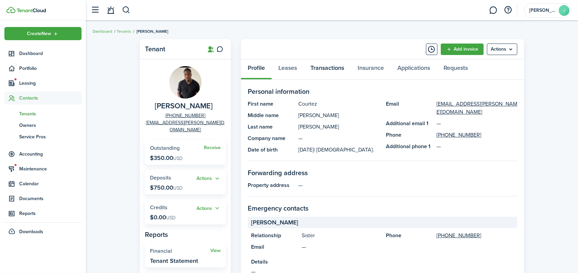
click at [320, 69] on link "Transactions" at bounding box center [327, 69] width 47 height 20
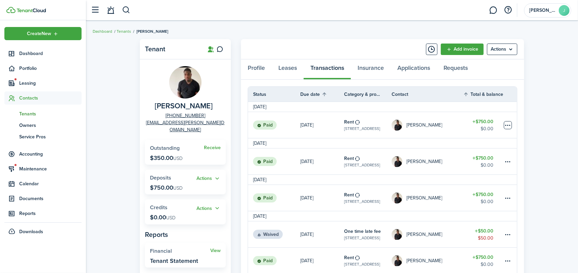
click at [509, 123] on table-menu-btn-icon at bounding box center [508, 125] width 8 height 8
click at [474, 137] on button "Edit" at bounding box center [482, 137] width 59 height 11
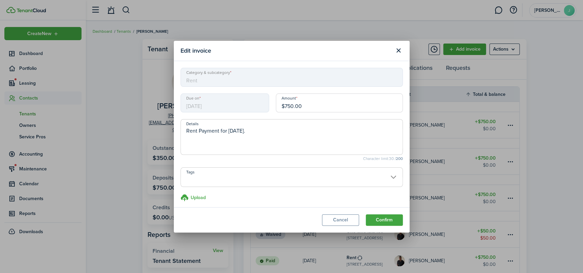
drag, startPoint x: 312, startPoint y: 104, endPoint x: 261, endPoint y: 107, distance: 52.0
click at [261, 107] on div "Due on 09/01/2025 Amount $750.00" at bounding box center [291, 106] width 229 height 26
paste input "55,800,"
drag, startPoint x: 332, startPoint y: 104, endPoint x: 208, endPoint y: 104, distance: 124.0
click at [208, 104] on div "Due on 09/01/2025 Amount $55,800,750.00" at bounding box center [291, 106] width 229 height 26
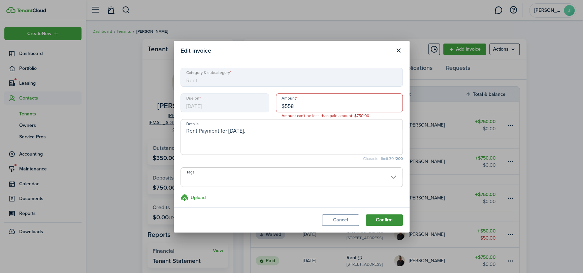
type input "$558.00"
click at [376, 217] on button "Confirm" at bounding box center [384, 219] width 37 height 11
click at [305, 102] on input "$558.00" at bounding box center [339, 102] width 127 height 19
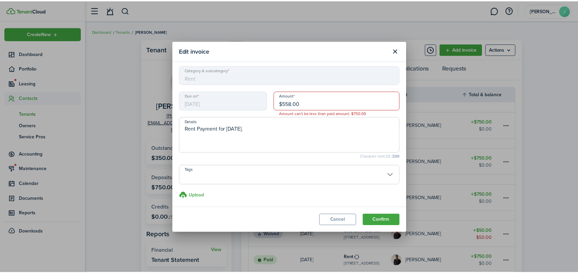
scroll to position [3, 0]
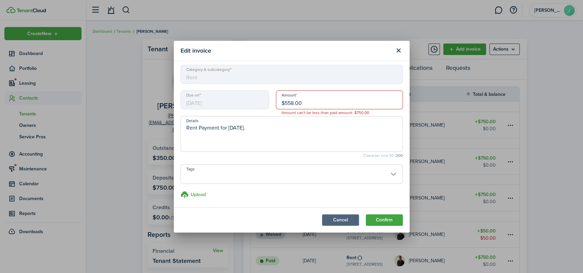
click at [343, 217] on button "Cancel" at bounding box center [340, 219] width 37 height 11
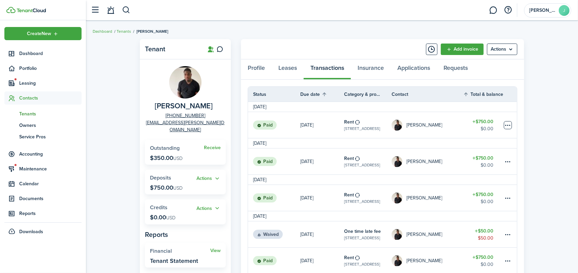
click at [507, 124] on table-menu-btn-icon "Open menu" at bounding box center [508, 125] width 8 height 8
click at [490, 125] on table-amount-description "$0.00" at bounding box center [487, 128] width 13 height 7
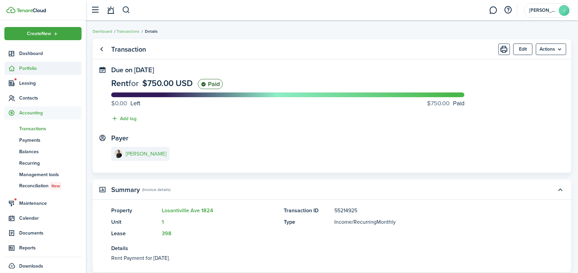
click at [18, 65] on sidebar-link-icon at bounding box center [11, 68] width 15 height 7
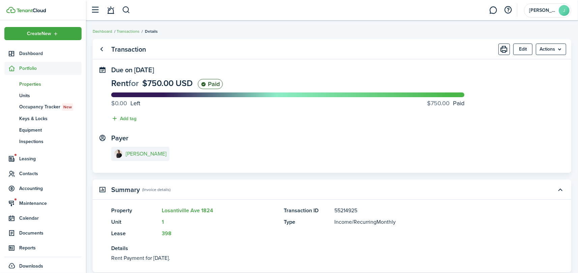
click at [26, 85] on span "Properties" at bounding box center [50, 84] width 62 height 7
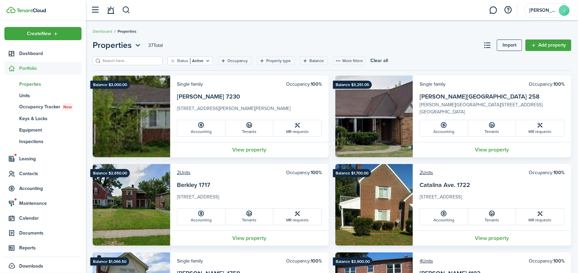
click at [135, 59] on input "search" at bounding box center [130, 61] width 59 height 6
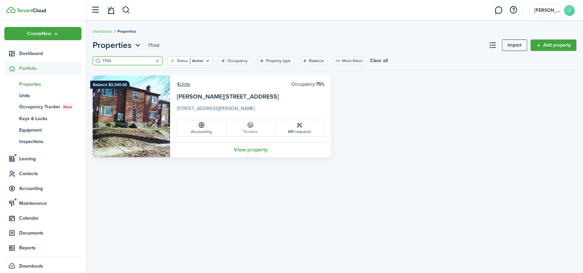
type input "7744"
click at [252, 131] on link "Tenants" at bounding box center [250, 128] width 49 height 16
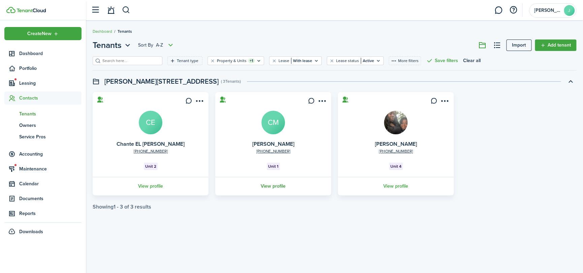
click at [268, 184] on link "View profile" at bounding box center [273, 186] width 118 height 19
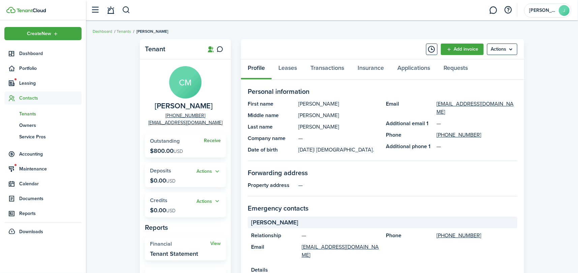
click at [217, 142] on link "Receive" at bounding box center [212, 140] width 17 height 5
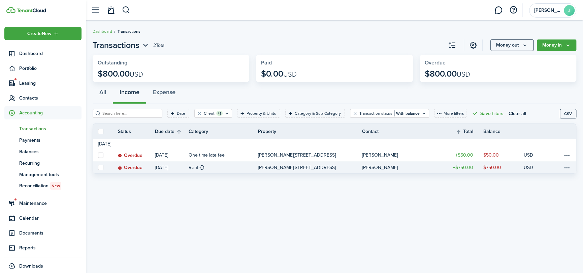
click at [99, 166] on label at bounding box center [100, 166] width 5 height 5
click at [98, 167] on input "checkbox" at bounding box center [98, 167] width 0 height 0
checkbox input "true"
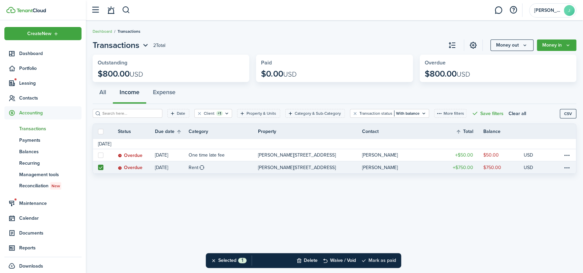
click at [390, 256] on button "Mark as paid" at bounding box center [378, 260] width 35 height 15
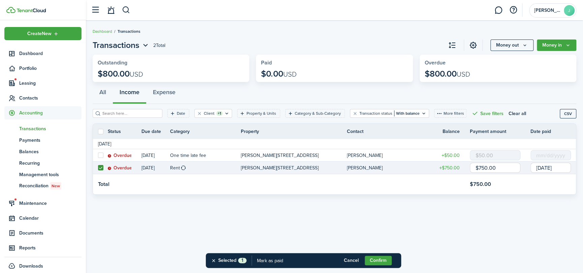
drag, startPoint x: 500, startPoint y: 167, endPoint x: 451, endPoint y: 164, distance: 50.0
click at [452, 165] on tr "Overdue Sep 03 Rent Stillwell Ave. 7744, Unit 1 Cheryl Morgan $750.00 $750.00 0…" at bounding box center [334, 167] width 483 height 12
paste input "558"
type input "$558.00"
click at [382, 258] on button "Confirm" at bounding box center [378, 259] width 27 height 9
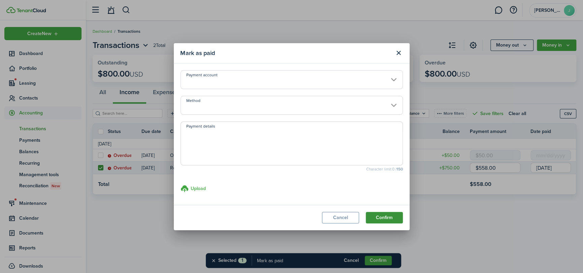
click at [391, 215] on button "Confirm" at bounding box center [384, 217] width 37 height 11
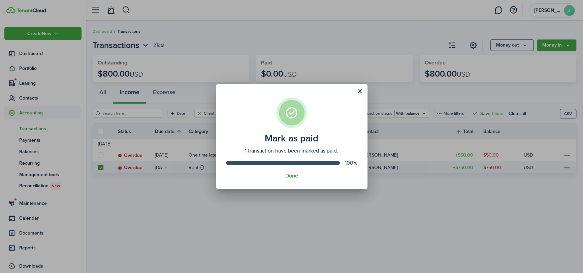
click at [293, 174] on button "Done" at bounding box center [291, 176] width 13 height 6
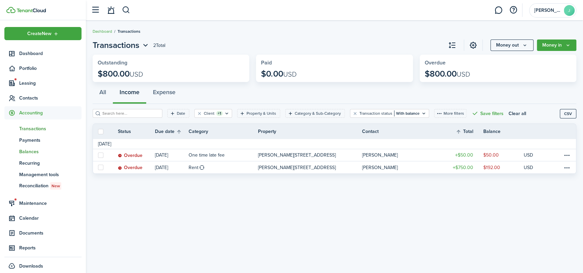
click at [22, 149] on span "Balances" at bounding box center [50, 151] width 62 height 7
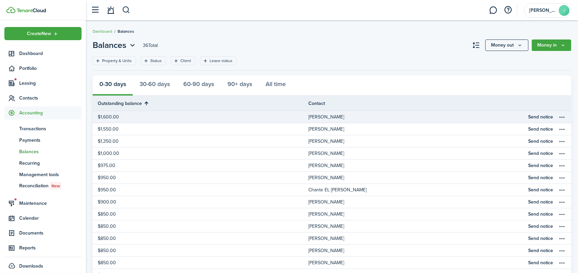
click at [419, 111] on link "Raheem Colson" at bounding box center [416, 117] width 216 height 12
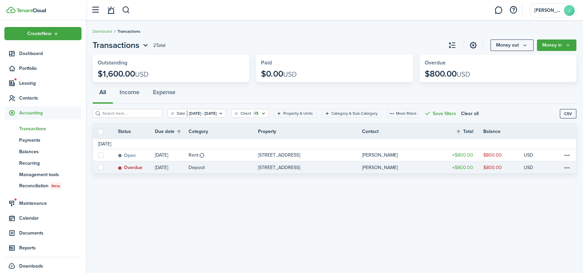
click at [96, 167] on link at bounding box center [100, 167] width 15 height 12
click at [97, 168] on link at bounding box center [100, 167] width 15 height 12
click at [100, 166] on label at bounding box center [100, 166] width 5 height 5
click at [98, 167] on input "checkbox" at bounding box center [98, 167] width 0 height 0
checkbox input "true"
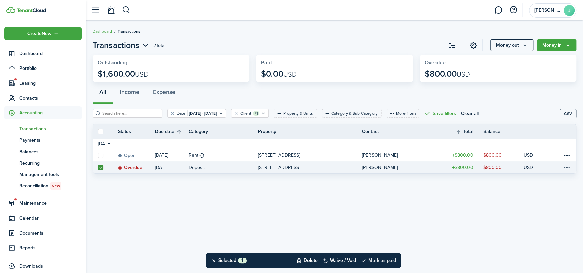
click at [383, 263] on button "Mark as paid" at bounding box center [378, 260] width 35 height 15
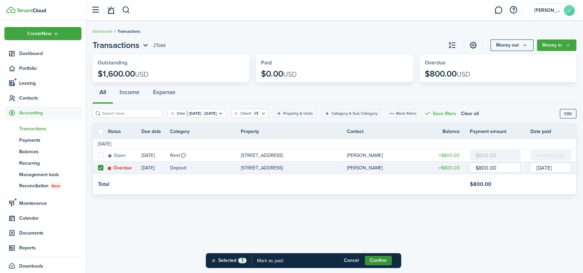
click at [383, 263] on button "Confirm" at bounding box center [378, 259] width 27 height 9
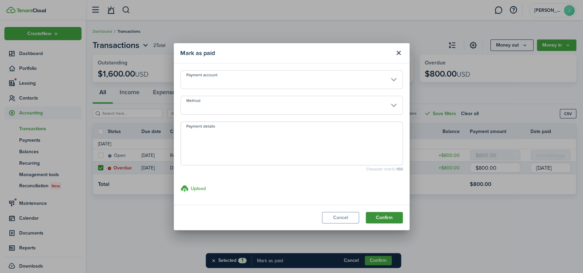
click at [387, 216] on button "Confirm" at bounding box center [384, 217] width 37 height 11
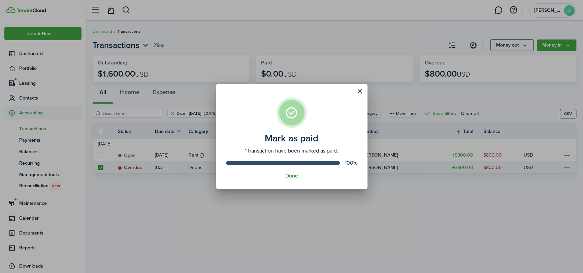
click at [291, 176] on button "Done" at bounding box center [291, 176] width 13 height 6
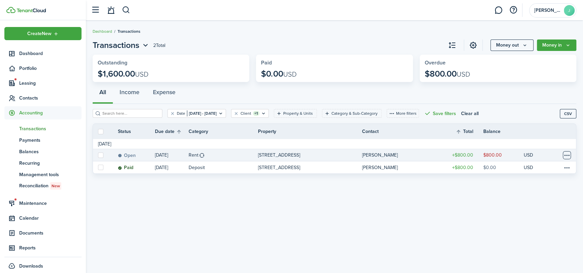
click at [565, 154] on table-menu-btn-icon at bounding box center [567, 155] width 8 height 8
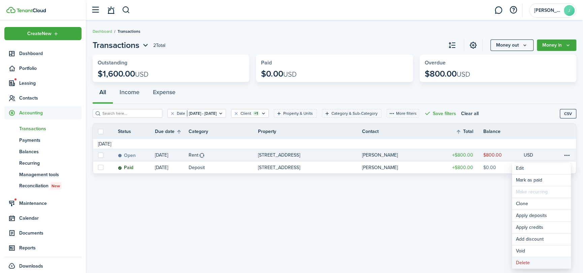
click at [530, 262] on button "Delete" at bounding box center [541, 262] width 59 height 11
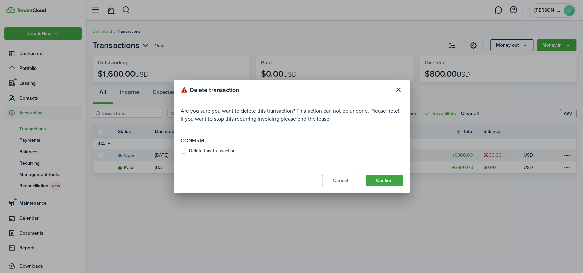
click at [225, 149] on label "Delete this transaction" at bounding box center [208, 150] width 55 height 5
click at [181, 151] on input "Delete this transaction" at bounding box center [180, 151] width 0 height 0
checkbox input "true"
click at [389, 177] on button "Confirm" at bounding box center [384, 180] width 37 height 11
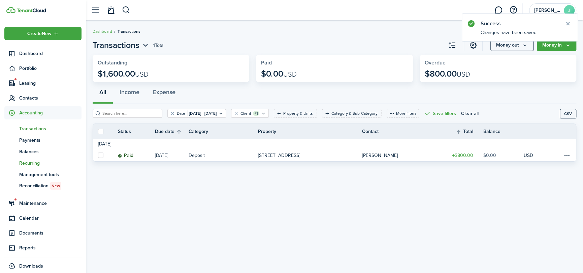
click at [34, 162] on span "Recurring" at bounding box center [50, 162] width 62 height 7
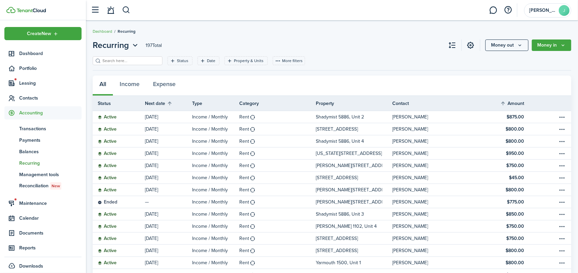
click at [404, 101] on th "Contact" at bounding box center [443, 103] width 103 height 7
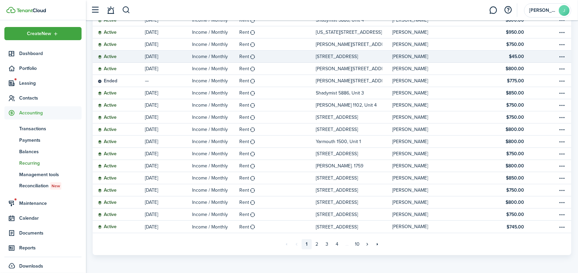
scroll to position [121, 0]
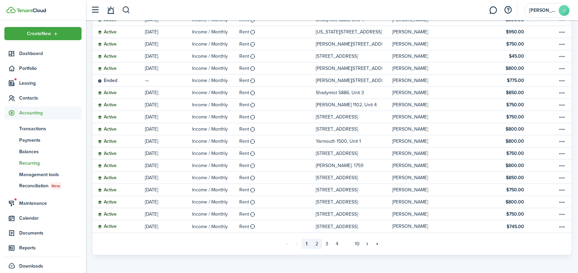
click at [316, 242] on link "2" at bounding box center [317, 244] width 10 height 10
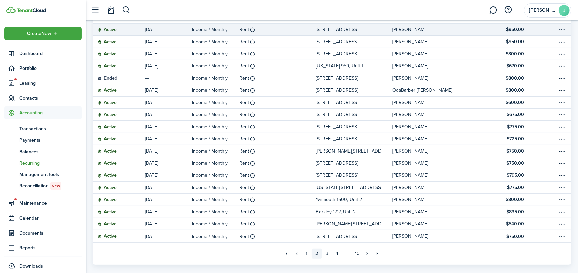
scroll to position [121, 0]
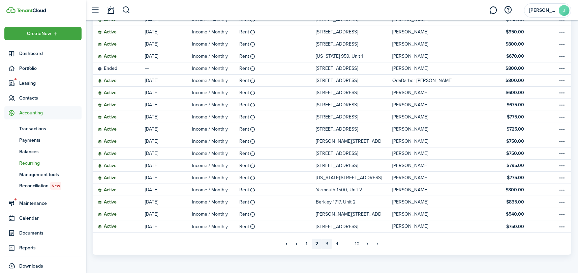
click at [327, 242] on link "3" at bounding box center [327, 244] width 10 height 10
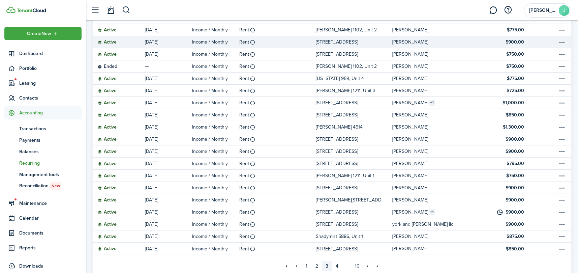
scroll to position [101, 0]
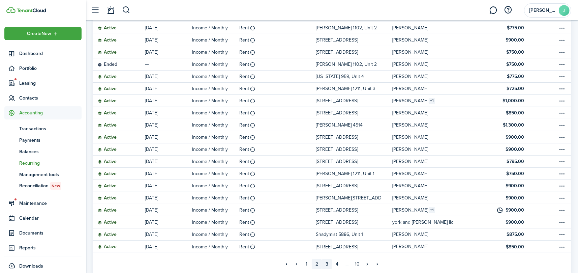
click at [315, 263] on link "2" at bounding box center [317, 264] width 10 height 10
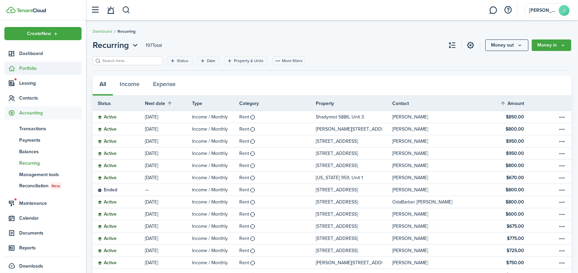
click at [28, 65] on span "Portfolio" at bounding box center [50, 68] width 62 height 7
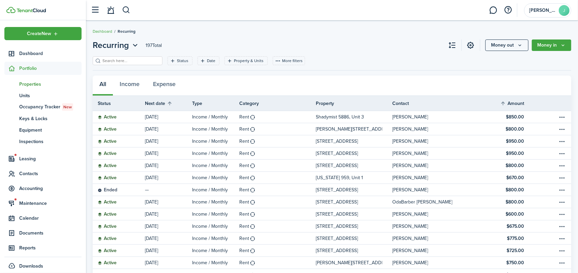
click at [29, 85] on span "Properties" at bounding box center [50, 84] width 62 height 7
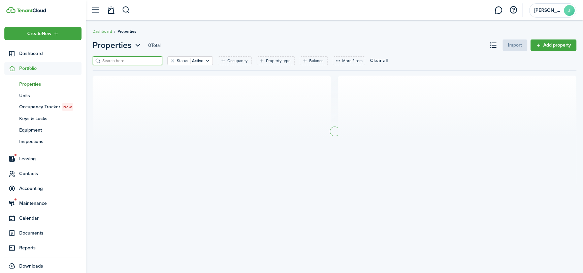
click at [136, 61] on input "search" at bounding box center [130, 61] width 59 height 6
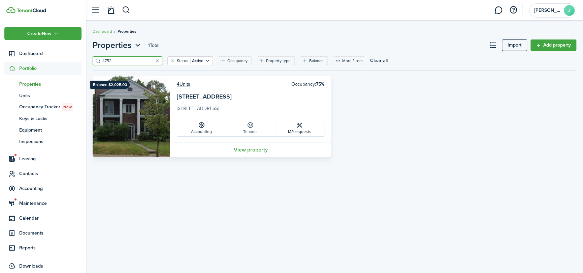
type input "4752"
click at [256, 129] on link "Tenants" at bounding box center [250, 128] width 49 height 16
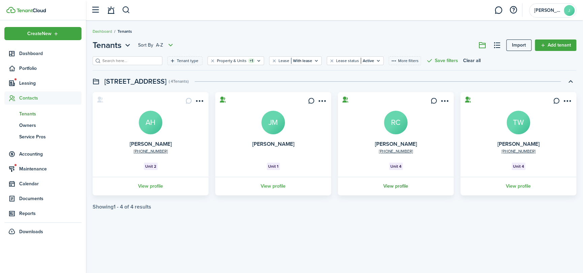
click at [396, 183] on link "View profile" at bounding box center [396, 186] width 118 height 19
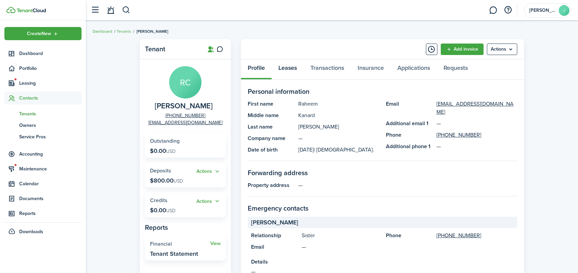
click at [294, 67] on link "Leases" at bounding box center [288, 69] width 32 height 20
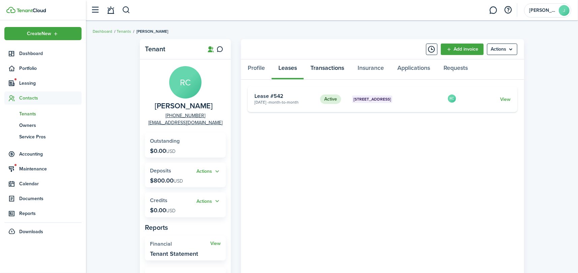
click at [332, 64] on link "Transactions" at bounding box center [327, 69] width 47 height 20
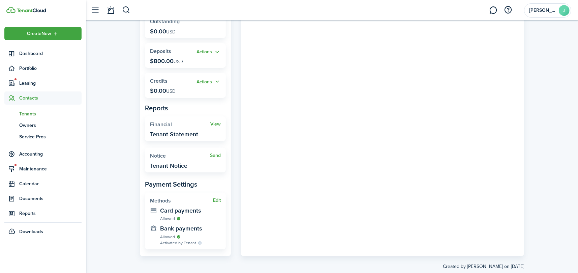
scroll to position [134, 0]
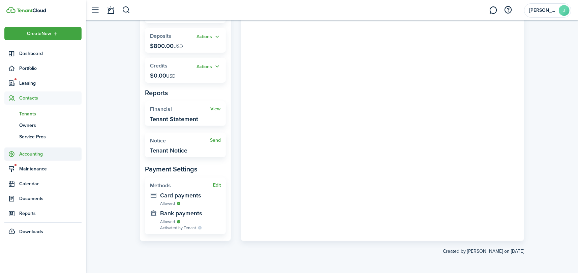
click at [24, 154] on span "Accounting" at bounding box center [50, 153] width 62 height 7
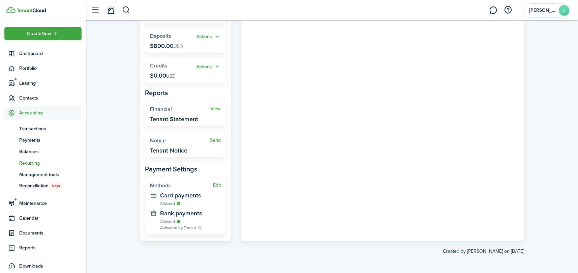
click at [24, 162] on span "Recurring" at bounding box center [50, 162] width 62 height 7
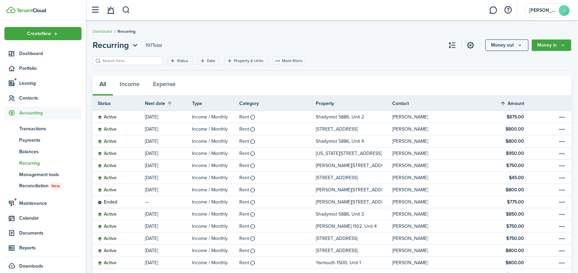
click at [508, 101] on th "Amount" at bounding box center [517, 103] width 34 height 8
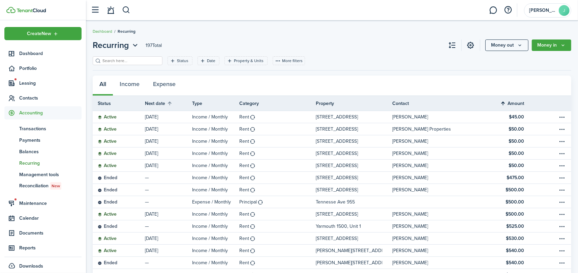
click at [502, 102] on th "Amount" at bounding box center [517, 103] width 34 height 8
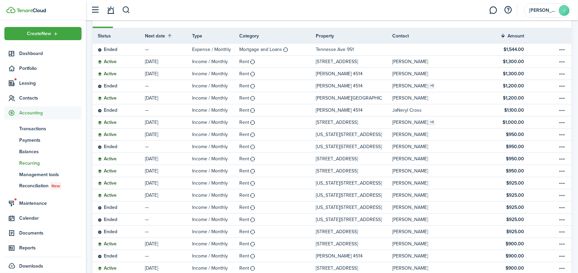
scroll to position [121, 0]
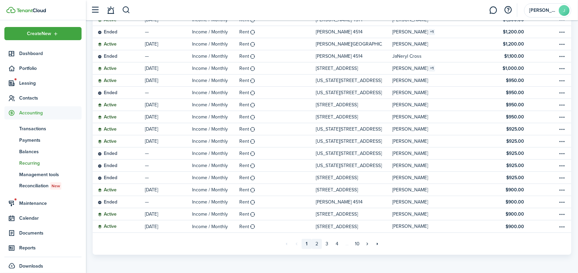
click at [317, 244] on link "2" at bounding box center [317, 244] width 10 height 10
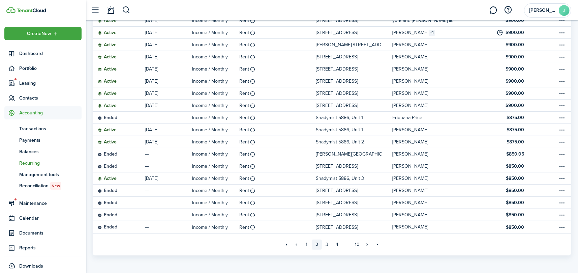
scroll to position [121, 0]
click at [325, 242] on link "3" at bounding box center [327, 244] width 10 height 10
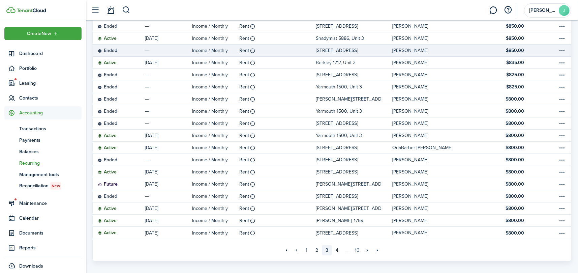
scroll to position [121, 0]
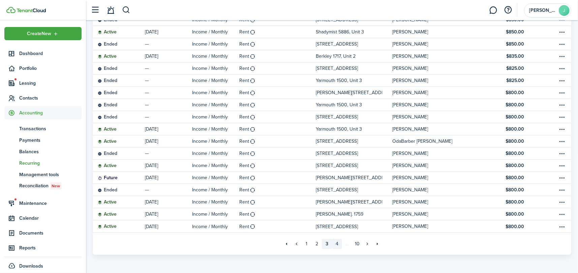
click at [336, 243] on link "4" at bounding box center [337, 244] width 10 height 10
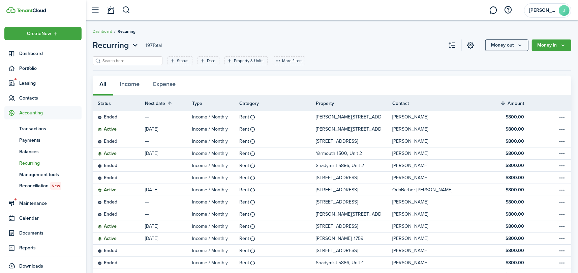
click at [123, 60] on input "search" at bounding box center [130, 61] width 59 height 6
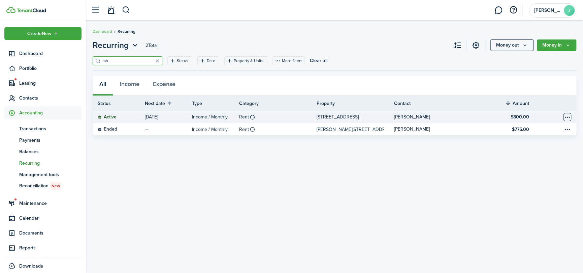
type input "rah"
click at [568, 115] on table-menu-btn-icon "Open menu" at bounding box center [567, 117] width 8 height 8
click at [113, 117] on status "Active" at bounding box center [107, 116] width 19 height 5
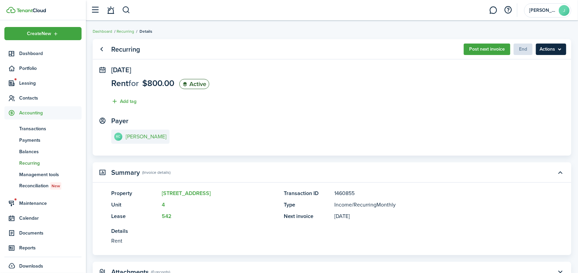
click at [558, 49] on menu-btn "Actions" at bounding box center [551, 48] width 30 height 11
click at [296, 106] on panel-main-section "Sep 17, 2025 Rent for $800.00 Active Add tag" at bounding box center [331, 87] width 441 height 42
click at [163, 134] on link "RC Raheem Colson" at bounding box center [140, 136] width 58 height 14
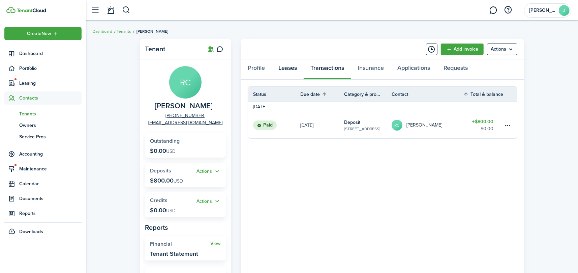
click at [284, 70] on link "Leases" at bounding box center [288, 69] width 32 height 20
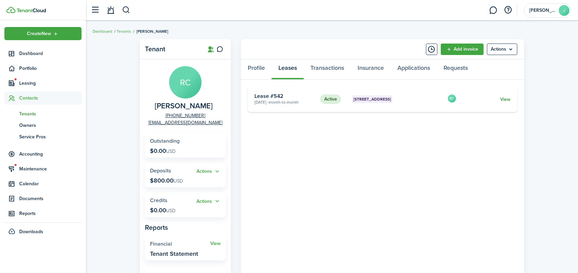
click at [507, 98] on link "View" at bounding box center [505, 99] width 10 height 7
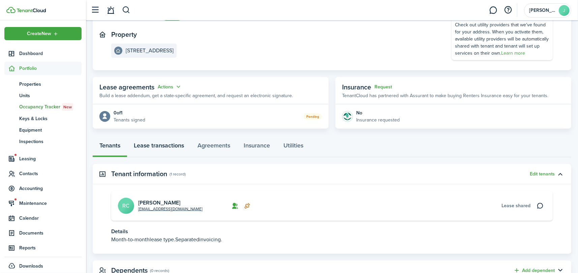
scroll to position [93, 0]
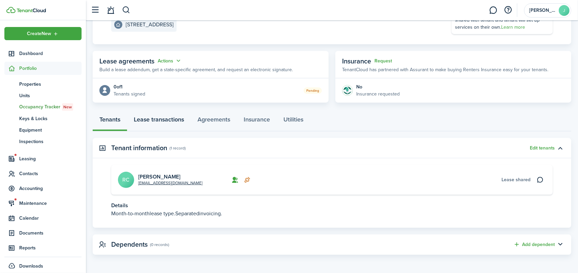
click at [157, 118] on link "Lease transactions" at bounding box center [159, 121] width 64 height 20
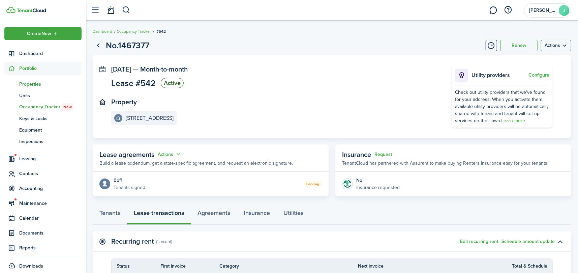
click at [25, 79] on link "pt Properties" at bounding box center [42, 83] width 77 height 11
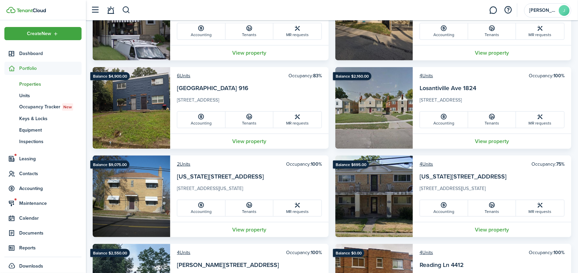
scroll to position [539, 0]
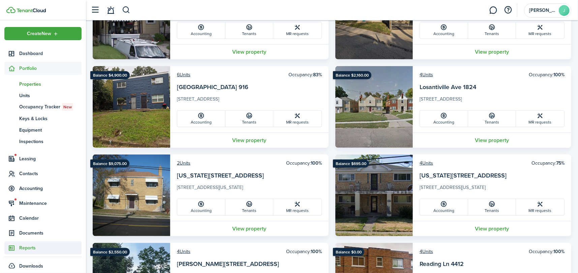
click at [31, 245] on span "Reports" at bounding box center [50, 247] width 62 height 7
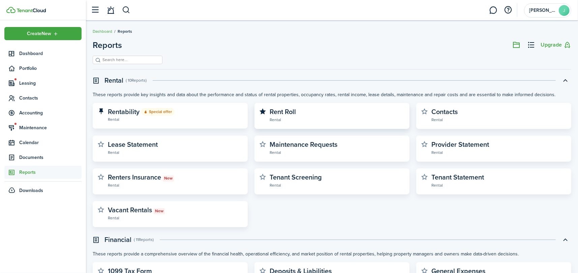
click at [307, 112] on link "Rent Roll Rental" at bounding box center [337, 115] width 135 height 15
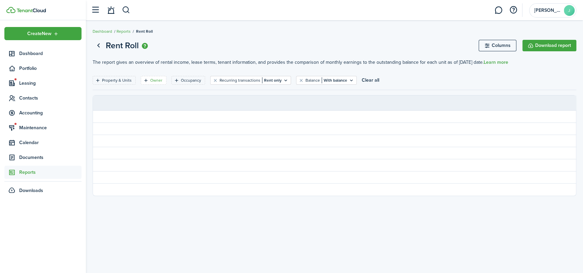
click at [150, 81] on filter-tag-label "Owner" at bounding box center [156, 80] width 12 height 6
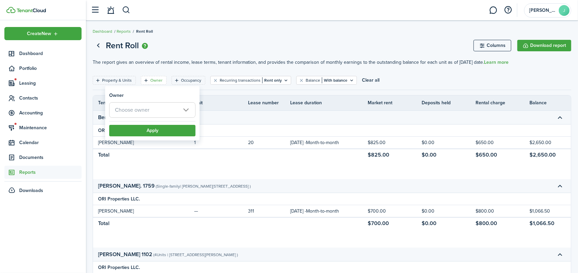
click at [149, 106] on span "Choose owner" at bounding box center [132, 110] width 34 height 8
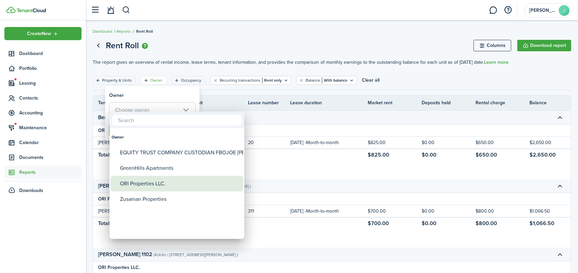
click at [158, 177] on div "ORI Properties LLC." at bounding box center [179, 184] width 119 height 16
type input "ORI Properties LLC."
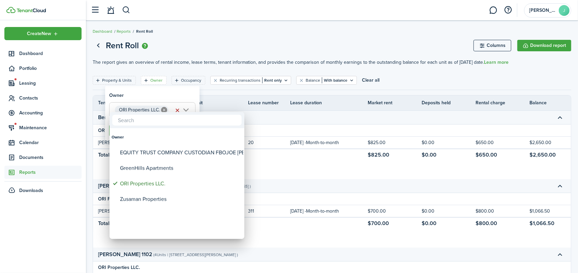
click at [148, 97] on div at bounding box center [289, 136] width 686 height 380
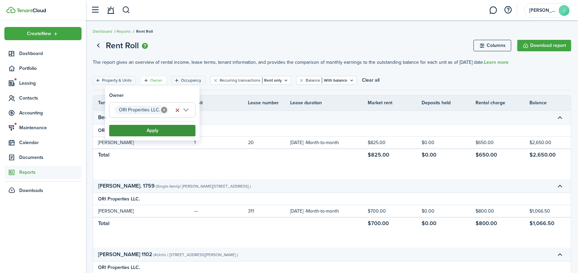
click at [150, 133] on button "Apply" at bounding box center [152, 130] width 86 height 11
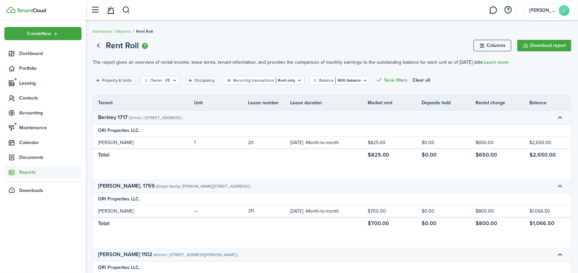
click at [226, 79] on button "Clear filter" at bounding box center [229, 80] width 6 height 5
click at [288, 78] on filter-tag "Balance With balance" at bounding box center [313, 80] width 61 height 9
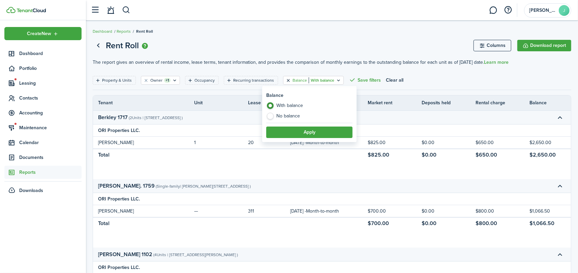
click at [285, 78] on button "Clear filter" at bounding box center [288, 80] width 6 height 5
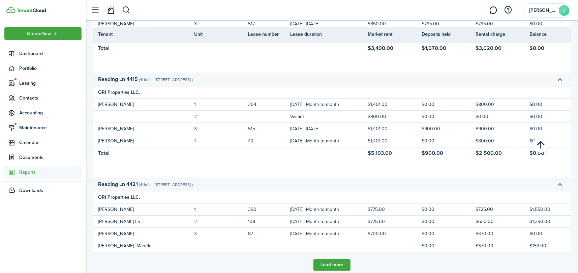
scroll to position [1543, 0]
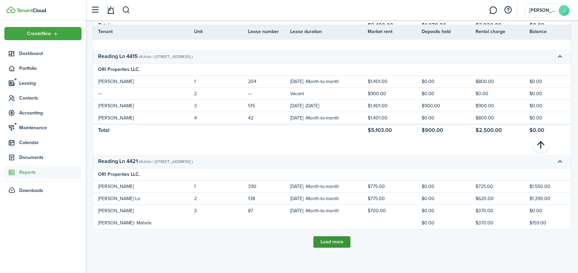
click at [339, 239] on button "Load more" at bounding box center [331, 241] width 37 height 11
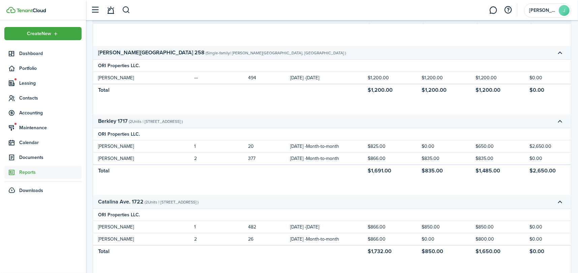
scroll to position [0, 0]
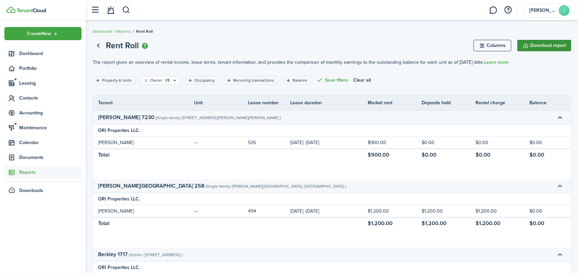
click at [557, 45] on button "Download report" at bounding box center [544, 45] width 54 height 11
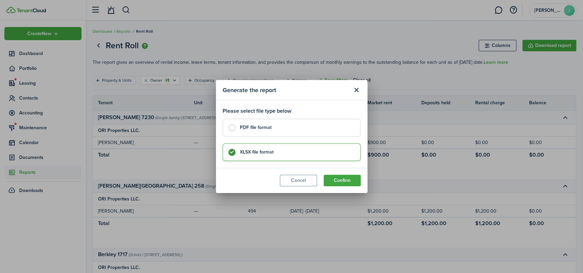
click at [262, 128] on control-radio-card-title "PDF file format" at bounding box center [297, 127] width 114 height 7
radio input "true"
click at [347, 180] on button "Confirm" at bounding box center [342, 180] width 37 height 11
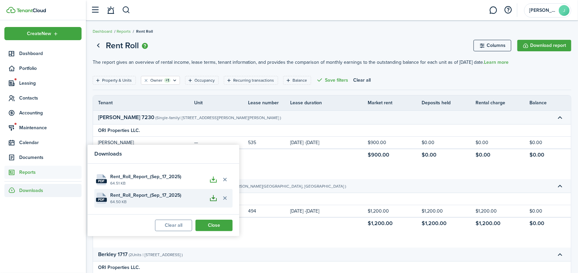
click at [216, 197] on button "button" at bounding box center [213, 197] width 11 height 11
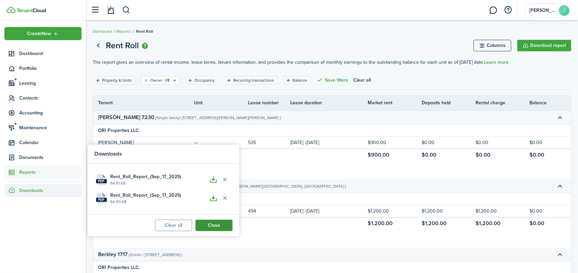
click at [221, 223] on button "Close" at bounding box center [213, 224] width 37 height 11
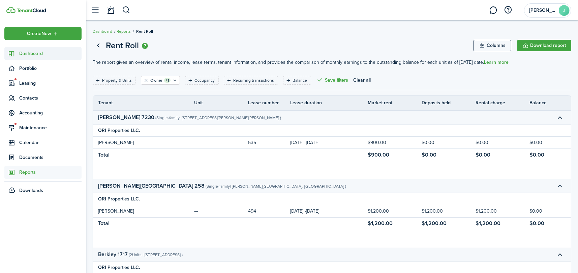
click at [31, 52] on span "Dashboard" at bounding box center [50, 53] width 62 height 7
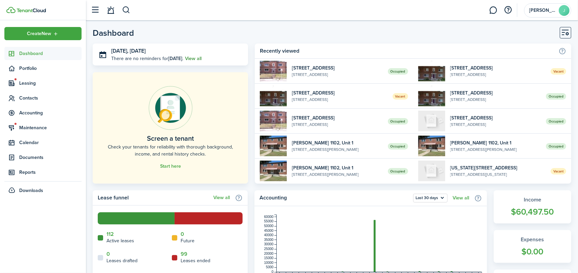
click at [191, 56] on link "View all" at bounding box center [193, 58] width 17 height 7
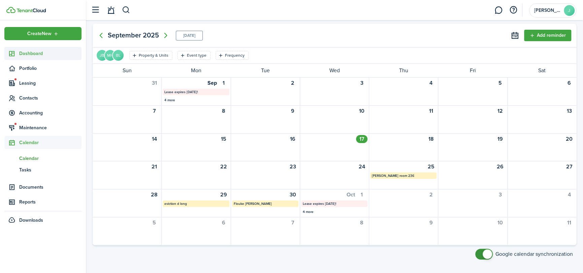
click at [26, 54] on span "Dashboard" at bounding box center [50, 53] width 62 height 7
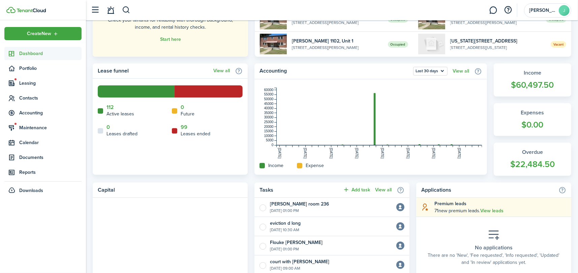
scroll to position [135, 0]
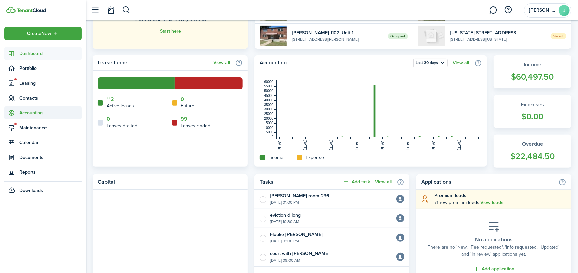
click at [35, 113] on span "Accounting" at bounding box center [50, 112] width 62 height 7
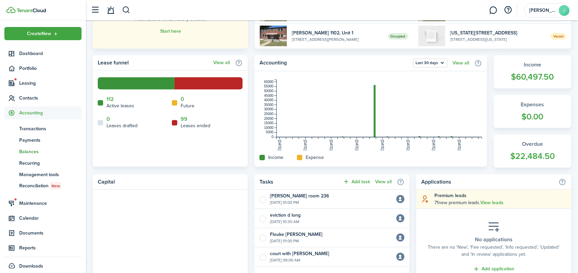
click at [35, 153] on span "Balances" at bounding box center [50, 151] width 62 height 7
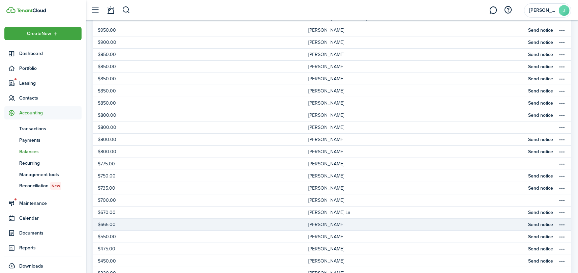
scroll to position [142, 0]
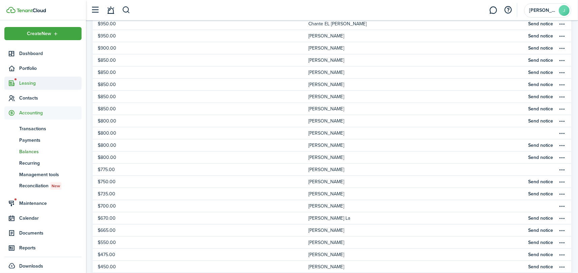
click at [21, 79] on span "Leasing" at bounding box center [42, 83] width 77 height 13
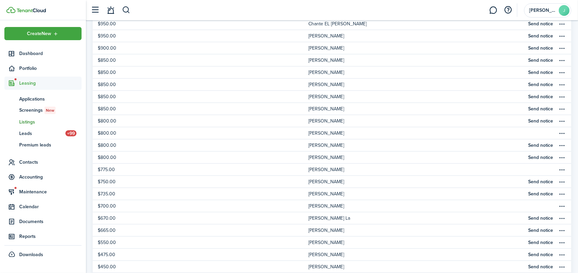
click at [21, 122] on span "Listings" at bounding box center [50, 121] width 62 height 7
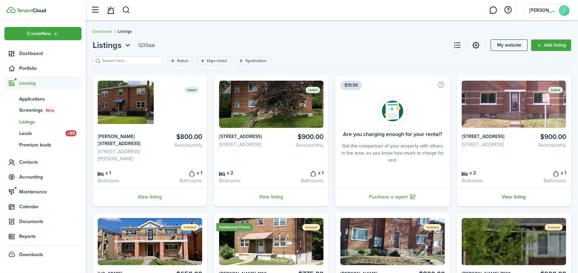
click at [513, 205] on link "View listing" at bounding box center [514, 196] width 115 height 19
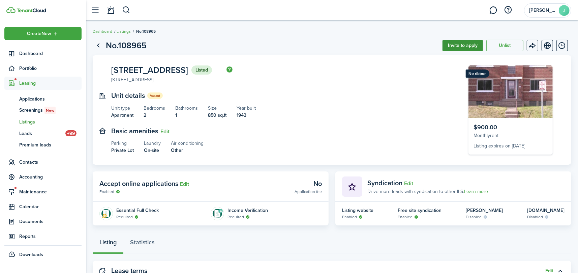
click at [459, 44] on button "Invite to apply" at bounding box center [462, 45] width 40 height 11
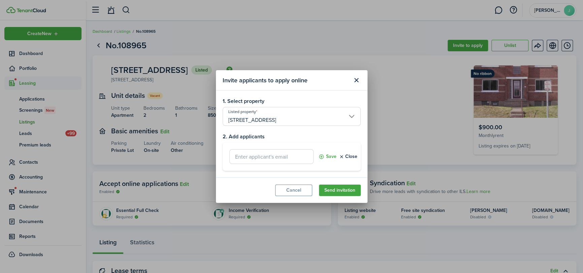
click at [259, 156] on input "text" at bounding box center [272, 156] width 84 height 15
paste input "matthewsjones808@gmail.com"
type input "matthewsjones808@gmail.com"
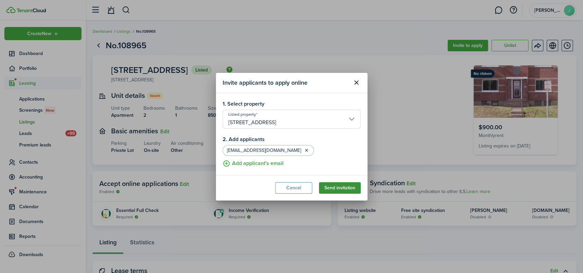
click at [345, 183] on button "Send invitation" at bounding box center [340, 187] width 42 height 11
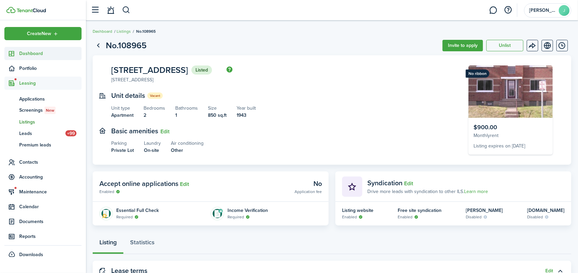
click at [27, 48] on link "Dashboard" at bounding box center [42, 53] width 77 height 13
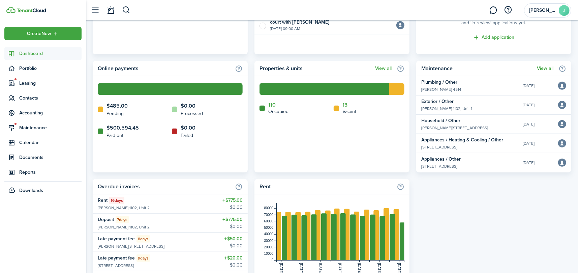
scroll to position [371, 0]
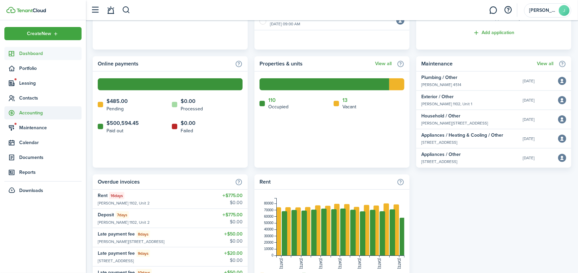
click at [31, 115] on span "Accounting" at bounding box center [50, 112] width 62 height 7
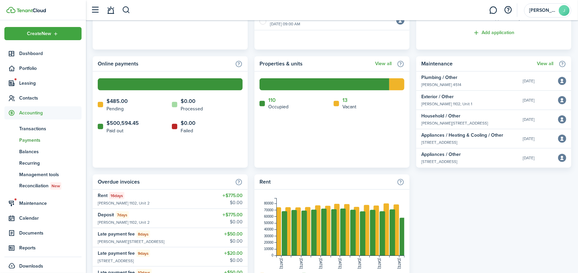
click at [35, 138] on span "Payments" at bounding box center [50, 139] width 62 height 7
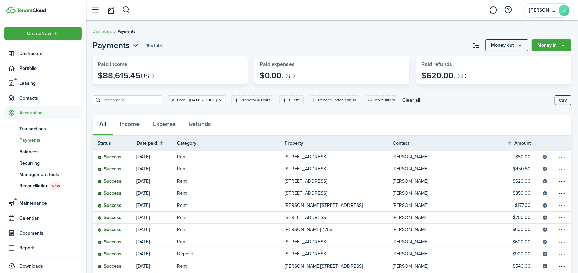
click at [170, 102] on button "Clear filter" at bounding box center [173, 99] width 6 height 5
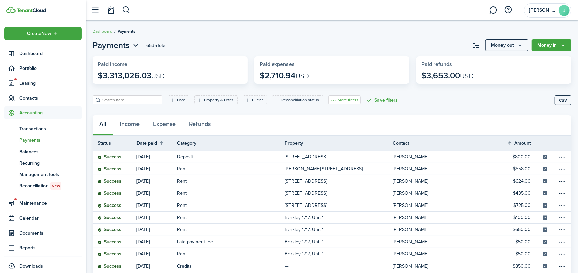
click at [334, 99] on button "More filters" at bounding box center [344, 99] width 32 height 9
click at [328, 150] on button "Payout status" at bounding box center [332, 153] width 59 height 12
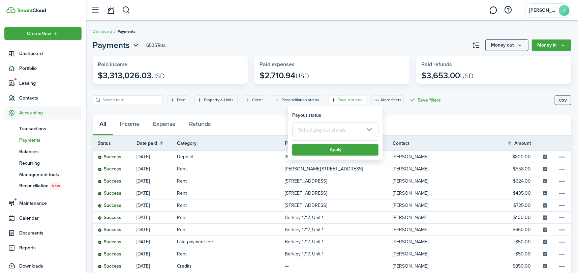
click at [329, 130] on input "text" at bounding box center [335, 129] width 86 height 15
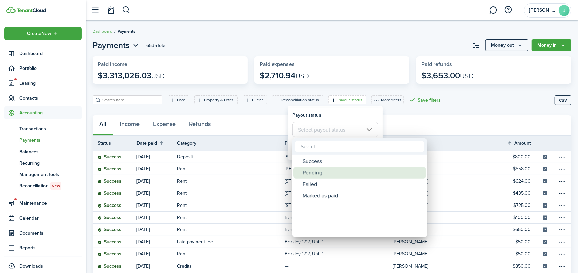
click at [330, 171] on div "Pending" at bounding box center [362, 172] width 119 height 11
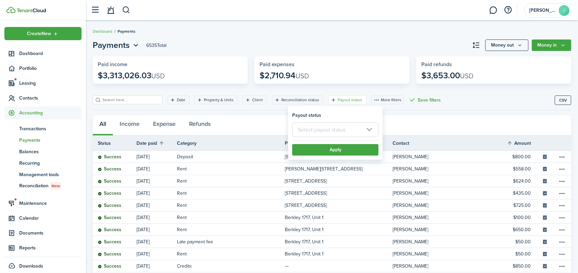
type input "Pending"
click at [328, 152] on button "Apply" at bounding box center [335, 149] width 86 height 11
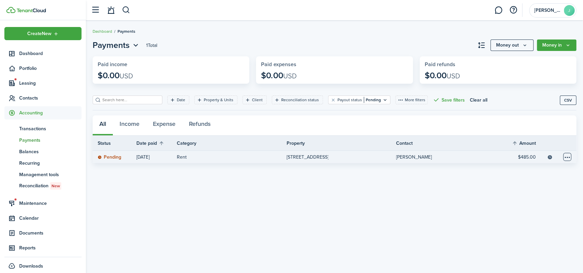
click at [566, 158] on table-menu-btn-icon at bounding box center [567, 157] width 8 height 8
click at [343, 178] on div "Payments 1 Total Money out Money in Paid income $0.00 USD Paid expenses $0.00 U…" at bounding box center [334, 147] width 497 height 222
click at [299, 151] on link "Sunset Ave. 1275, Unit 2" at bounding box center [341, 157] width 110 height 12
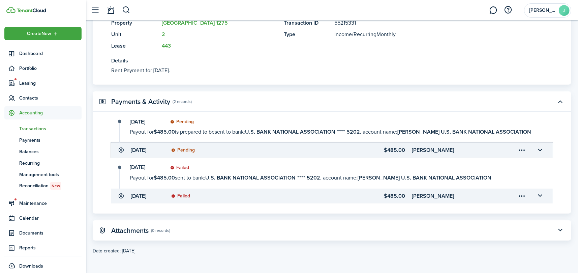
scroll to position [53, 0]
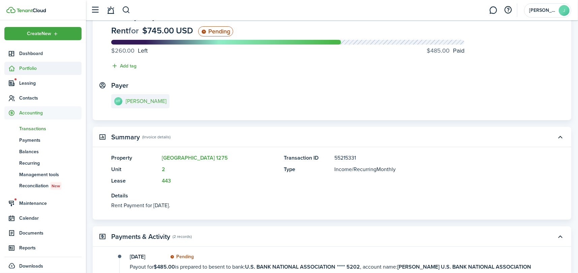
click at [26, 67] on span "Portfolio" at bounding box center [50, 68] width 62 height 7
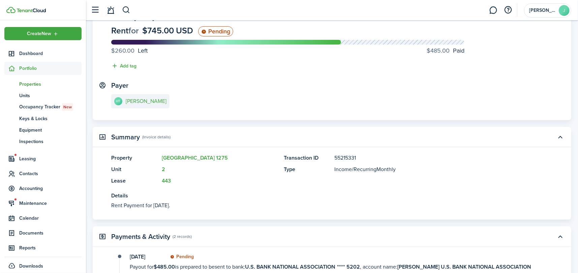
click at [18, 85] on span "pt" at bounding box center [11, 83] width 15 height 11
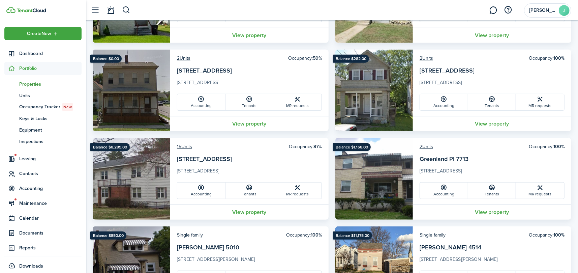
scroll to position [303, 0]
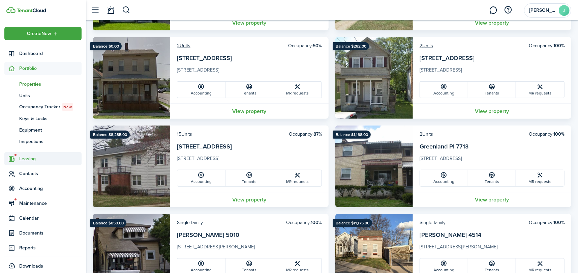
click at [27, 159] on span "Leasing" at bounding box center [50, 158] width 62 height 7
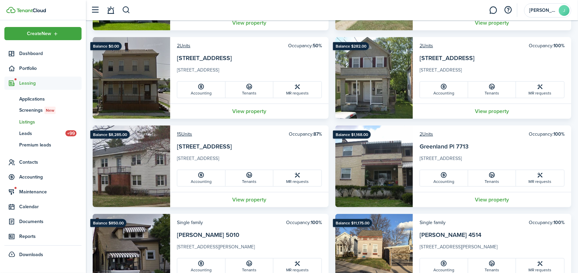
click at [34, 119] on span "Listings" at bounding box center [50, 121] width 62 height 7
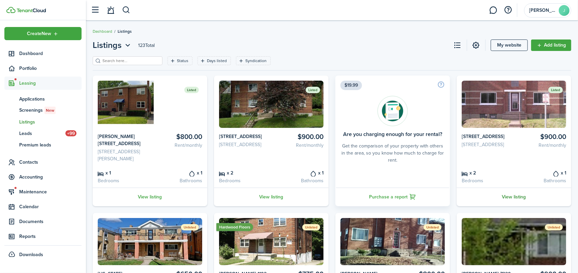
click at [510, 204] on link "View listing" at bounding box center [514, 196] width 115 height 19
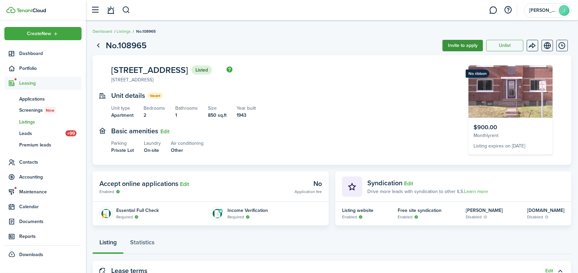
click at [450, 44] on button "Invite to apply" at bounding box center [462, 45] width 40 height 11
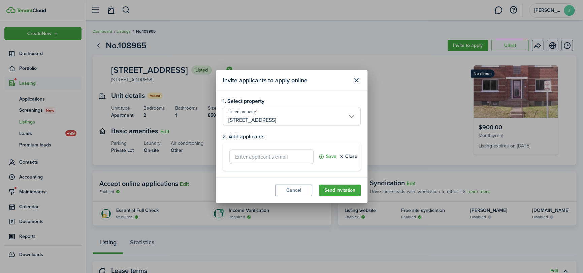
click at [260, 158] on input "text" at bounding box center [272, 156] width 84 height 15
paste input "Cassiuspinkston71@gmail.com"
type input "Cassiuspinkston71@gmail.com"
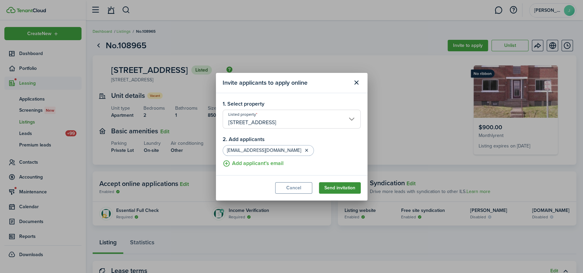
click at [351, 185] on button "Send invitation" at bounding box center [340, 187] width 42 height 11
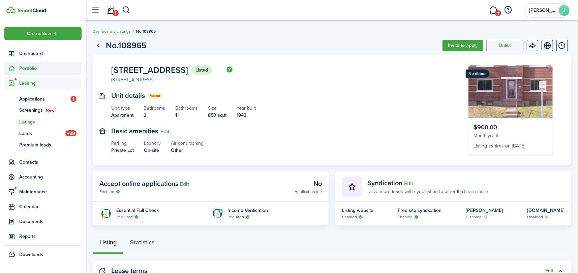
click at [33, 71] on span "Portfolio" at bounding box center [50, 68] width 62 height 7
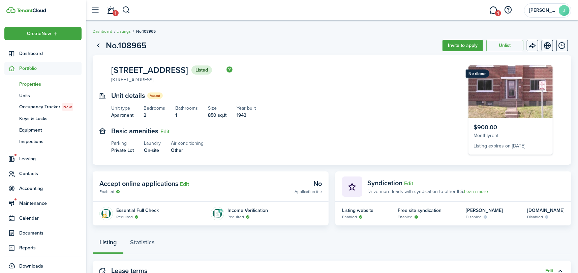
click at [32, 84] on span "Properties" at bounding box center [50, 84] width 62 height 7
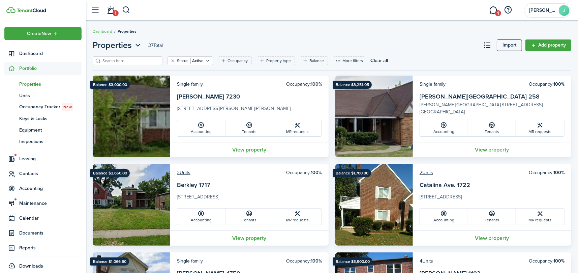
click at [30, 85] on span "Properties" at bounding box center [50, 84] width 62 height 7
click at [143, 59] on input "search" at bounding box center [130, 61] width 59 height 6
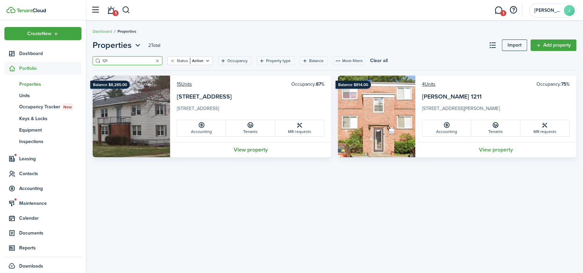
type input "121"
click at [252, 150] on link "View property" at bounding box center [250, 149] width 161 height 15
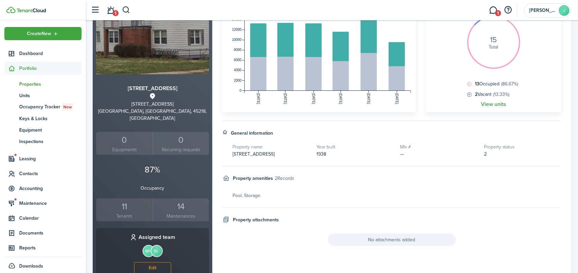
scroll to position [101, 0]
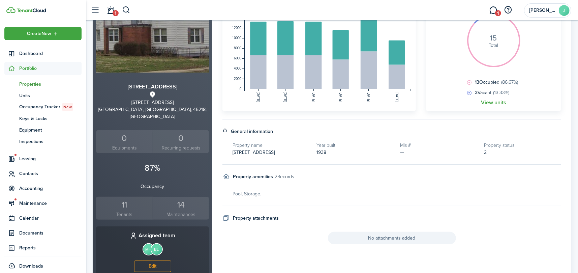
click at [125, 198] on div "11" at bounding box center [124, 204] width 53 height 13
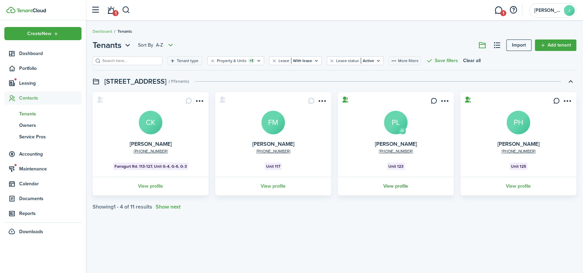
click at [397, 186] on link "View profile" at bounding box center [396, 186] width 118 height 19
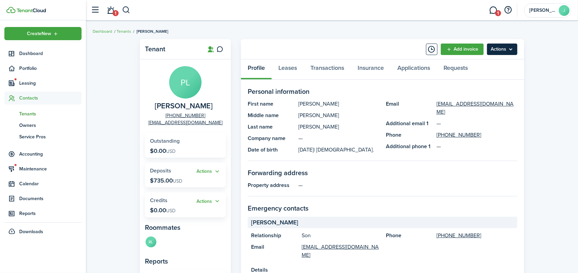
click at [499, 42] on panel-main-header "Add invoice Actions" at bounding box center [382, 49] width 283 height 20
click at [500, 50] on menu-btn "Actions" at bounding box center [502, 48] width 30 height 11
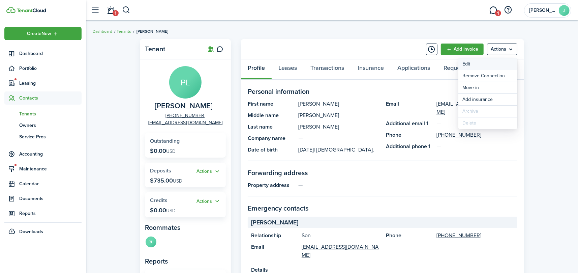
click at [481, 60] on link "Edit" at bounding box center [487, 63] width 59 height 11
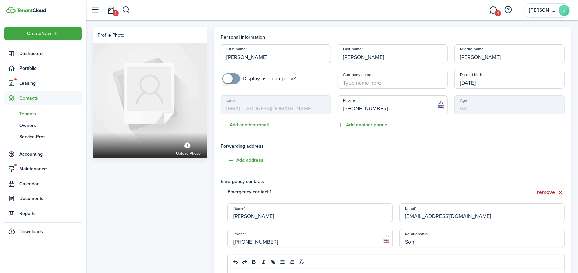
drag, startPoint x: 378, startPoint y: 106, endPoint x: 359, endPoint y: 106, distance: 19.2
click at [359, 106] on input "+1 513-208-6878" at bounding box center [393, 104] width 110 height 19
type input "+1 513-250-7032"
click at [487, 101] on mbsc-input "Age 53" at bounding box center [509, 104] width 110 height 19
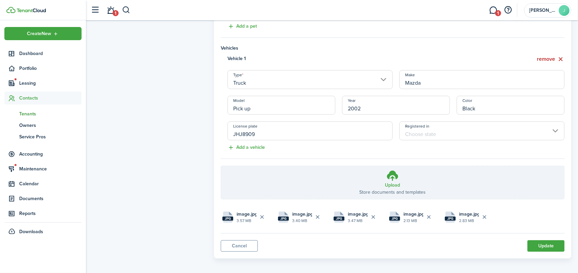
scroll to position [346, 0]
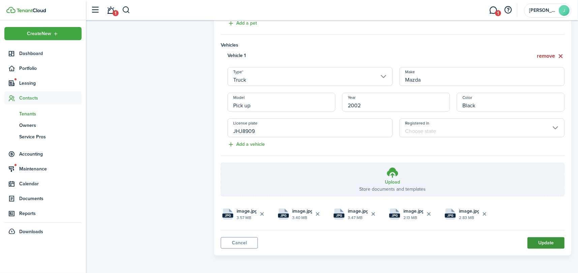
click at [545, 243] on button "Update" at bounding box center [545, 242] width 37 height 11
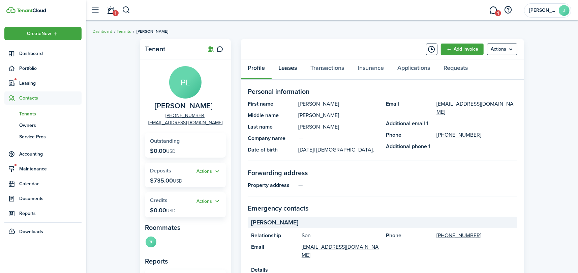
click at [288, 70] on link "Leases" at bounding box center [288, 69] width 32 height 20
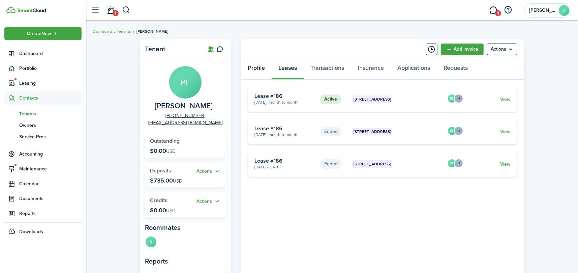
click at [253, 69] on link "Profile" at bounding box center [256, 69] width 31 height 20
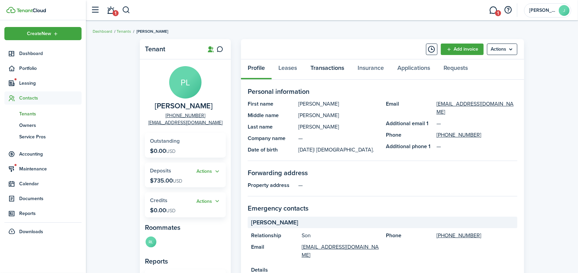
click at [332, 69] on link "Transactions" at bounding box center [327, 69] width 47 height 20
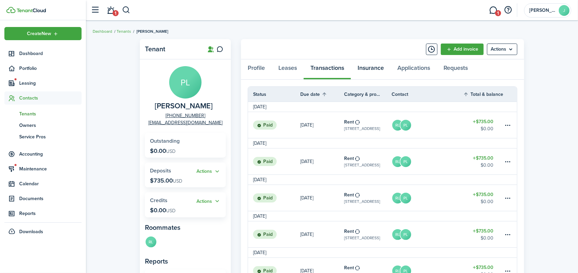
click at [371, 68] on link "Insurance" at bounding box center [371, 69] width 40 height 20
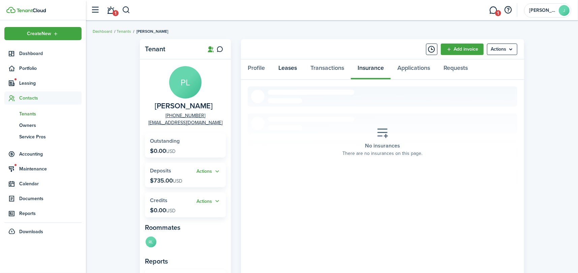
click at [287, 66] on link "Leases" at bounding box center [288, 69] width 32 height 20
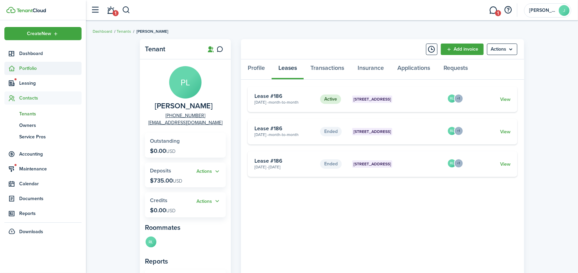
click at [35, 66] on span "Portfolio" at bounding box center [50, 68] width 62 height 7
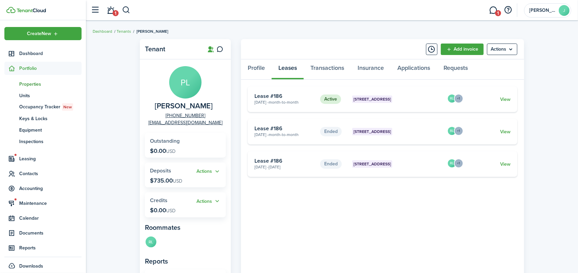
click at [35, 79] on link "pt Properties" at bounding box center [42, 83] width 77 height 11
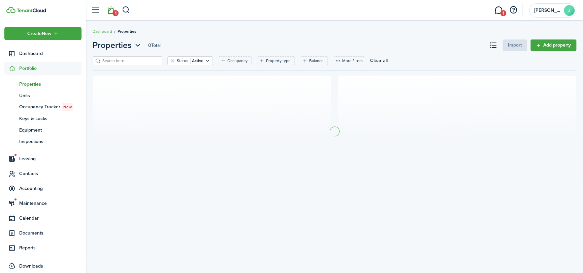
click at [113, 11] on span "1" at bounding box center [116, 13] width 6 height 6
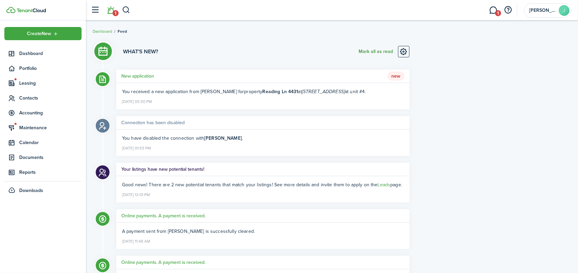
click at [370, 51] on button "Mark all as read" at bounding box center [376, 51] width 34 height 11
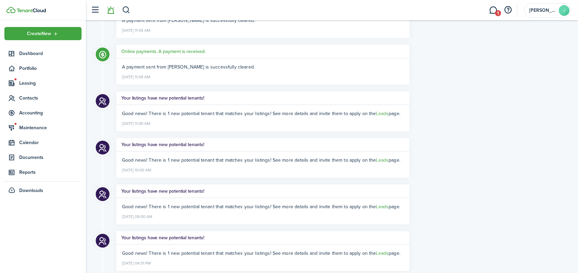
scroll to position [169, 0]
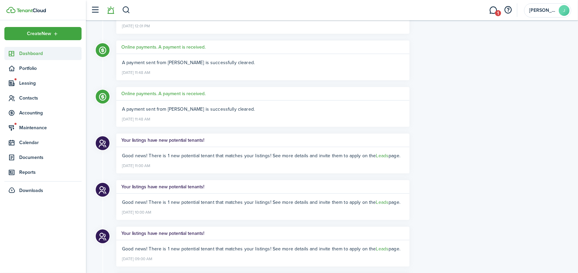
click at [37, 49] on link "Dashboard" at bounding box center [42, 53] width 77 height 13
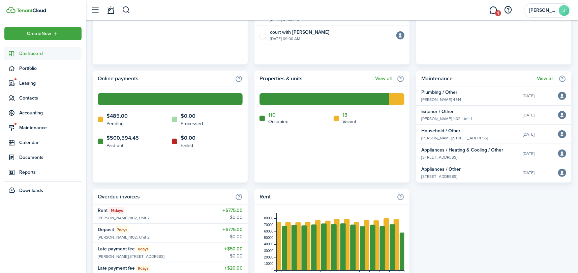
scroll to position [401, 0]
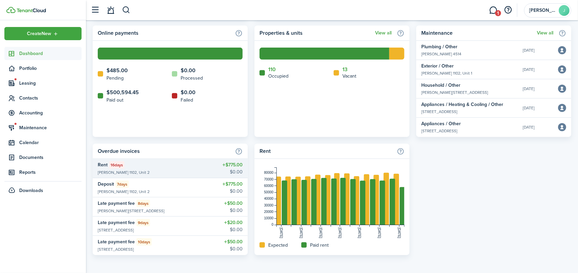
click at [231, 162] on p "$775.00" at bounding box center [232, 164] width 20 height 7
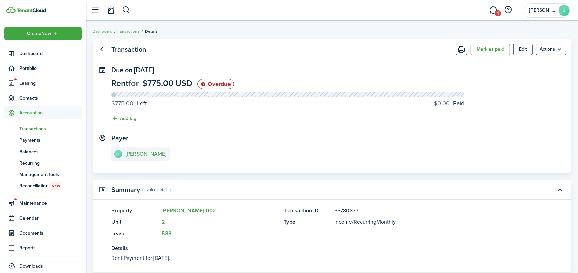
click at [150, 152] on e-details-info-title "[PERSON_NAME]" at bounding box center [146, 154] width 41 height 6
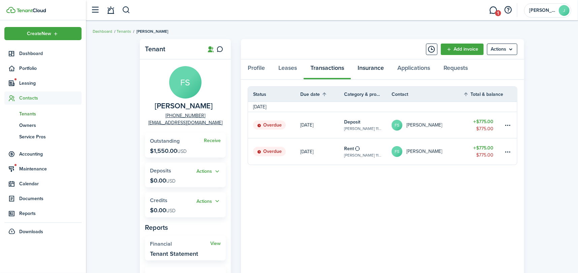
click at [369, 67] on link "Insurance" at bounding box center [371, 69] width 40 height 20
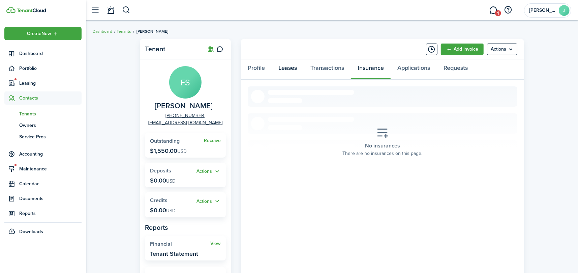
click at [289, 67] on link "Leases" at bounding box center [288, 69] width 32 height 20
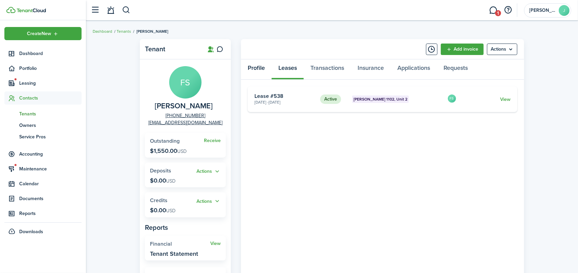
click at [253, 67] on link "Profile" at bounding box center [256, 69] width 31 height 20
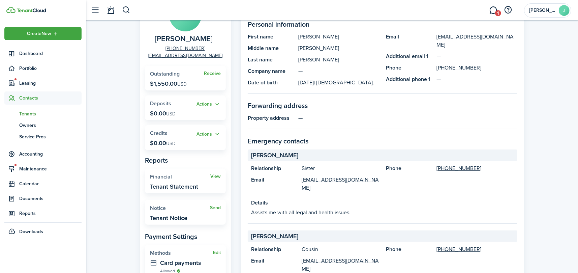
scroll to position [67, 0]
click at [26, 69] on span "Portfolio" at bounding box center [50, 68] width 62 height 7
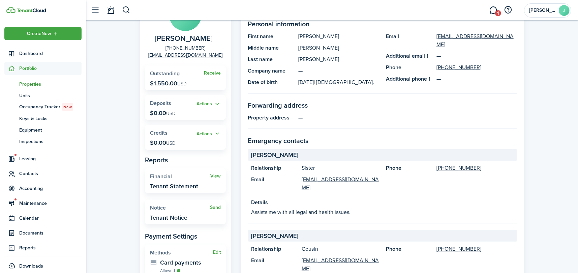
click at [32, 84] on span "Properties" at bounding box center [50, 84] width 62 height 7
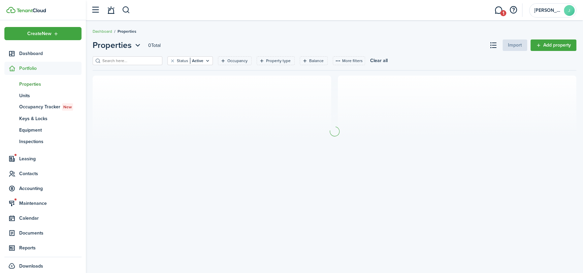
click at [146, 60] on input "search" at bounding box center [130, 61] width 59 height 6
type input "121"
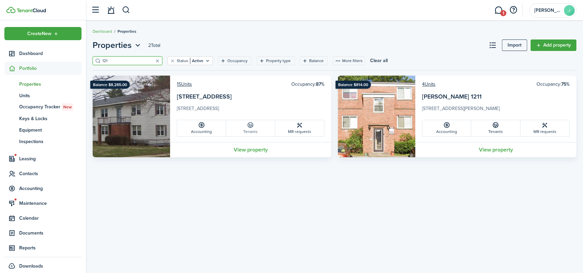
click at [255, 127] on link "Tenants" at bounding box center [250, 128] width 49 height 16
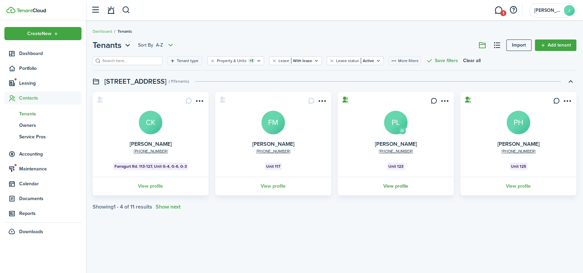
click at [392, 183] on link "View profile" at bounding box center [396, 186] width 118 height 19
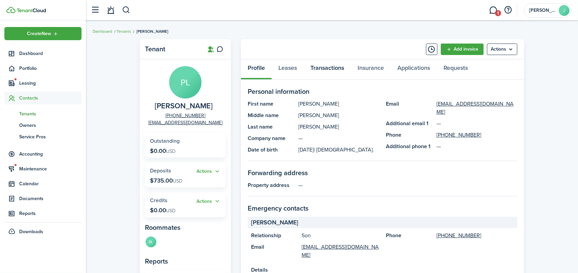
click at [327, 69] on link "Transactions" at bounding box center [327, 69] width 47 height 20
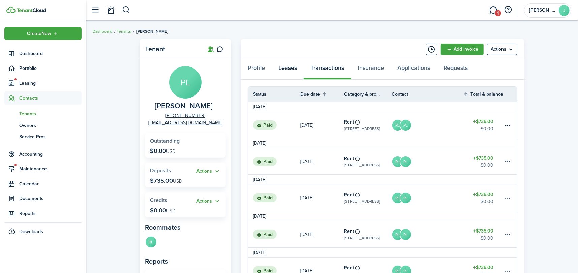
click at [288, 63] on link "Leases" at bounding box center [288, 69] width 32 height 20
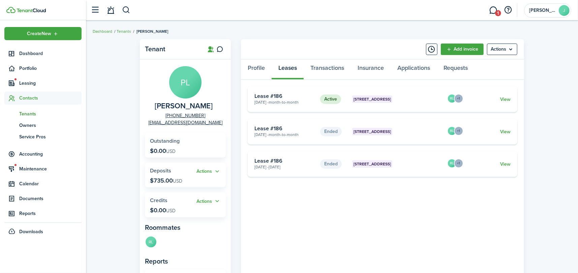
click at [329, 98] on status "Active" at bounding box center [330, 98] width 21 height 9
click at [513, 97] on card "Active Farragurt Rd. 113-127, Unit 123 Feb 09, 2022 - Month-to-month Lease #186…" at bounding box center [383, 99] width 270 height 26
click at [505, 97] on link "View" at bounding box center [505, 99] width 10 height 7
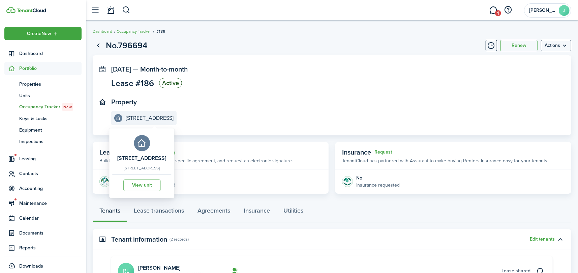
click at [141, 117] on e-details-info-title "[STREET_ADDRESS]" at bounding box center [150, 118] width 48 height 6
click at [156, 190] on link "View unit" at bounding box center [141, 184] width 37 height 11
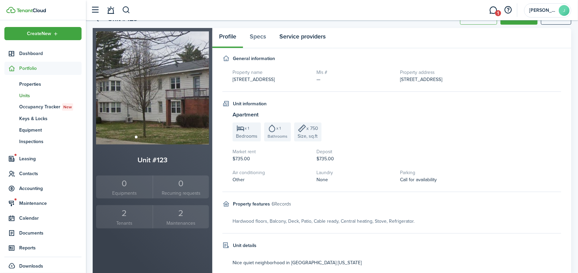
scroll to position [67, 0]
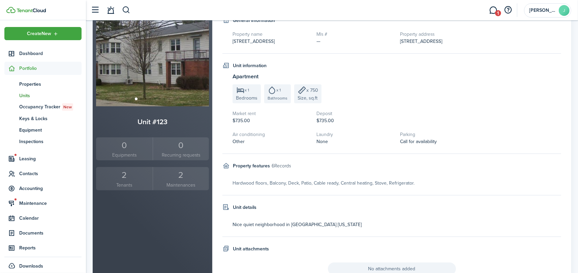
click at [129, 177] on div "2" at bounding box center [124, 175] width 53 height 13
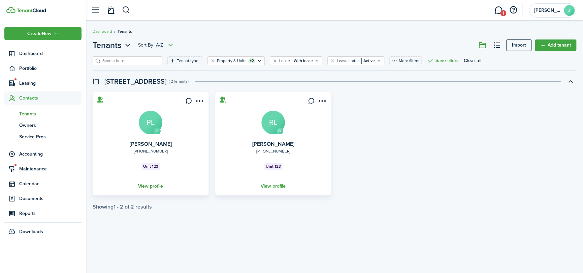
click at [146, 182] on link "View profile" at bounding box center [151, 186] width 118 height 19
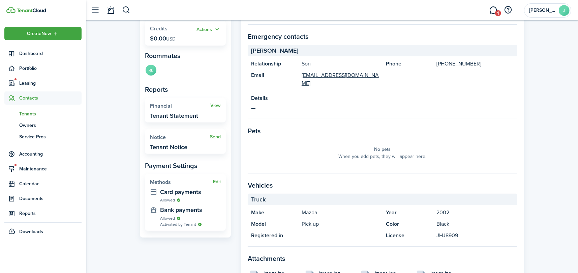
scroll to position [236, 0]
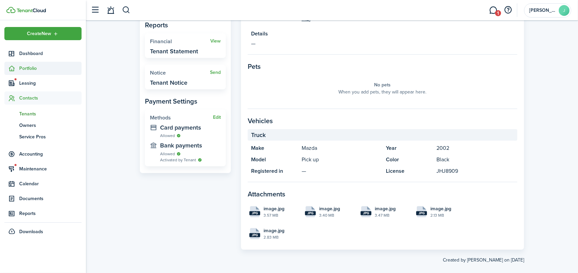
click at [22, 69] on span "Portfolio" at bounding box center [50, 68] width 62 height 7
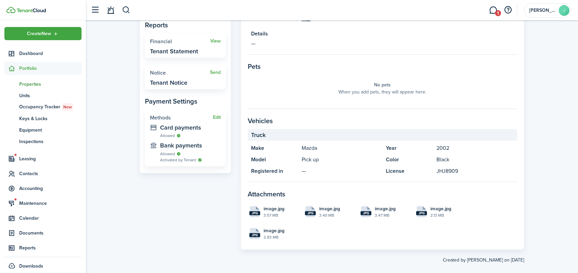
click at [25, 84] on span "Properties" at bounding box center [50, 84] width 62 height 7
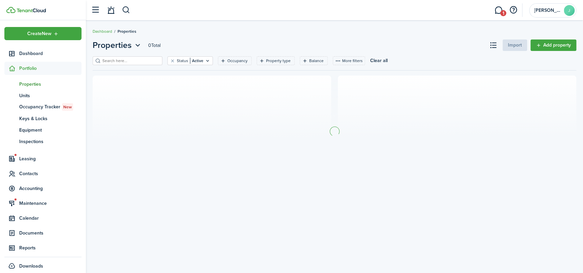
click at [122, 61] on input "search" at bounding box center [130, 61] width 59 height 6
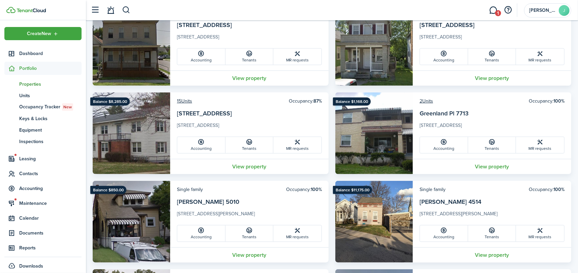
scroll to position [337, 0]
